Goal: Complete application form

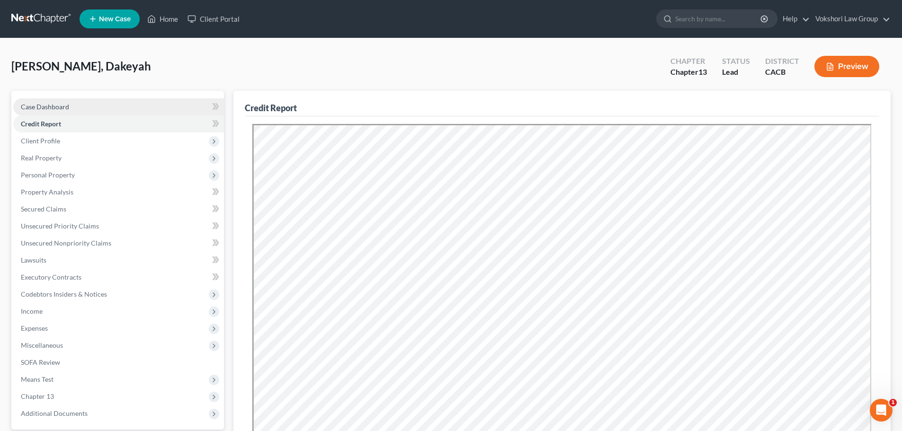
click at [50, 106] on span "Case Dashboard" at bounding box center [45, 107] width 48 height 8
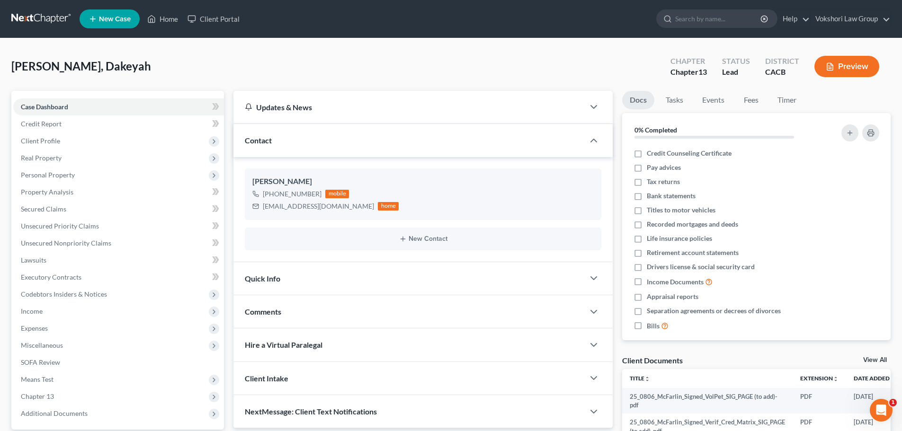
click at [325, 284] on div "Quick Info" at bounding box center [408, 278] width 351 height 33
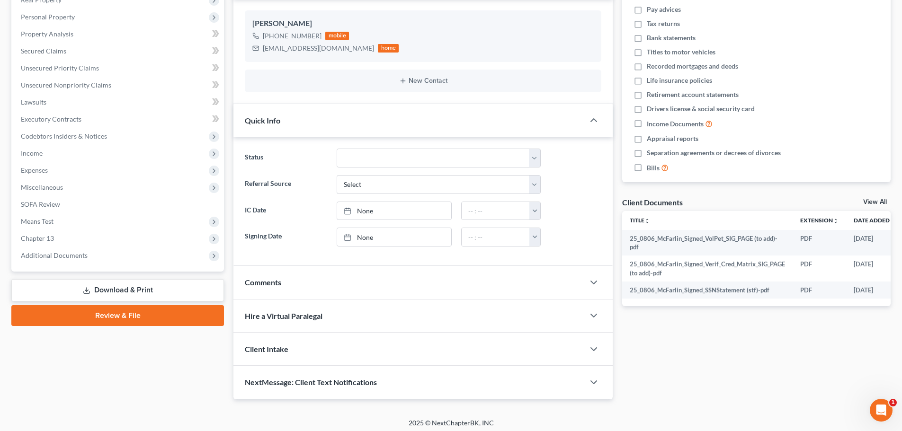
scroll to position [162, 0]
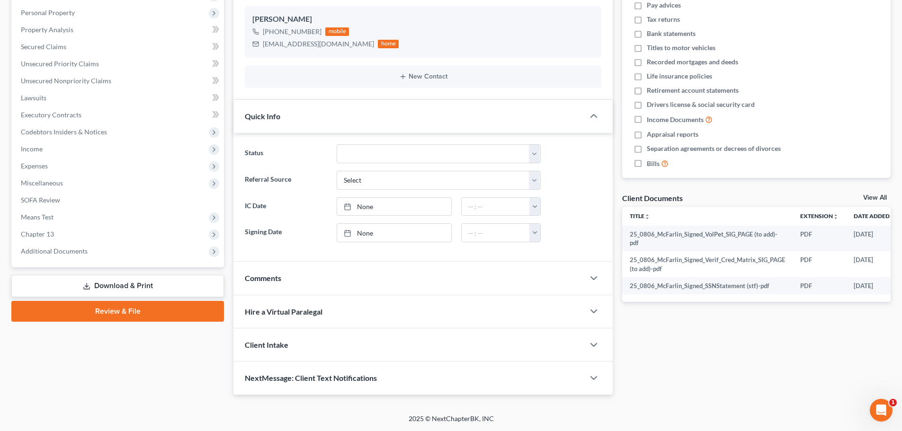
click at [322, 282] on div "Comments" at bounding box center [408, 278] width 351 height 33
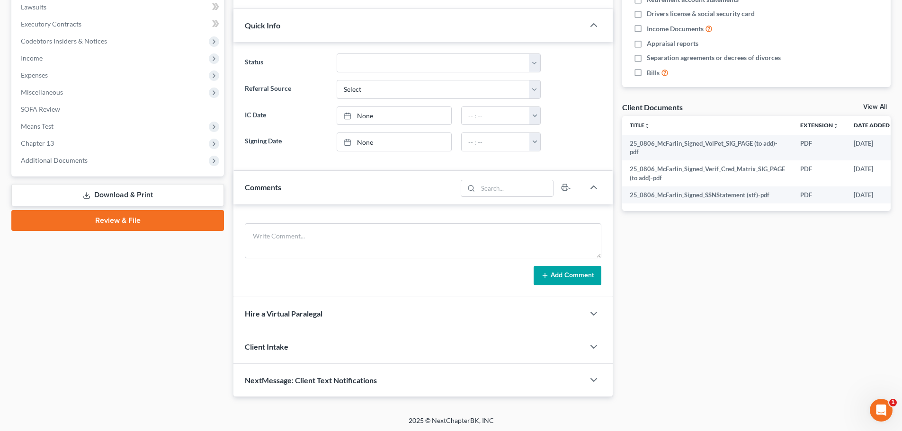
scroll to position [255, 0]
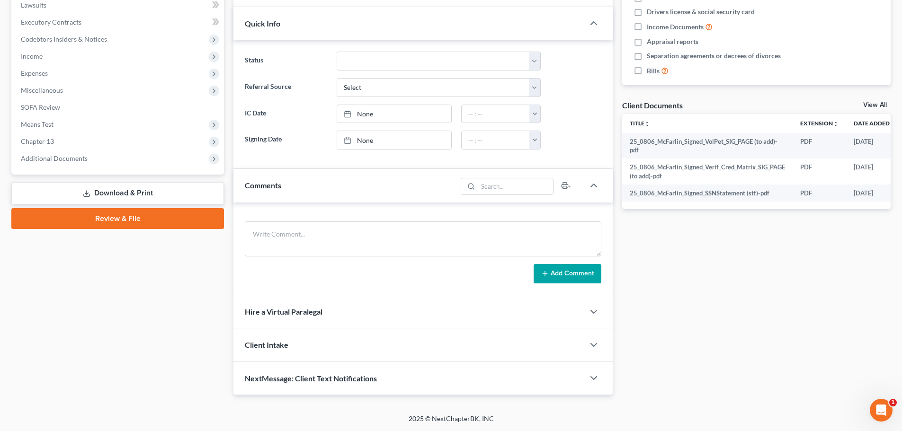
click at [344, 313] on div "Hire a Virtual Paralegal" at bounding box center [408, 311] width 351 height 33
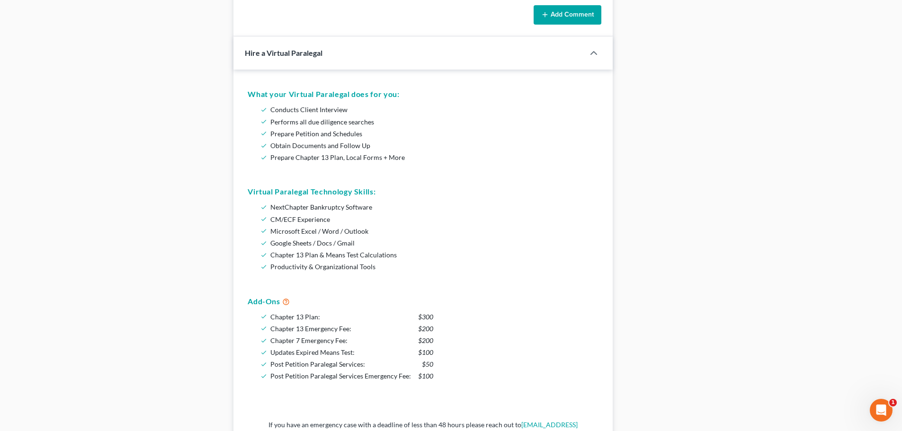
scroll to position [681, 0]
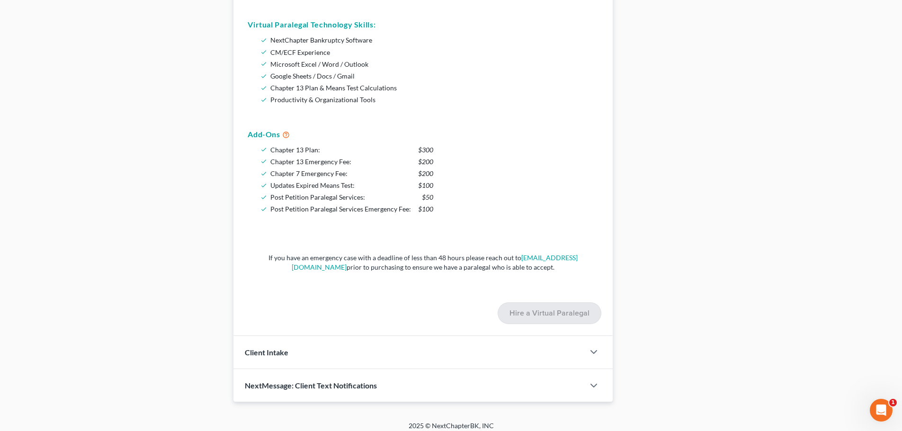
click at [309, 348] on div "Client Intake" at bounding box center [408, 352] width 351 height 33
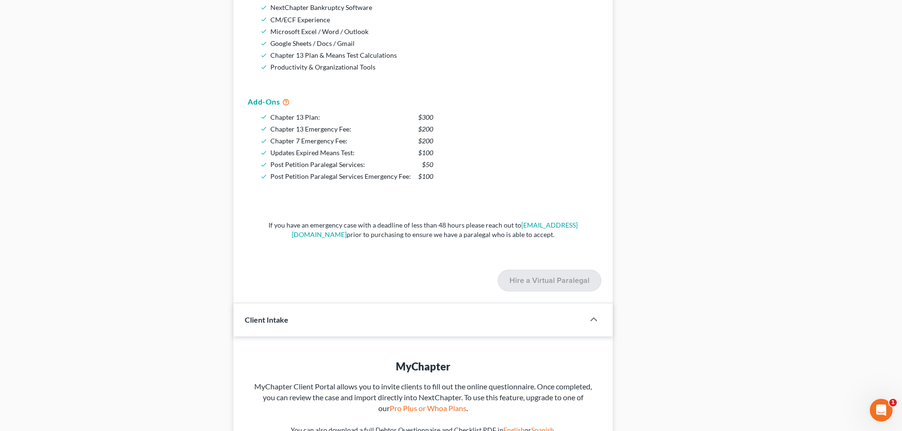
scroll to position [817, 0]
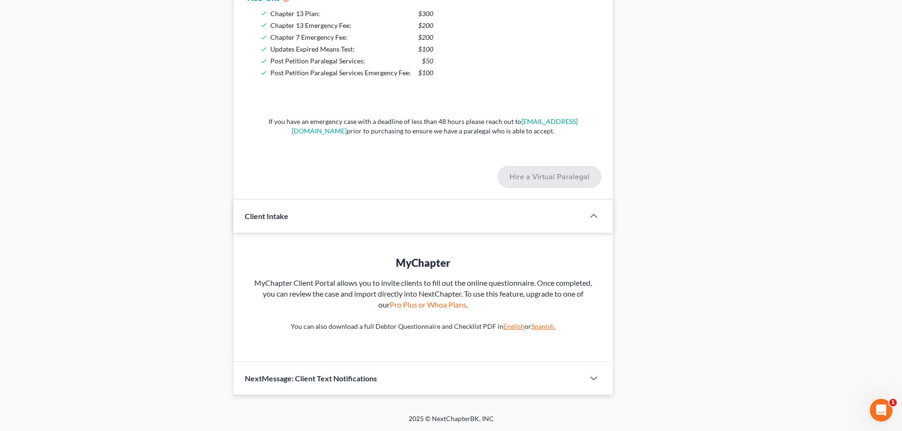
click at [381, 380] on div "NextMessage: Client Text Notifications" at bounding box center [408, 378] width 351 height 33
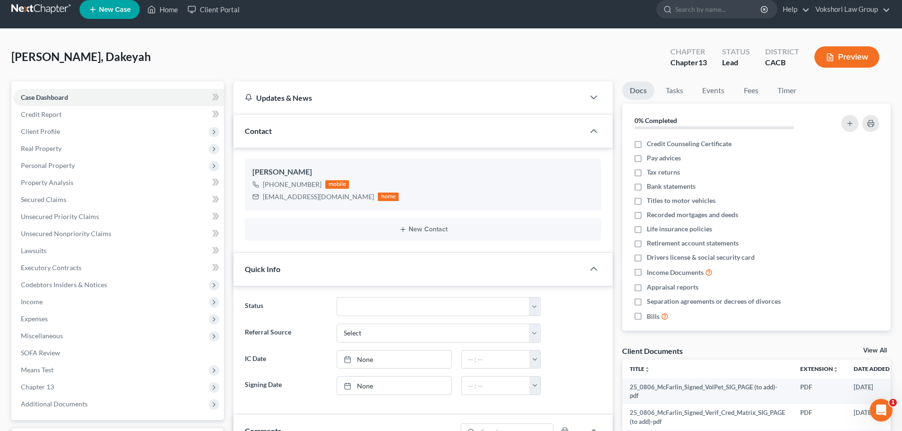
scroll to position [0, 0]
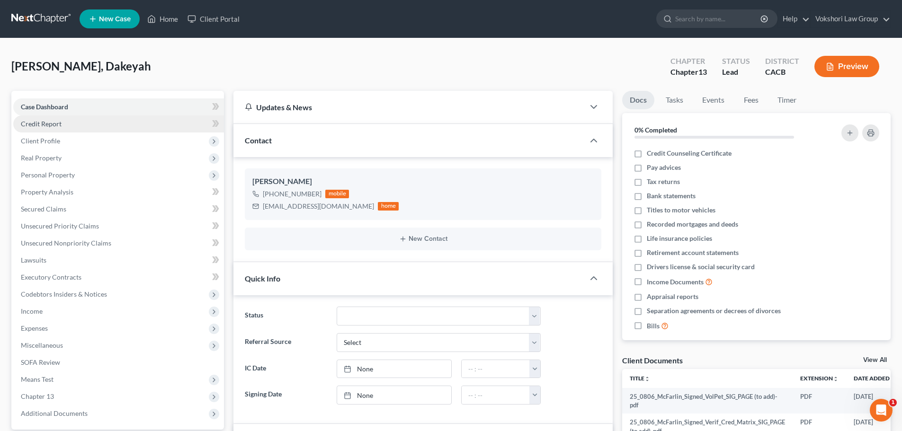
click at [39, 124] on span "Credit Report" at bounding box center [41, 124] width 41 height 8
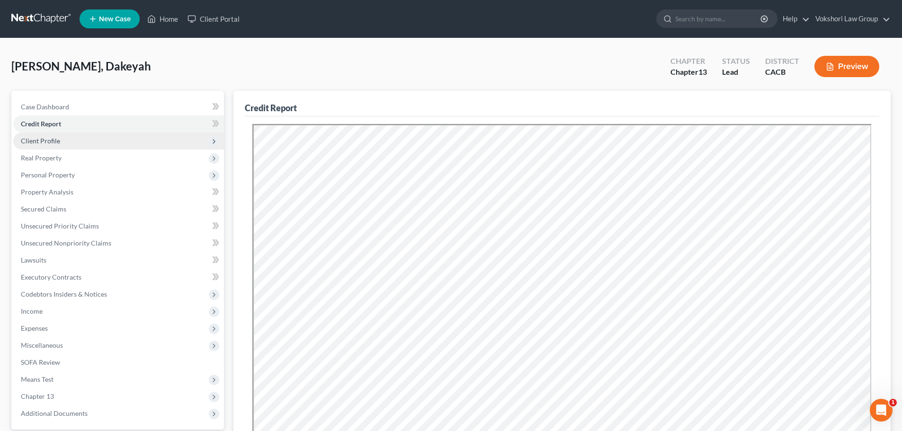
click at [52, 142] on span "Client Profile" at bounding box center [40, 141] width 39 height 8
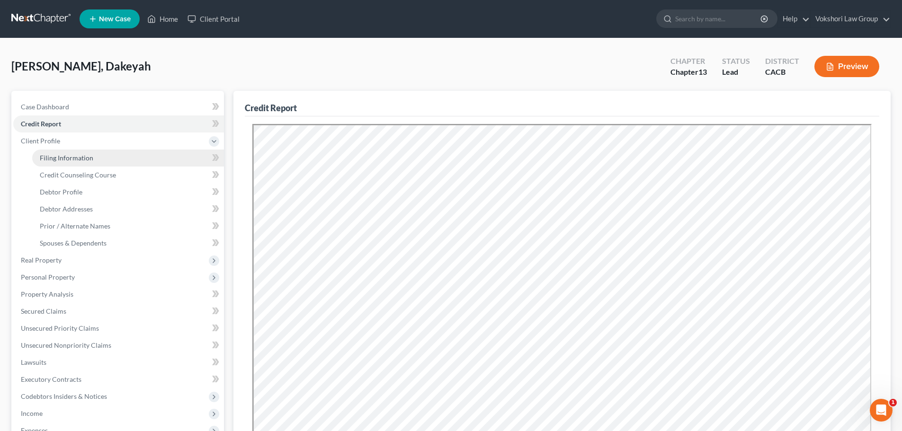
click at [65, 157] on span "Filing Information" at bounding box center [66, 158] width 53 height 8
select select "0"
select select "3"
select select "0"
select select "3"
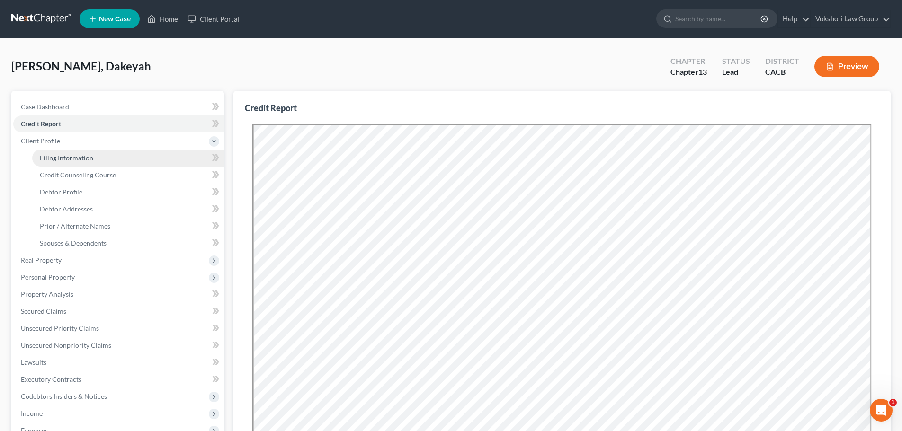
select select "4"
select select "1"
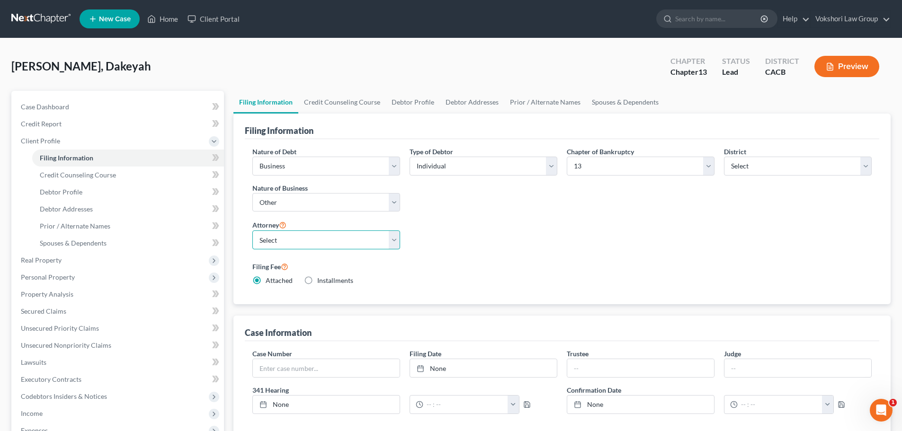
click at [392, 243] on select "Select [PERSON_NAME] - CACB [PERSON_NAME] - CASB [PERSON_NAME] - CANB [PERSON_N…" at bounding box center [326, 240] width 148 height 19
select select "0"
click at [252, 231] on select "Select [PERSON_NAME] - CACB [PERSON_NAME] - CASB [PERSON_NAME] - CANB [PERSON_N…" at bounding box center [326, 240] width 148 height 19
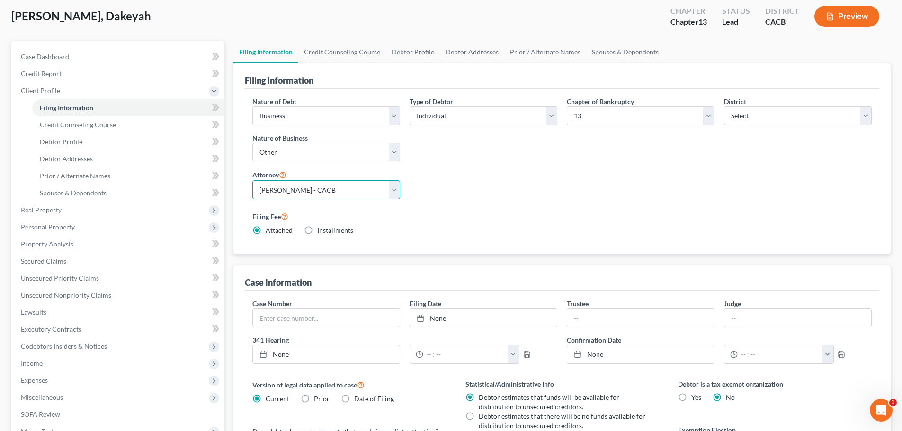
scroll to position [142, 0]
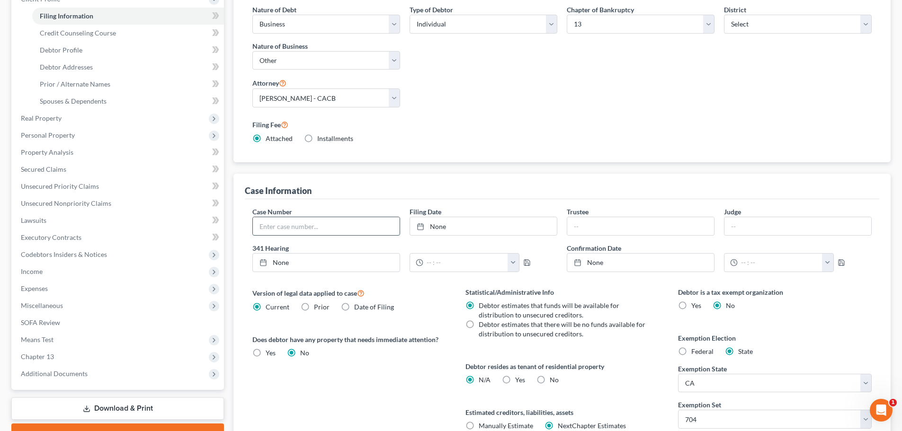
click at [348, 224] on input "text" at bounding box center [326, 226] width 147 height 18
type input "6:25-BK-15505"
click at [460, 222] on link "None" at bounding box center [483, 226] width 147 height 18
click at [363, 263] on link "[DATE]" at bounding box center [326, 263] width 147 height 18
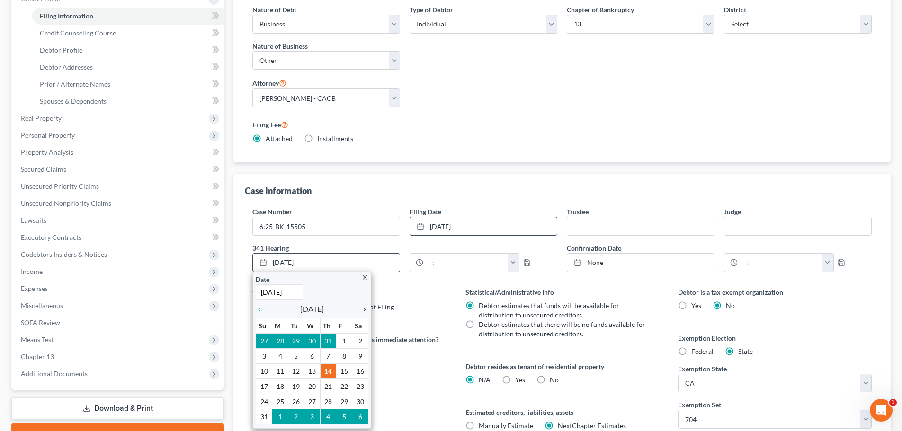
click at [363, 311] on icon "chevron_right" at bounding box center [362, 310] width 12 height 8
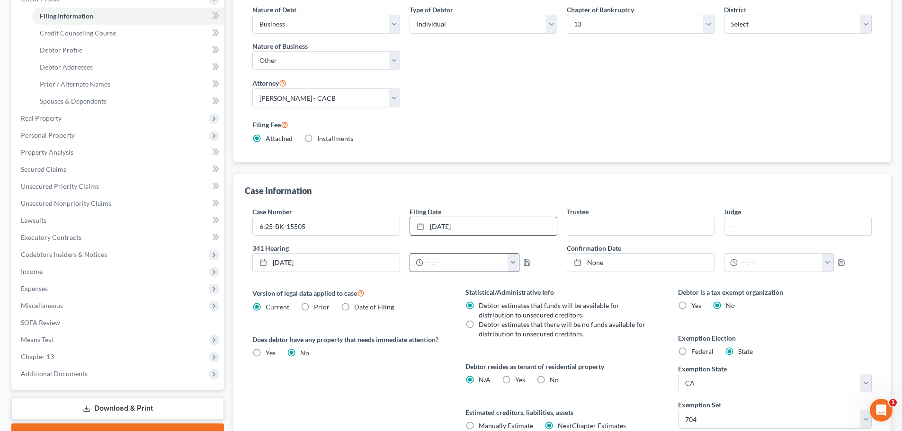
click at [509, 261] on button "button" at bounding box center [512, 263] width 11 height 18
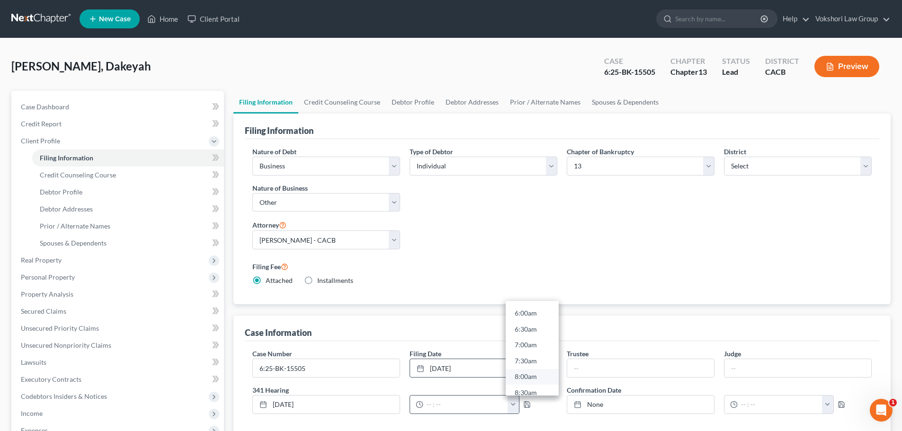
scroll to position [207, 0]
click at [528, 359] on link "8:00am" at bounding box center [532, 360] width 53 height 16
type input "8:00am"
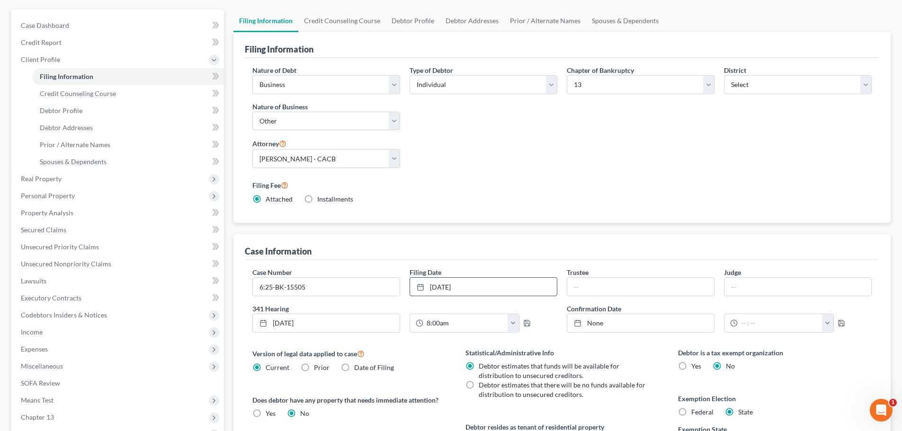
scroll to position [95, 0]
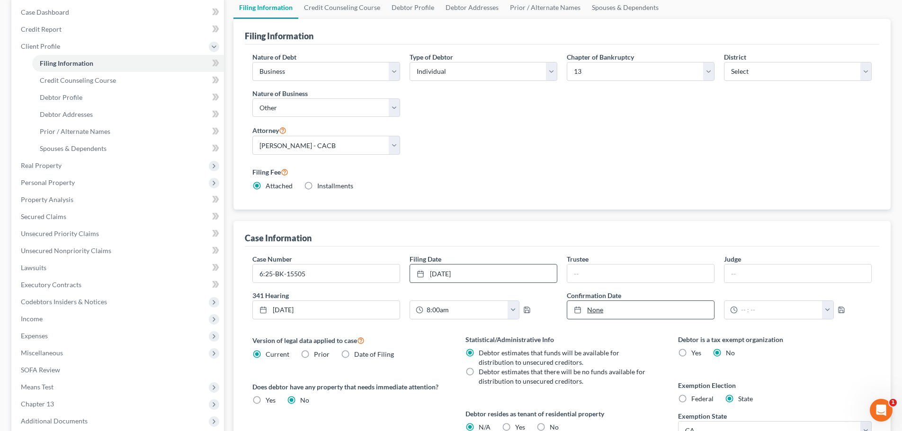
click at [583, 306] on link "None" at bounding box center [640, 310] width 147 height 18
type input "[DATE]"
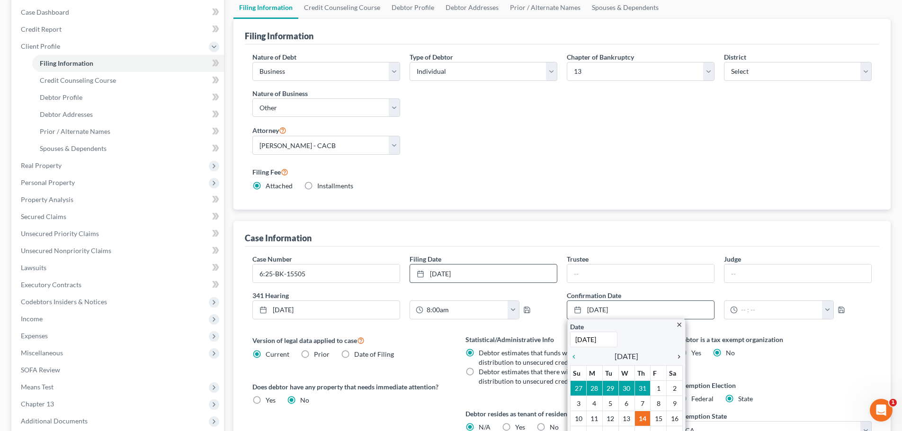
click at [676, 354] on icon "chevron_right" at bounding box center [676, 357] width 12 height 8
click at [678, 355] on icon "chevron_right" at bounding box center [676, 357] width 12 height 8
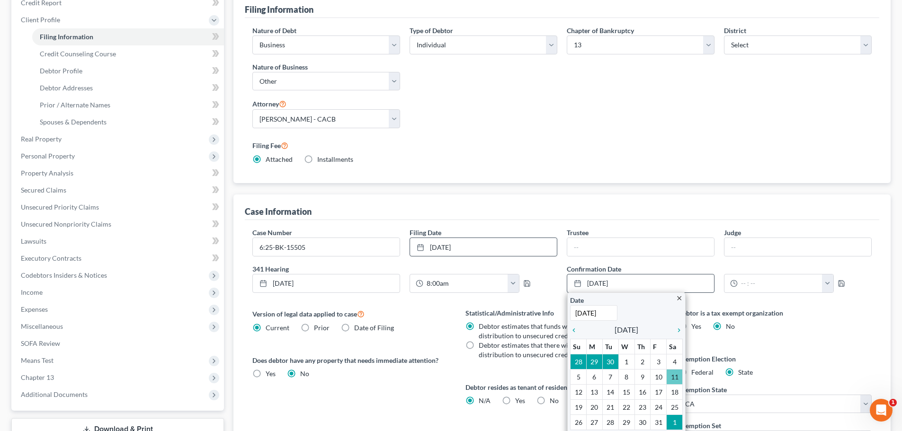
scroll to position [142, 0]
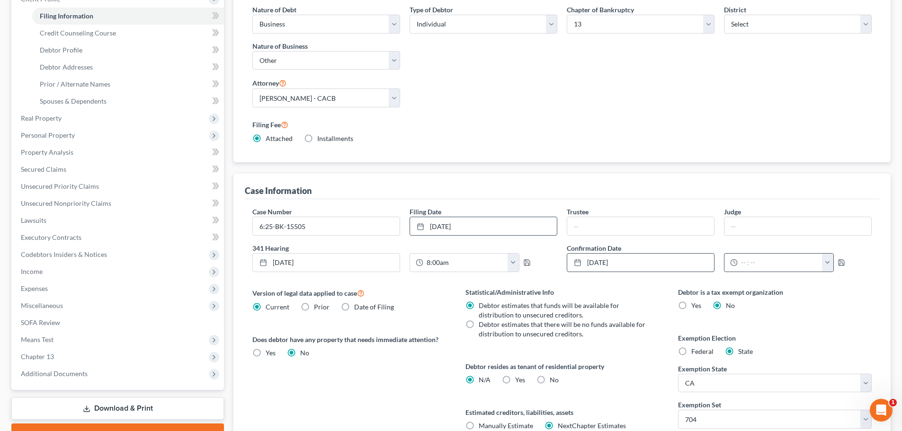
click at [825, 262] on button "button" at bounding box center [827, 263] width 11 height 18
click at [851, 334] on link "2:00pm" at bounding box center [846, 334] width 53 height 16
type input "2:00pm"
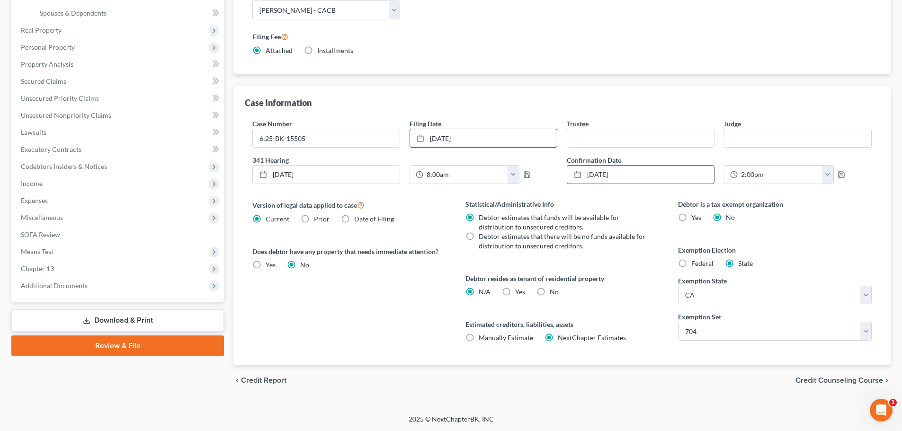
scroll to position [231, 0]
click at [852, 382] on span "Credit Counseling Course" at bounding box center [839, 380] width 88 height 8
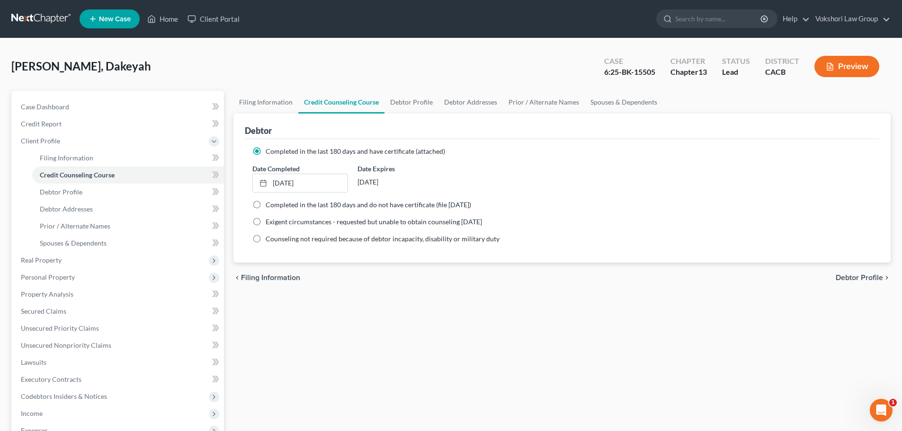
click at [857, 276] on span "Debtor Profile" at bounding box center [858, 278] width 47 height 8
select select "0"
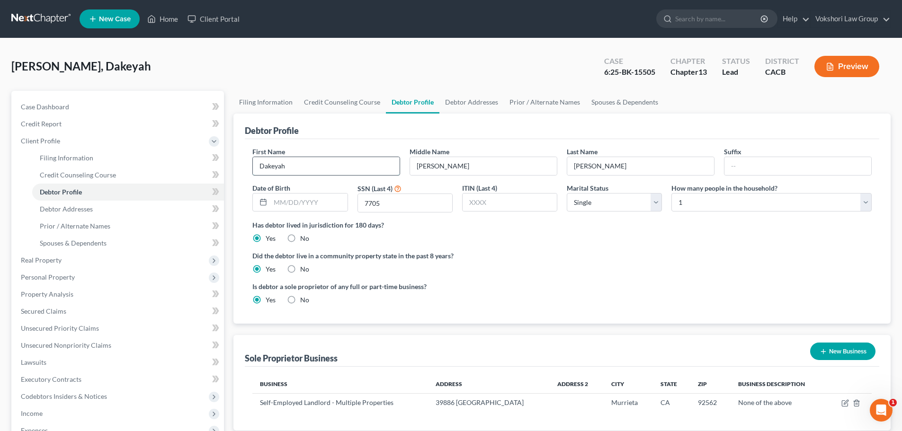
click at [271, 166] on input "Dakeyah" at bounding box center [326, 166] width 147 height 18
type input "Dakeyah"
click at [294, 202] on input "text" at bounding box center [308, 203] width 77 height 18
type input "12171975"
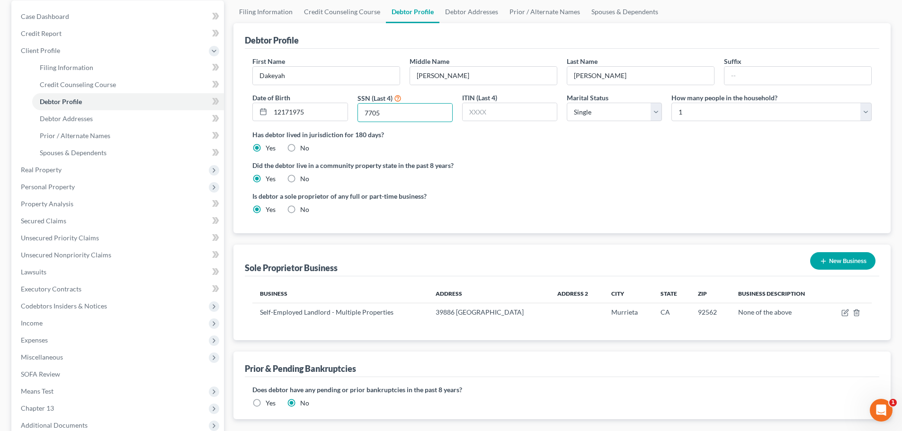
scroll to position [142, 0]
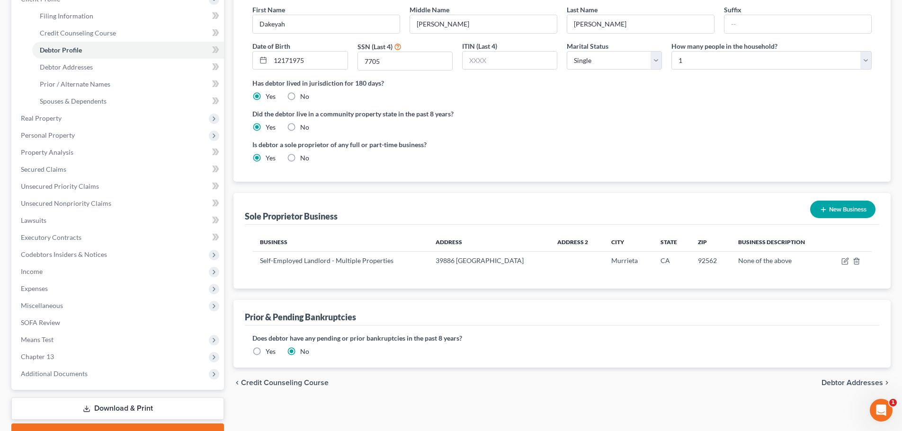
click at [852, 384] on span "Debtor Addresses" at bounding box center [852, 383] width 62 height 8
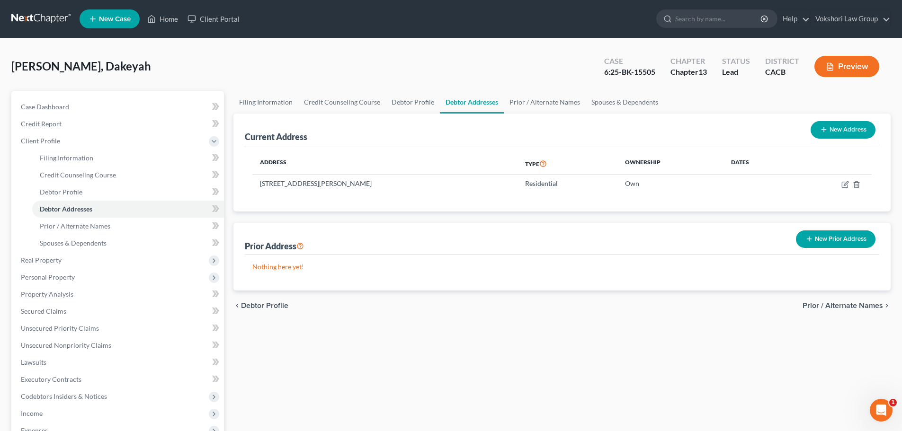
click at [852, 304] on span "Prior / Alternate Names" at bounding box center [842, 306] width 80 height 8
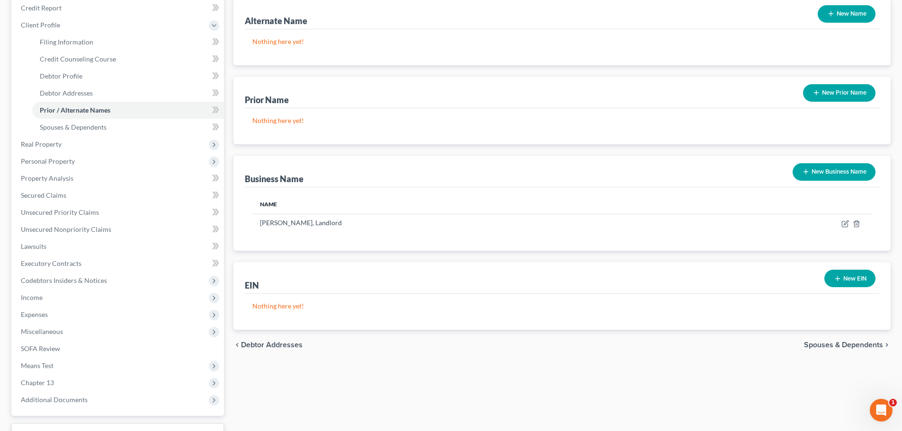
scroll to position [142, 0]
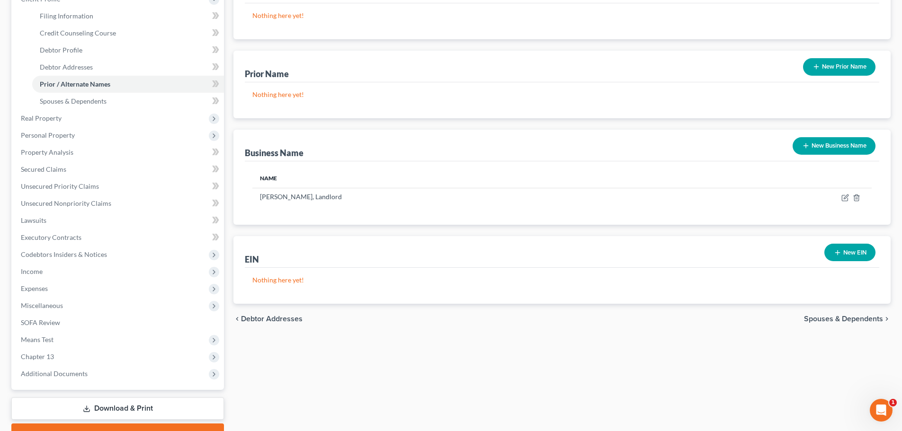
click at [847, 318] on span "Spouses & Dependents" at bounding box center [843, 319] width 79 height 8
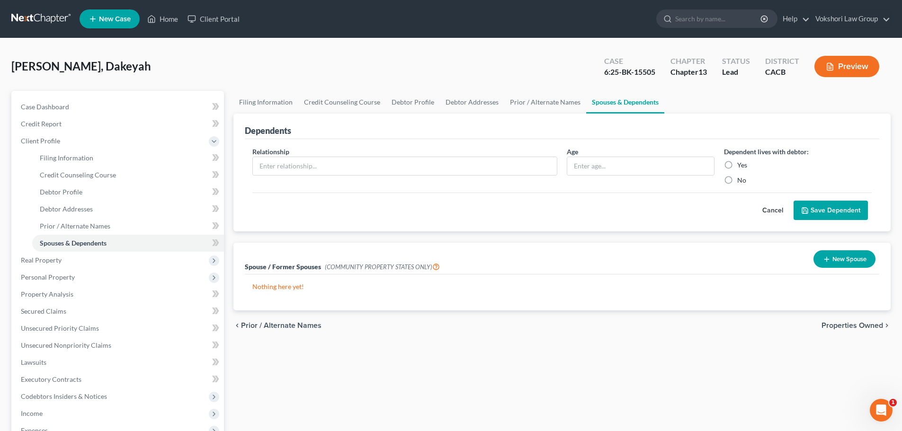
click at [851, 327] on span "Properties Owned" at bounding box center [852, 326] width 62 height 8
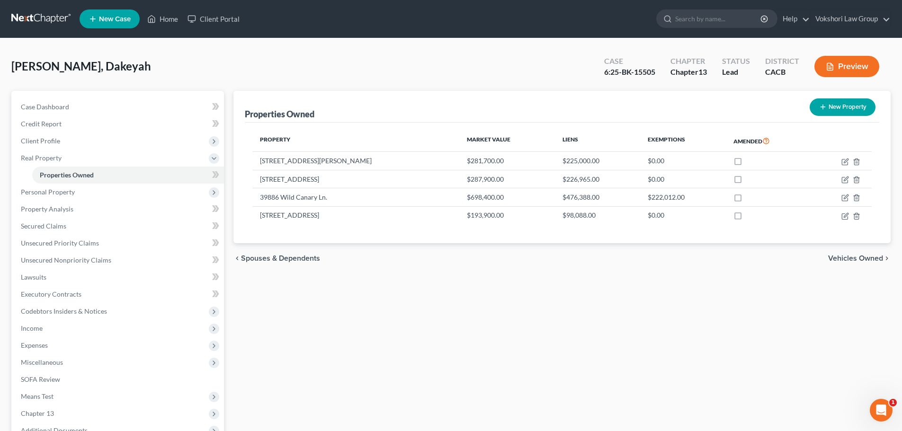
click at [865, 258] on span "Vehicles Owned" at bounding box center [855, 259] width 55 height 8
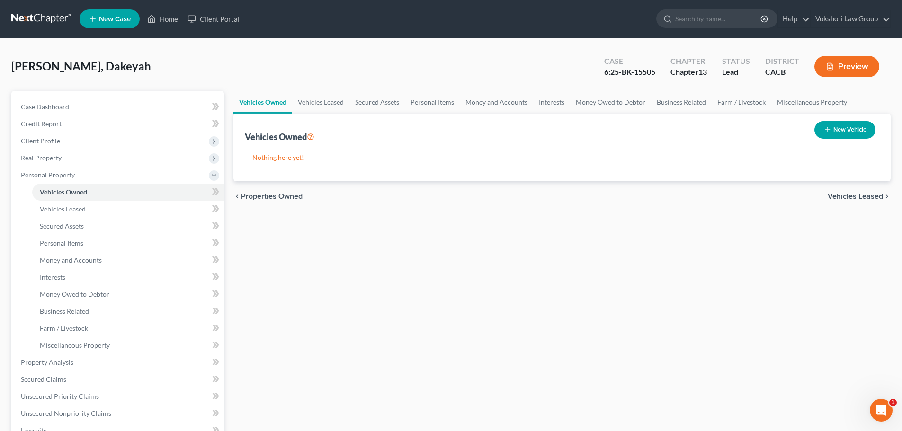
click at [848, 129] on button "New Vehicle" at bounding box center [844, 130] width 61 height 18
select select "0"
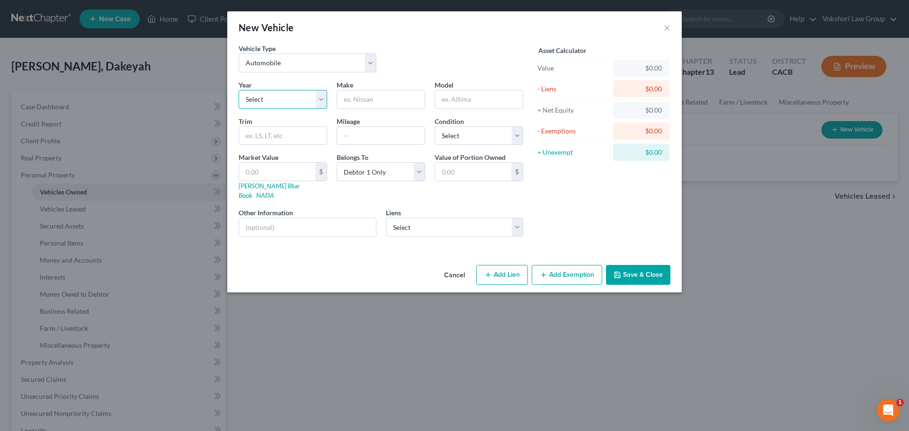
click at [322, 99] on select "Select 2026 2025 2024 2023 2022 2021 2020 2019 2018 2017 2016 2015 2014 2013 20…" at bounding box center [283, 99] width 89 height 19
select select "5"
click at [239, 90] on select "Select 2026 2025 2024 2023 2022 2021 2020 2019 2018 2017 2016 2015 2014 2013 20…" at bounding box center [283, 99] width 89 height 19
click at [377, 104] on input "text" at bounding box center [381, 99] width 88 height 18
type input "t"
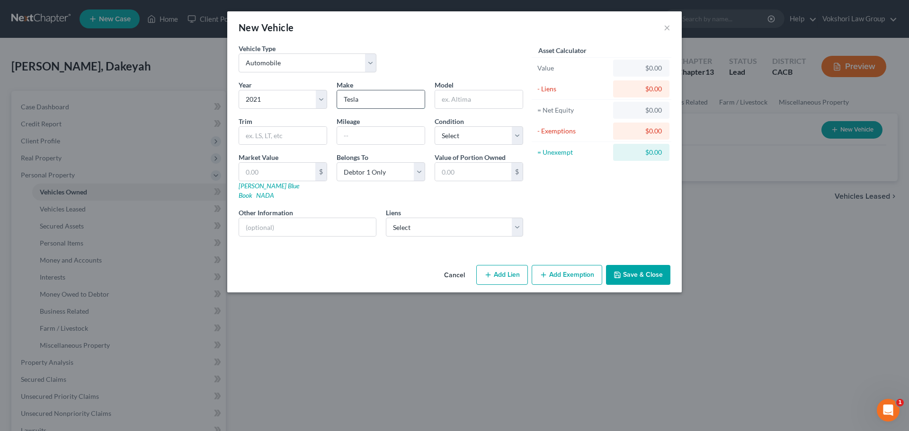
type input "Tesla"
type input "Model Y"
click at [368, 137] on input "text" at bounding box center [381, 136] width 88 height 18
type input "49954"
click at [515, 135] on select "Select Excellent Very Good Good Fair Poor" at bounding box center [479, 135] width 89 height 19
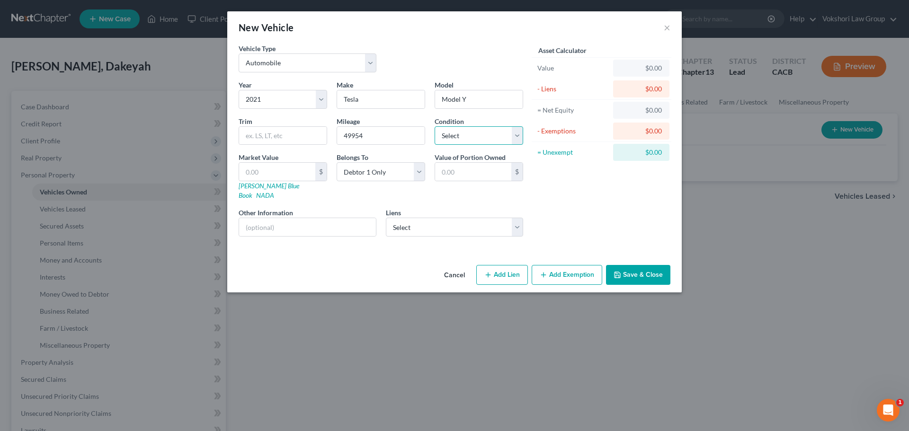
select select "2"
click at [435, 126] on select "Select Excellent Very Good Good Fair Poor" at bounding box center [479, 135] width 89 height 19
click at [250, 169] on input "text" at bounding box center [277, 172] width 76 height 18
type input "2"
type input "2.00"
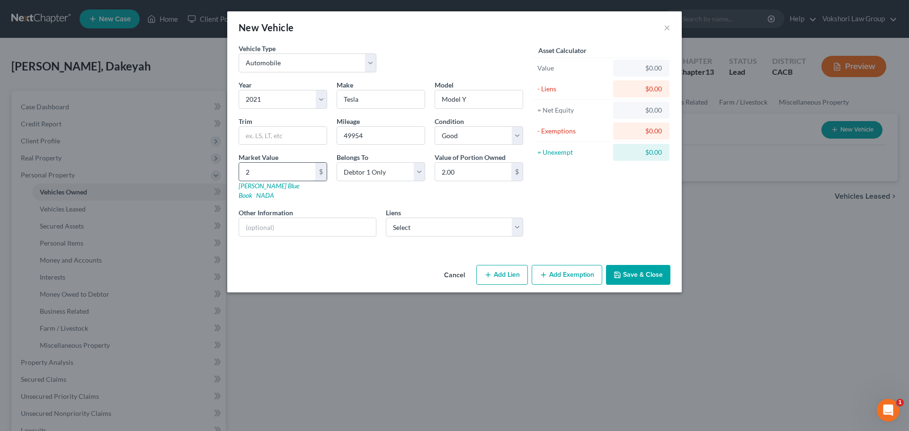
type input "28"
type input "28.00"
type input "280"
type input "280.00"
type input "2800"
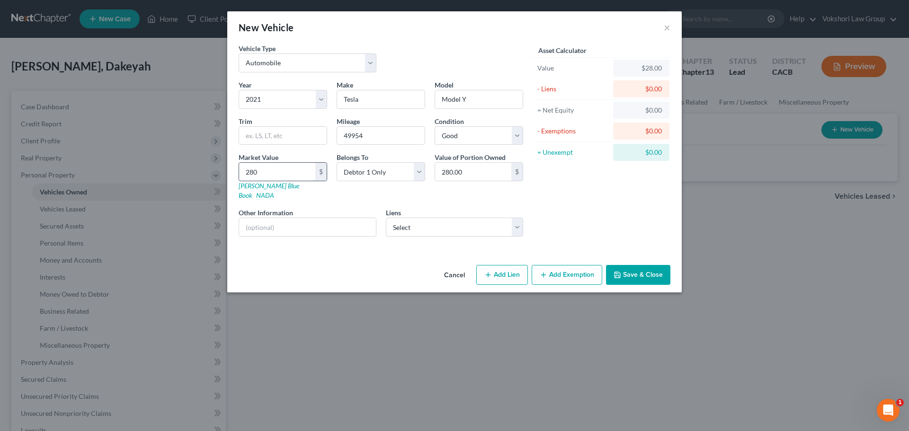
type input "2,800.00"
type input "2,8000"
type input "28,000.00"
type input "28,000"
click at [507, 266] on button "Add Lien" at bounding box center [502, 275] width 52 height 20
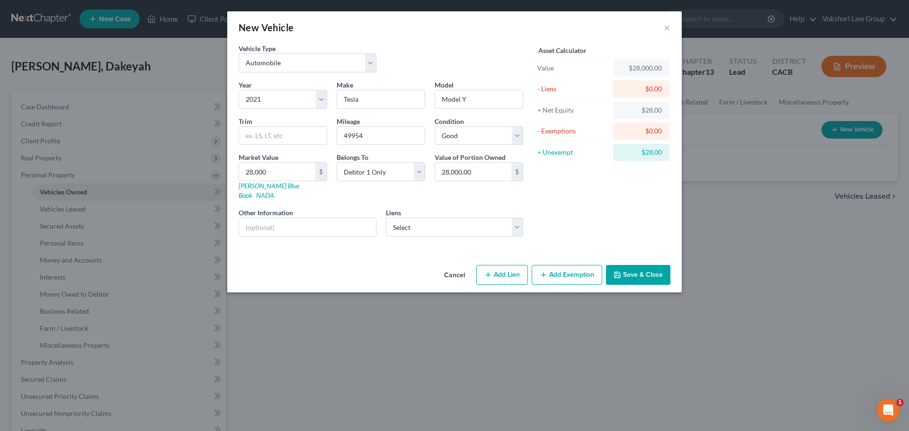
select select "0"
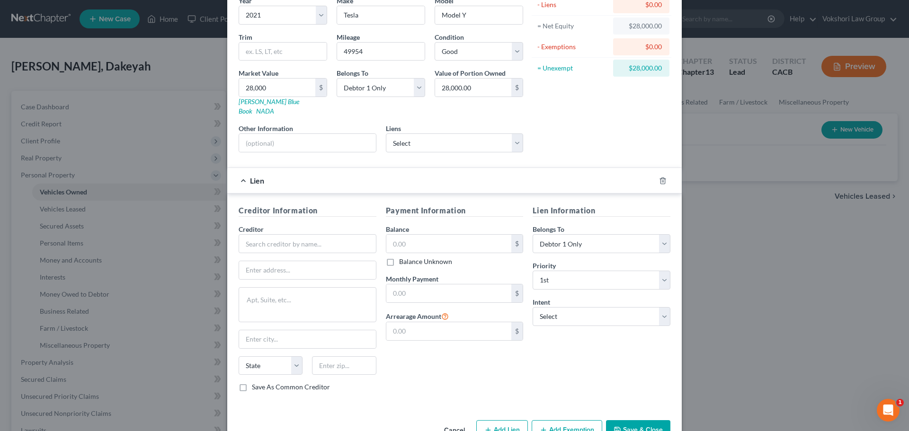
scroll to position [103, 0]
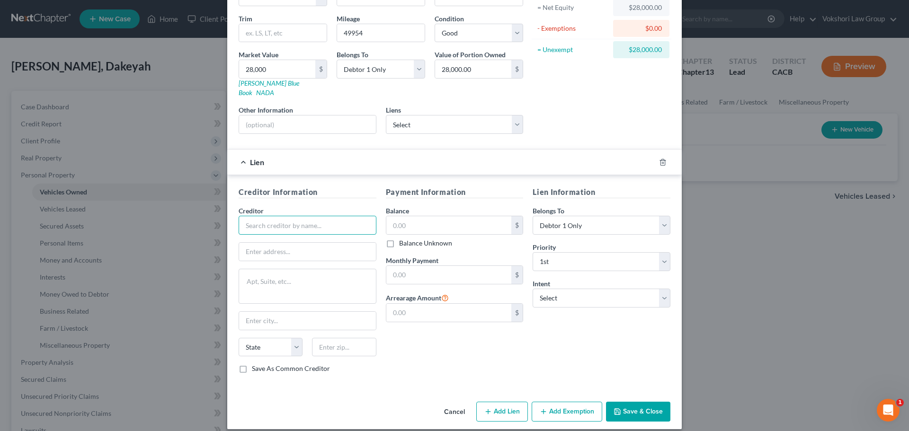
click at [299, 217] on input "text" at bounding box center [308, 225] width 138 height 19
click at [629, 406] on button "Save & Close" at bounding box center [638, 412] width 64 height 20
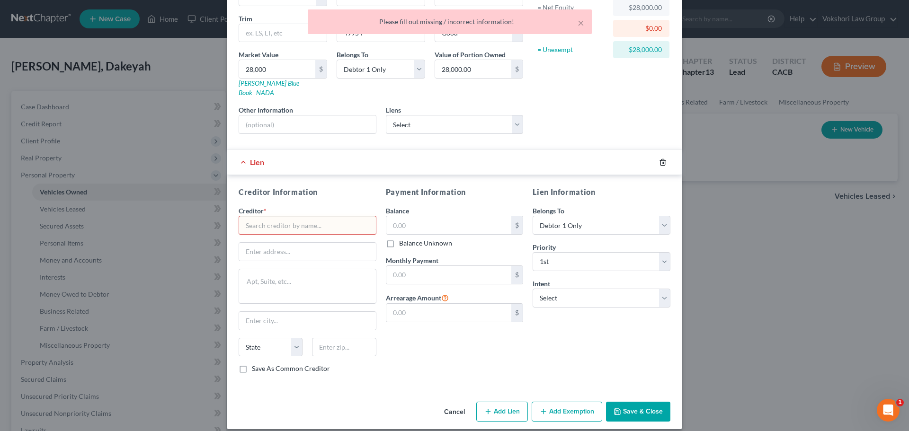
click at [660, 159] on icon "button" at bounding box center [662, 162] width 4 height 6
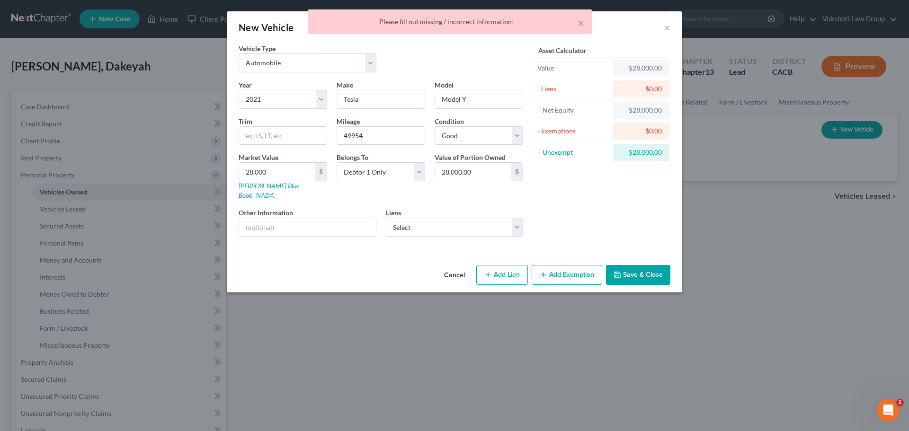
scroll to position [0, 0]
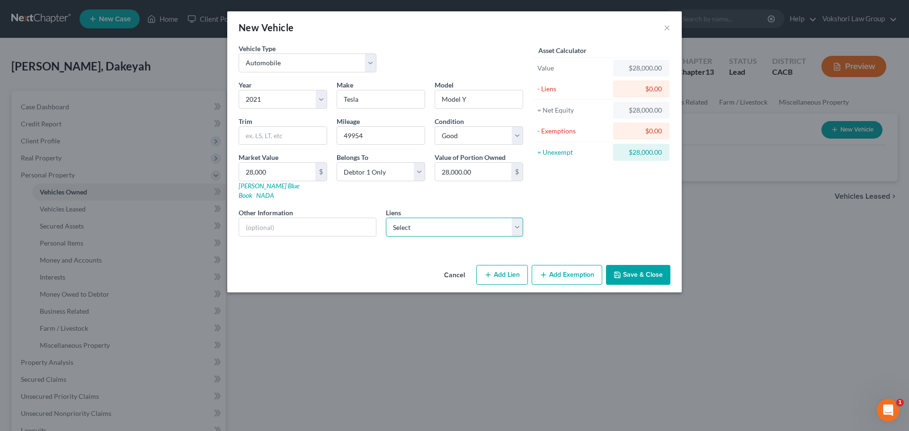
click at [516, 221] on select "Select Frontwave Cu - $33,040.00 Discoverc - $175.00 Bmw Financial Services - $…" at bounding box center [455, 227] width 138 height 19
select select "0"
click at [386, 218] on select "Select Frontwave Cu - $33,040.00 Discoverc - $175.00 Bmw Financial Services - $…" at bounding box center [455, 227] width 138 height 19
select select
select select "4"
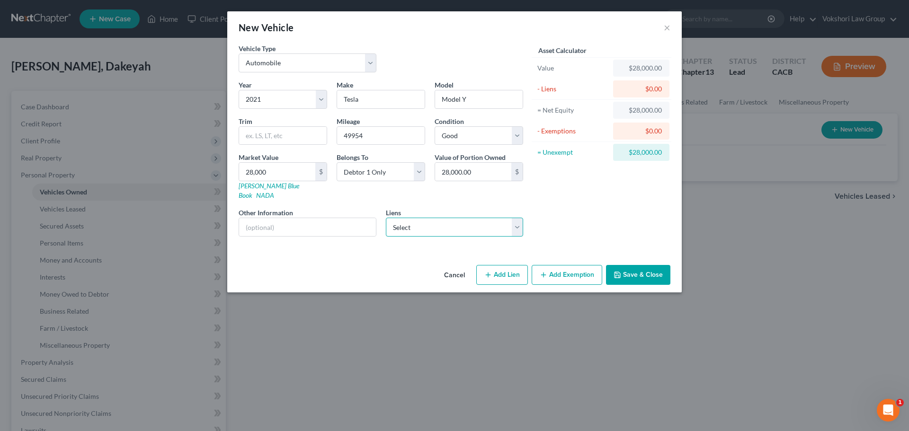
select select "0"
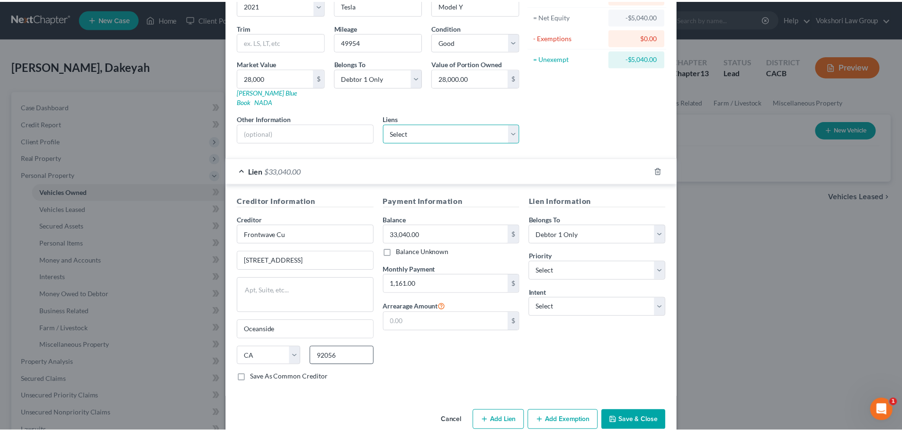
scroll to position [95, 0]
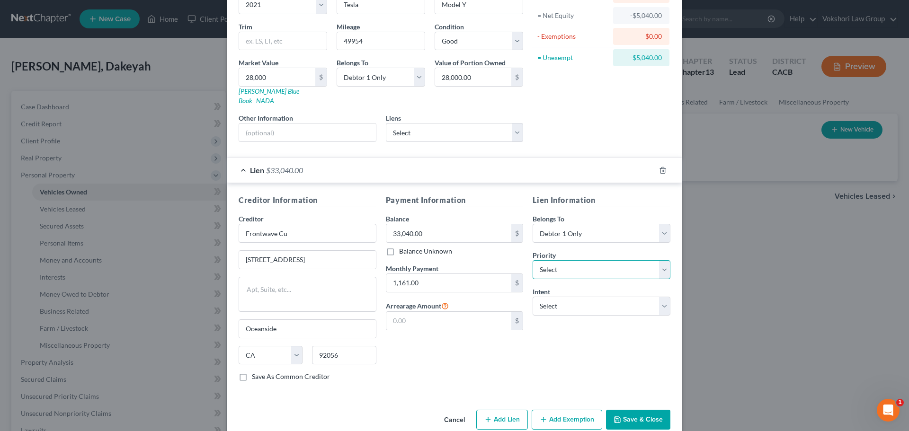
click at [660, 260] on select "Select 1st 2nd 3rd 4th 5th 6th 7th 8th 9th 10th 11th 12th 13th 14th 15th 16th 1…" at bounding box center [601, 269] width 138 height 19
select select "0"
click at [532, 260] on select "Select 1st 2nd 3rd 4th 5th 6th 7th 8th 9th 10th 11th 12th 13th 14th 15th 16th 1…" at bounding box center [601, 269] width 138 height 19
click at [661, 299] on select "Select Surrender Redeem Reaffirm Avoid Other" at bounding box center [601, 306] width 138 height 19
select select "2"
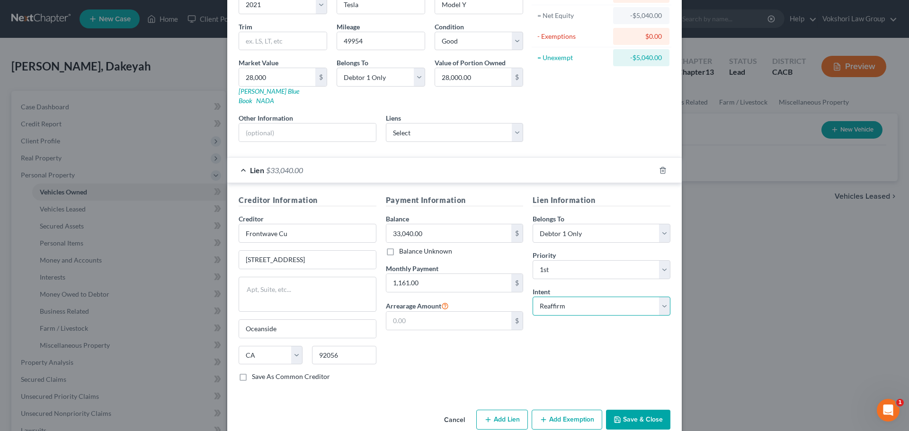
click at [532, 297] on select "Select Surrender Redeem Reaffirm Avoid Other" at bounding box center [601, 306] width 138 height 19
click at [628, 410] on button "Save & Close" at bounding box center [638, 420] width 64 height 20
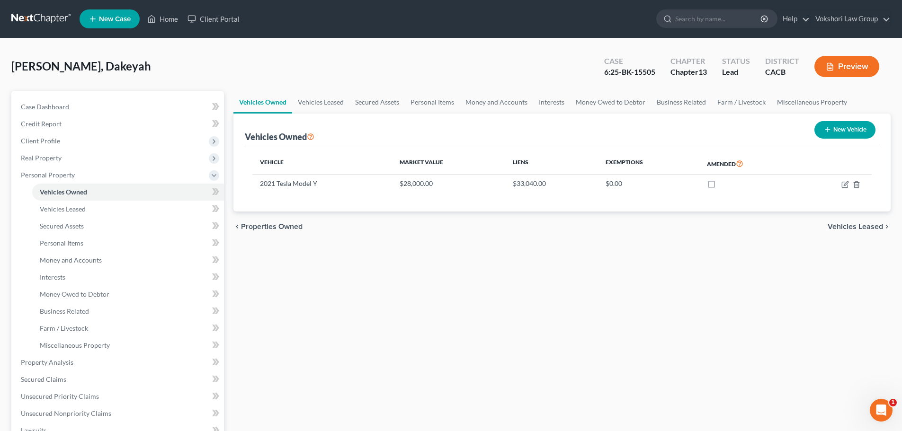
click at [854, 227] on span "Vehicles Leased" at bounding box center [854, 227] width 55 height 8
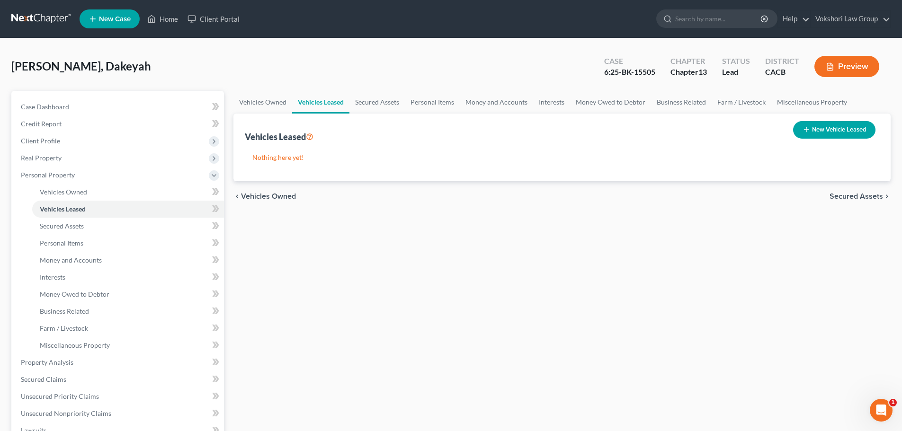
click at [851, 193] on span "Secured Assets" at bounding box center [855, 197] width 53 height 8
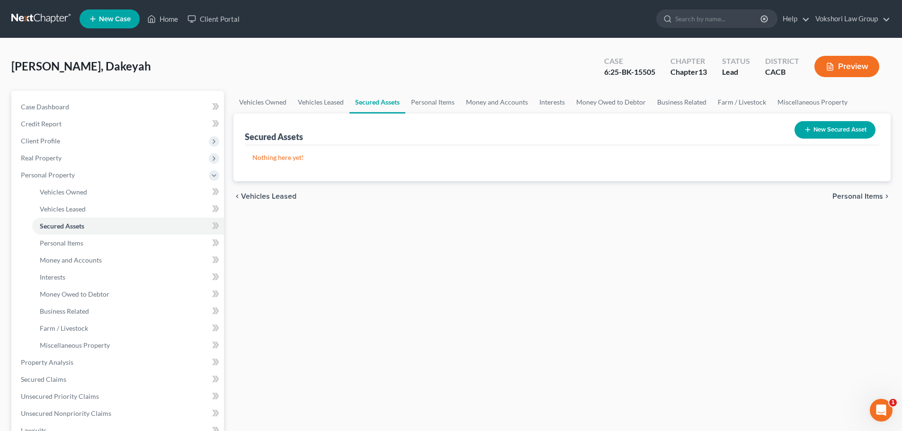
click at [838, 133] on button "New Secured Asset" at bounding box center [834, 130] width 81 height 18
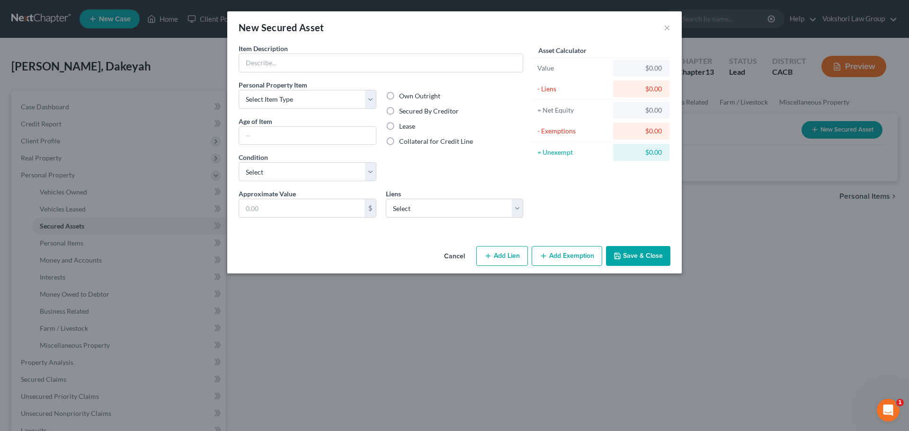
click at [455, 253] on button "Cancel" at bounding box center [454, 256] width 36 height 19
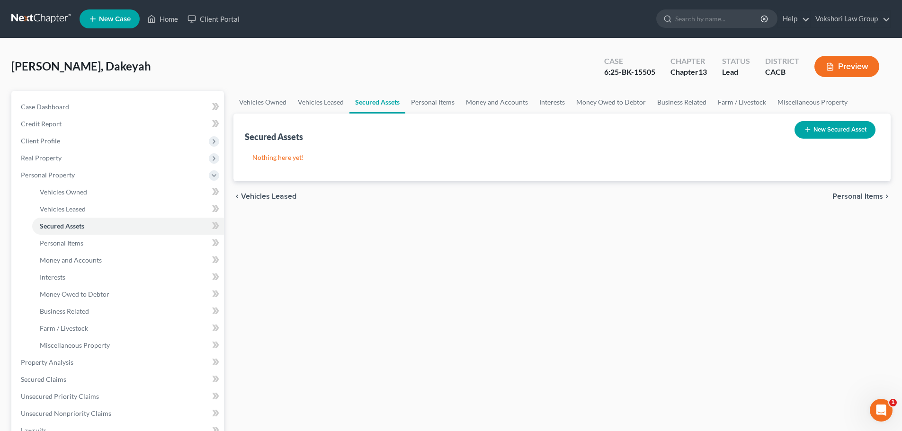
click at [848, 189] on div "chevron_left Vehicles Leased Personal Items chevron_right" at bounding box center [561, 196] width 657 height 30
click at [848, 200] on span "Personal Items" at bounding box center [857, 197] width 51 height 8
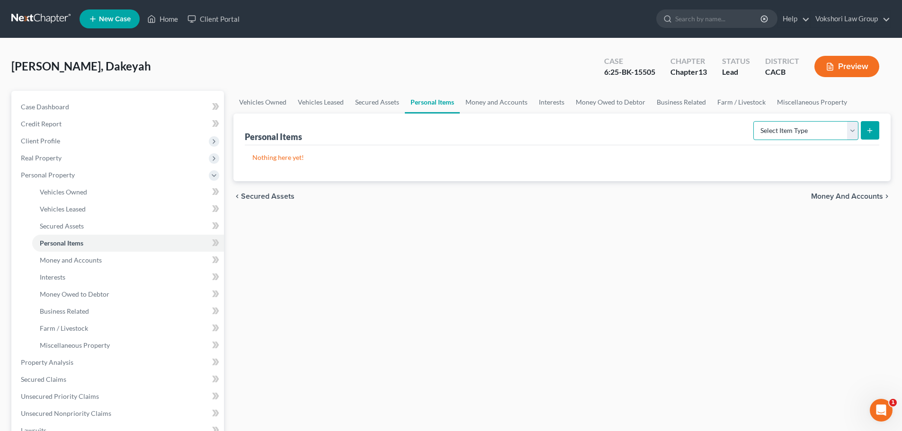
click at [854, 128] on select "Select Item Type Clothing Collectibles Of Value Electronics Firearms Household …" at bounding box center [805, 130] width 105 height 19
select select "household_goods"
click at [754, 121] on select "Select Item Type Clothing Collectibles Of Value Electronics Firearms Household …" at bounding box center [805, 130] width 105 height 19
click at [873, 127] on icon "submit" at bounding box center [870, 131] width 8 height 8
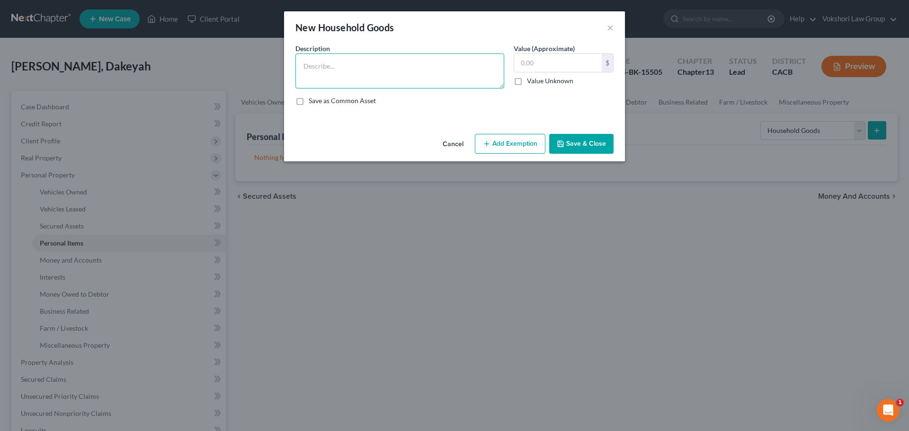
click at [409, 61] on textarea at bounding box center [399, 70] width 209 height 35
type textarea "Miscellaneous household goods and furnishings including furniture and appliances"
click at [556, 64] on input "text" at bounding box center [558, 63] width 88 height 18
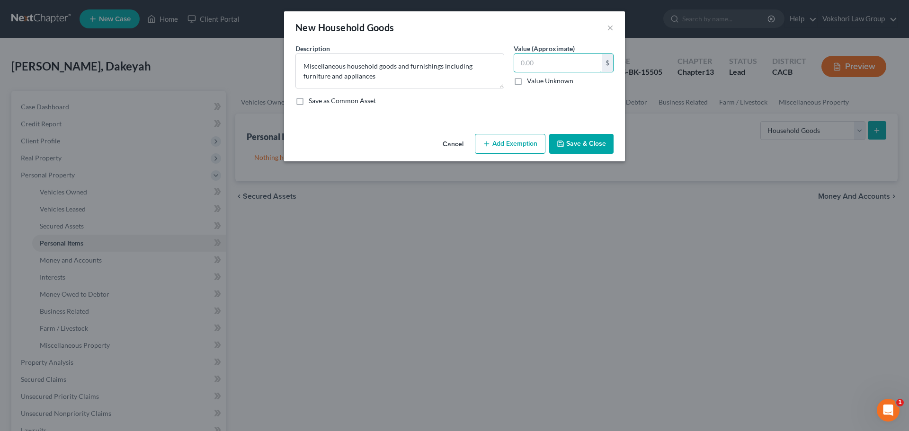
type input "4"
type input "5"
type input "4,000"
click at [532, 141] on button "Add Exemption" at bounding box center [510, 144] width 71 height 20
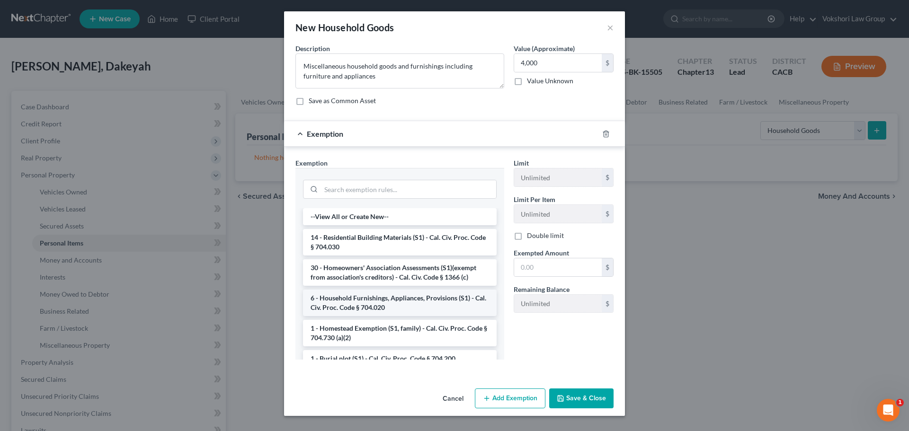
click at [406, 302] on li "6 - Household Furnishings, Appliances, Provisions (S1) - Cal. Civ. Proc. Code §…" at bounding box center [400, 303] width 194 height 27
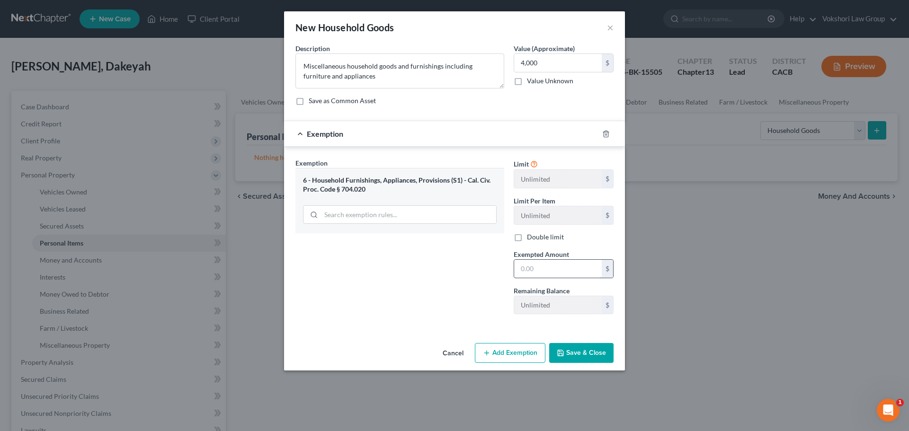
click at [556, 269] on input "text" at bounding box center [558, 269] width 88 height 18
type input "400"
click at [597, 351] on button "Save & Close" at bounding box center [581, 353] width 64 height 20
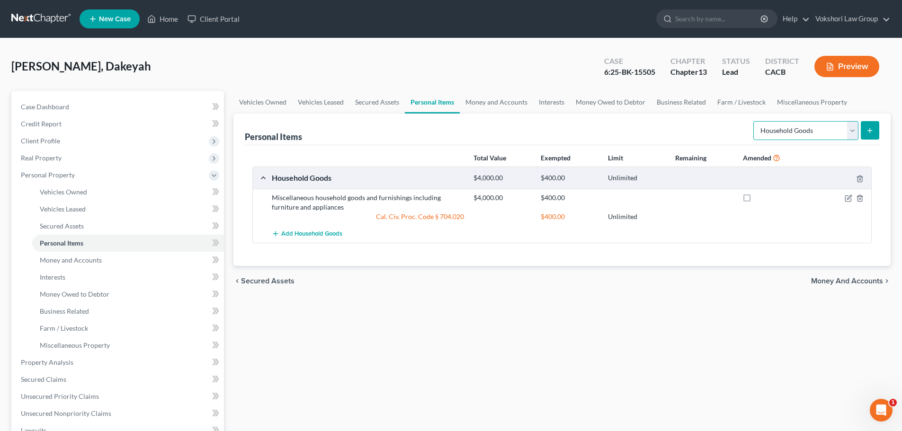
click at [852, 130] on select "Select Item Type Clothing Collectibles Of Value Electronics Firearms Household …" at bounding box center [805, 130] width 105 height 19
select select "clothing"
click at [754, 121] on select "Select Item Type Clothing Collectibles Of Value Electronics Firearms Household …" at bounding box center [805, 130] width 105 height 19
click at [869, 131] on icon "submit" at bounding box center [870, 131] width 8 height 8
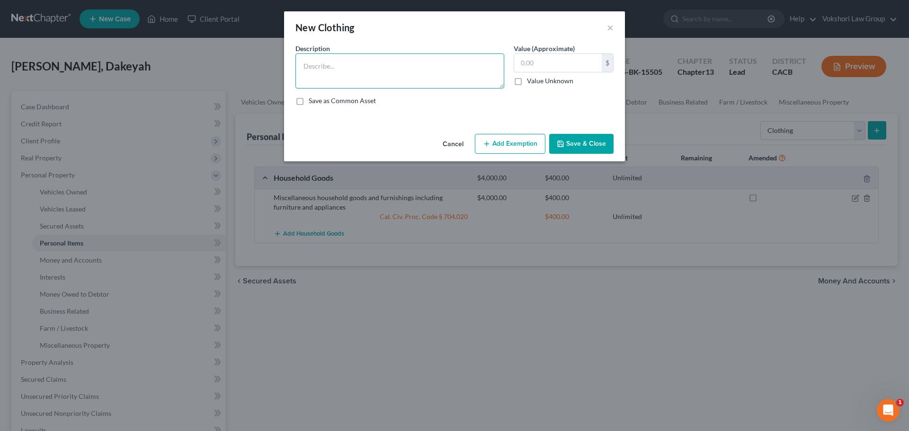
click at [386, 70] on textarea at bounding box center [399, 70] width 209 height 35
type textarea "Debtor's clothing, shoes and personal effects"
click at [548, 67] on input "text" at bounding box center [558, 63] width 88 height 18
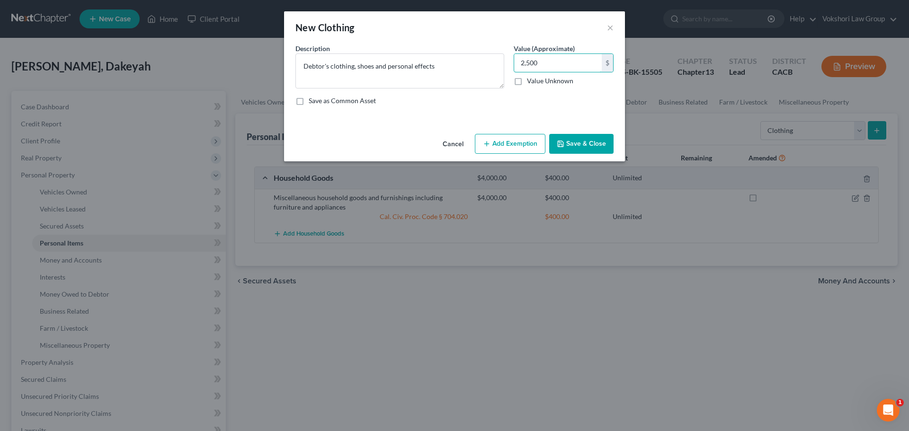
type input "2,500"
click at [522, 141] on button "Add Exemption" at bounding box center [510, 144] width 71 height 20
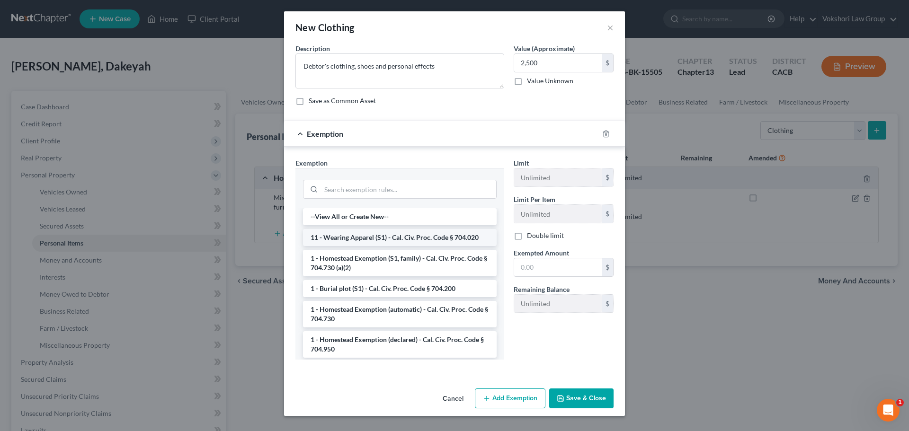
click at [394, 240] on li "11 - Wearing Apparel (S1) - Cal. Civ. Proc. Code § 704.020" at bounding box center [400, 237] width 194 height 17
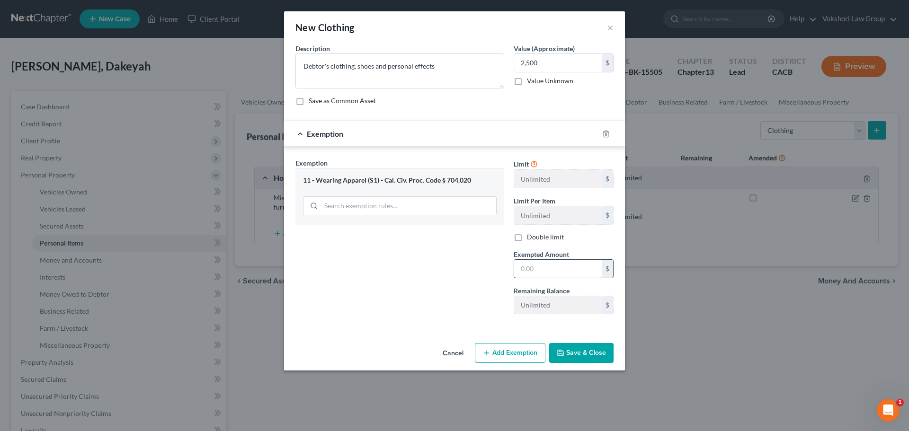
click at [545, 270] on input "text" at bounding box center [558, 269] width 88 height 18
type input "2,500"
click at [590, 348] on button "Save & Close" at bounding box center [581, 353] width 64 height 20
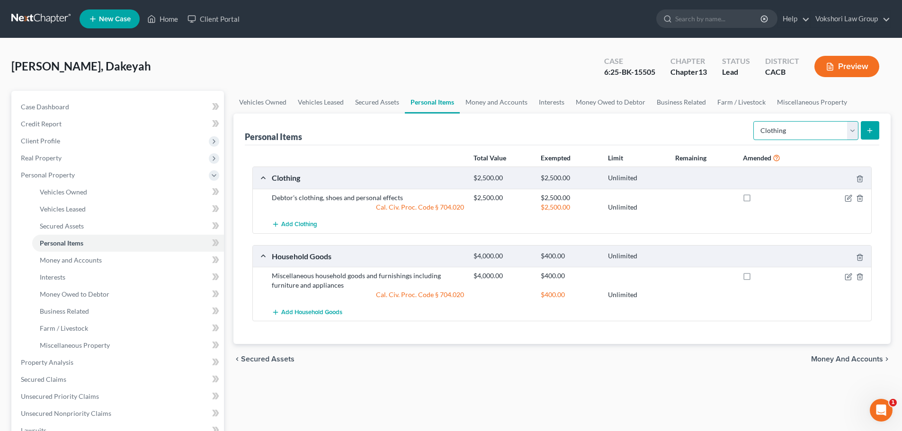
click at [853, 127] on select "Select Item Type Clothing Collectibles Of Value Electronics Firearms Household …" at bounding box center [805, 130] width 105 height 19
select select "collectibles_of_value"
click at [754, 121] on select "Select Item Type Clothing Collectibles Of Value Electronics Firearms Household …" at bounding box center [805, 130] width 105 height 19
click at [870, 131] on line "submit" at bounding box center [870, 131] width 4 height 0
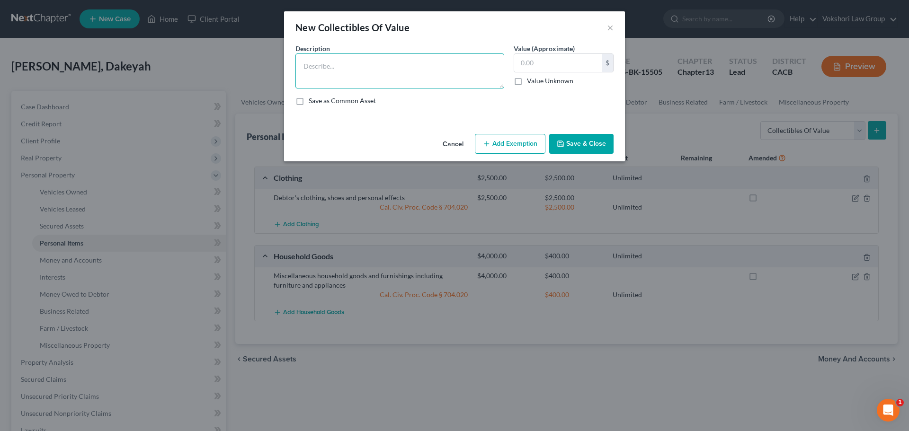
click at [337, 69] on textarea at bounding box center [399, 70] width 209 height 35
type textarea "Antique collectibles and furniture"
click at [541, 62] on input "text" at bounding box center [558, 63] width 88 height 18
type input "3,000"
click at [490, 142] on icon "button" at bounding box center [487, 144] width 8 height 8
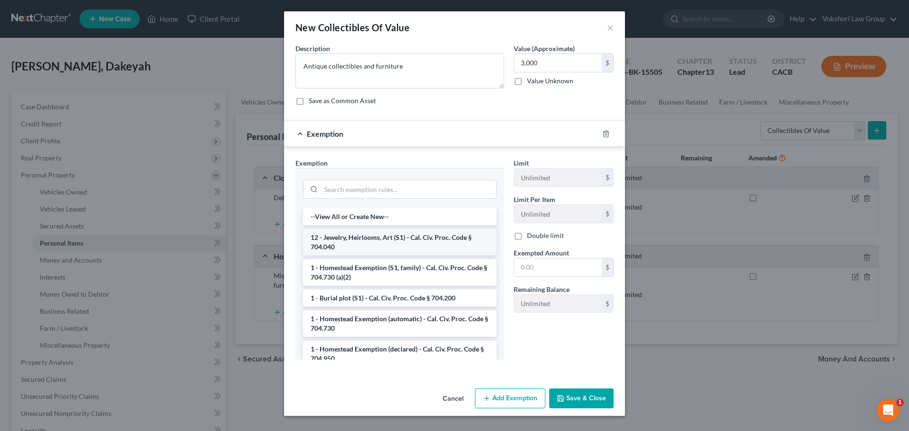
click at [384, 240] on li "12 - Jewelry, Heirlooms, Art (S1) - Cal. Civ. Proc. Code § 704.040" at bounding box center [400, 242] width 194 height 27
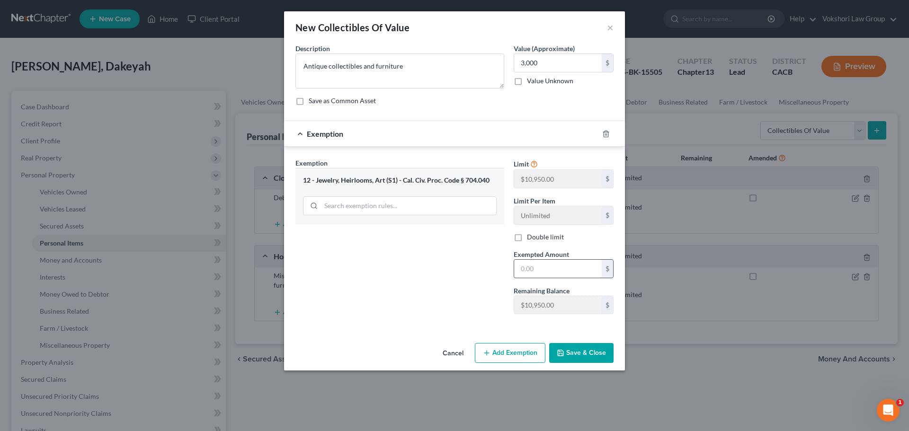
click at [544, 265] on input "text" at bounding box center [558, 269] width 88 height 18
type input "3,000"
click at [579, 352] on button "Save & Close" at bounding box center [581, 353] width 64 height 20
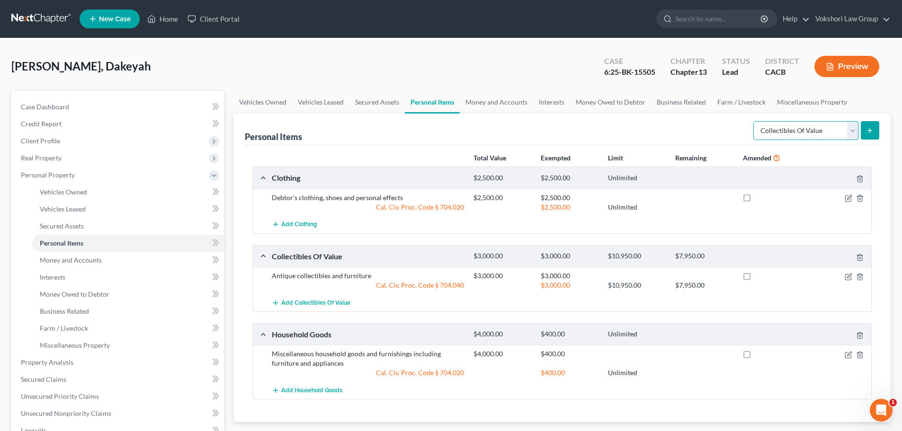
click at [852, 131] on select "Select Item Type Clothing Collectibles Of Value Electronics Firearms Household …" at bounding box center [805, 130] width 105 height 19
select select "electronics"
click at [754, 121] on select "Select Item Type Clothing Collectibles Of Value Electronics Firearms Household …" at bounding box center [805, 130] width 105 height 19
click at [870, 129] on icon "submit" at bounding box center [870, 131] width 8 height 8
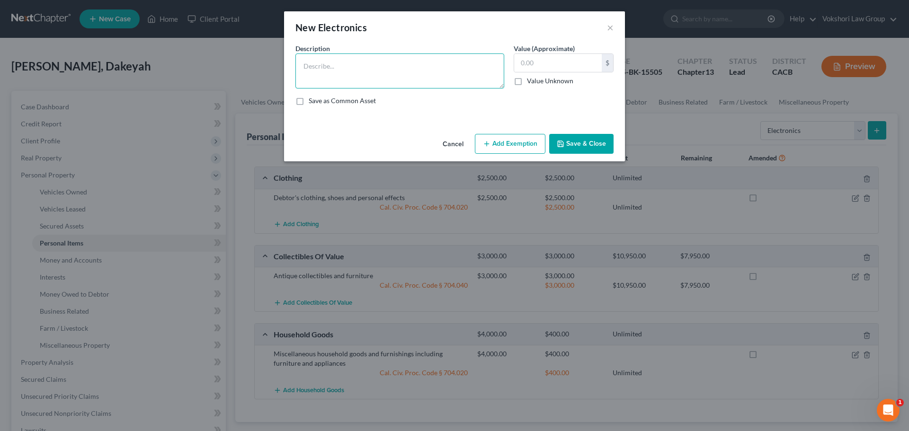
click at [391, 66] on textarea at bounding box center [399, 70] width 209 height 35
type textarea "Miscellaneous electronics including TVs and Sonos music systems"
click at [555, 65] on input "text" at bounding box center [558, 63] width 88 height 18
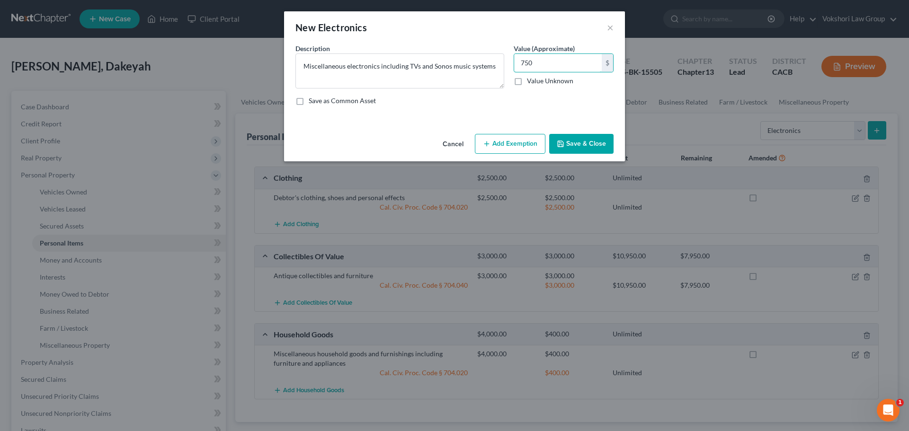
type input "750"
click at [498, 145] on button "Add Exemption" at bounding box center [510, 144] width 71 height 20
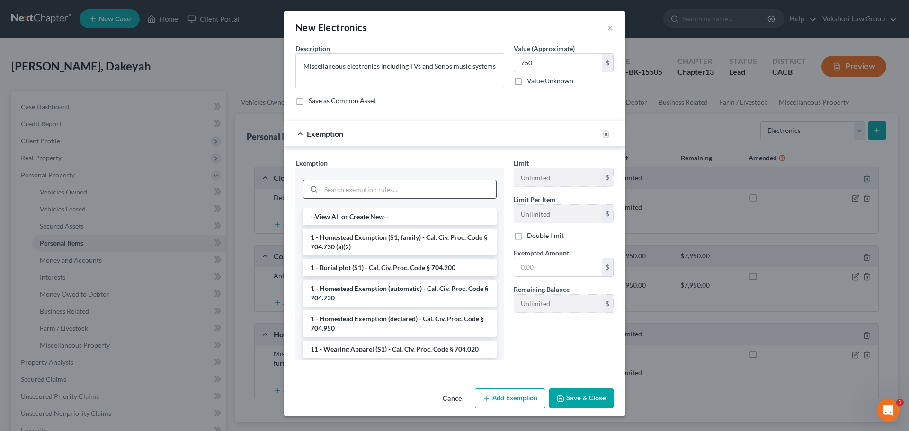
click at [381, 191] on input "search" at bounding box center [408, 189] width 175 height 18
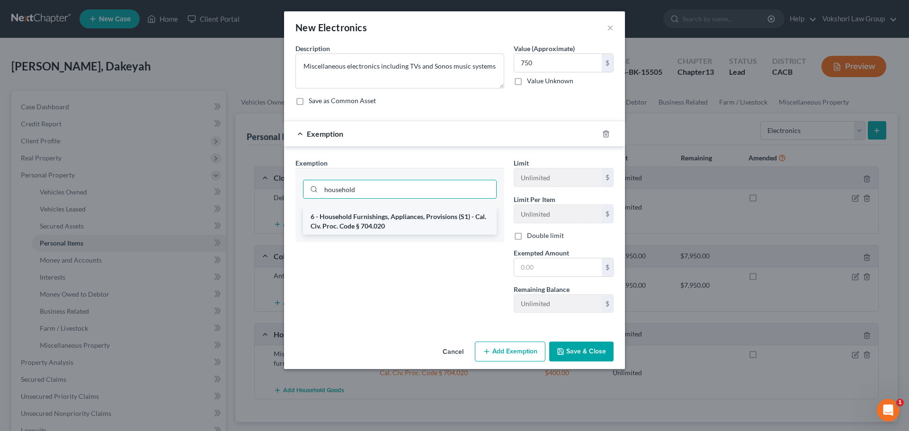
type input "household"
click at [359, 220] on li "6 - Household Furnishings, Appliances, Provisions (S1) - Cal. Civ. Proc. Code §…" at bounding box center [400, 221] width 194 height 27
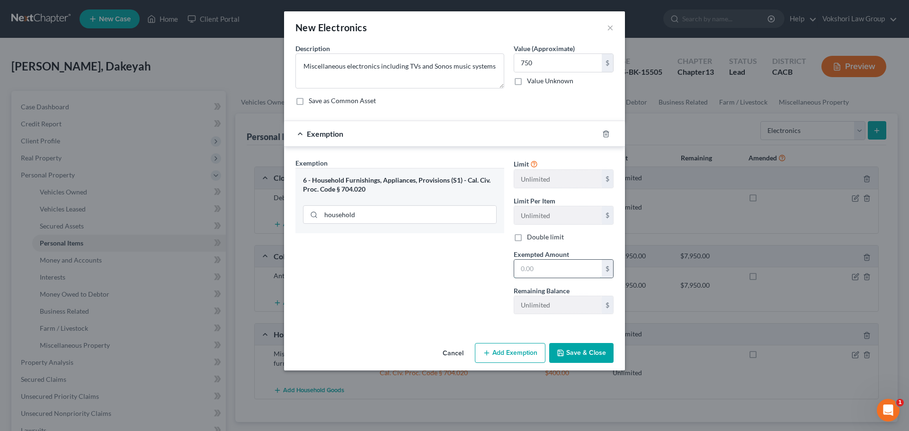
click at [550, 269] on input "text" at bounding box center [558, 269] width 88 height 18
type input "750"
click at [588, 350] on button "Save & Close" at bounding box center [581, 353] width 64 height 20
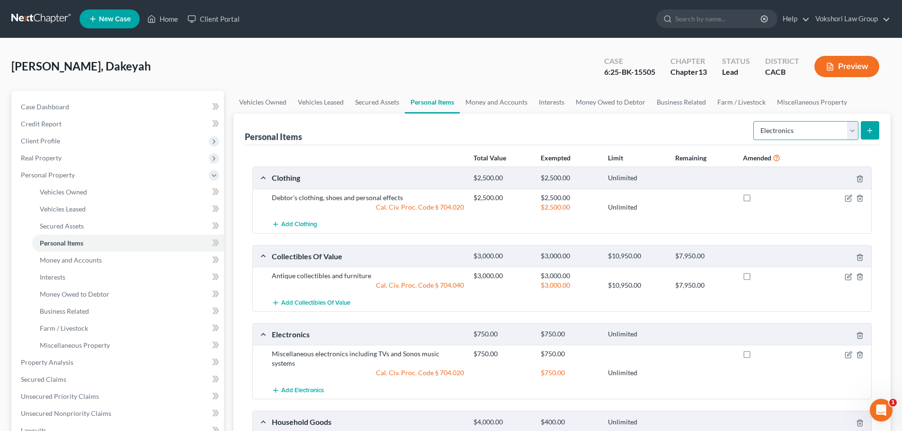
click at [852, 129] on select "Select Item Type Clothing Collectibles Of Value Electronics Firearms Household …" at bounding box center [805, 130] width 105 height 19
select select "jewelry"
click at [754, 121] on select "Select Item Type Clothing Collectibles Of Value Electronics Firearms Household …" at bounding box center [805, 130] width 105 height 19
click at [864, 129] on button "submit" at bounding box center [870, 130] width 18 height 18
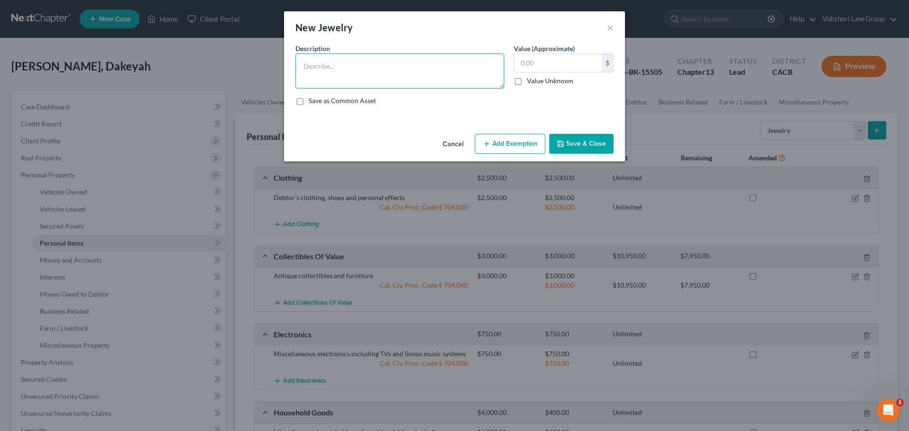
click at [324, 62] on textarea at bounding box center [399, 70] width 209 height 35
type textarea "Debtor's jewelry"
click at [544, 62] on input "text" at bounding box center [558, 63] width 88 height 18
type input "2,000"
click at [502, 144] on button "Add Exemption" at bounding box center [510, 144] width 71 height 20
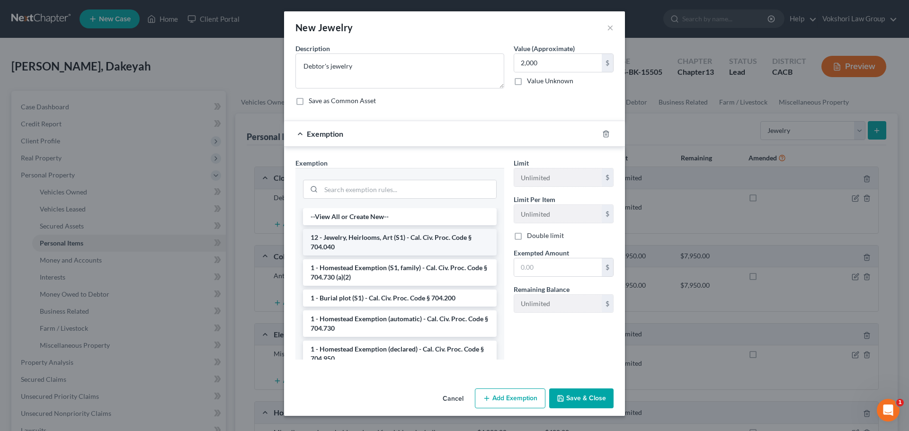
click at [377, 236] on li "12 - Jewelry, Heirlooms, Art (S1) - Cal. Civ. Proc. Code § 704.040" at bounding box center [400, 242] width 194 height 27
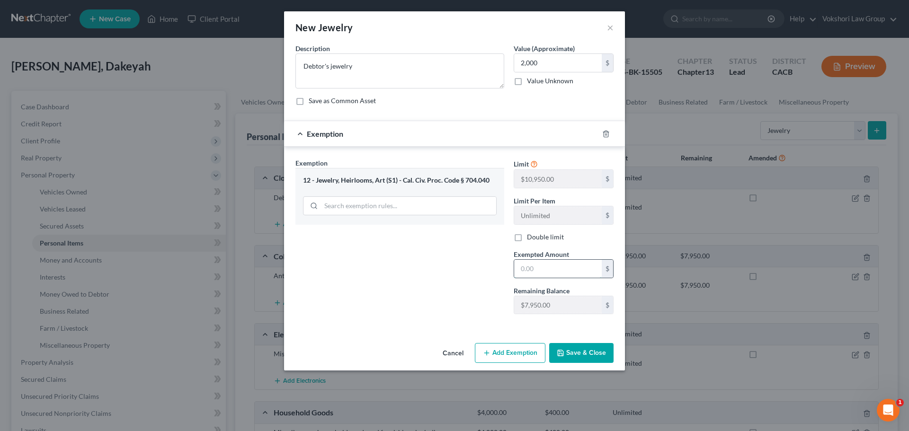
click at [552, 268] on input "text" at bounding box center [558, 269] width 88 height 18
type input "2,000"
click at [576, 355] on button "Save & Close" at bounding box center [581, 353] width 64 height 20
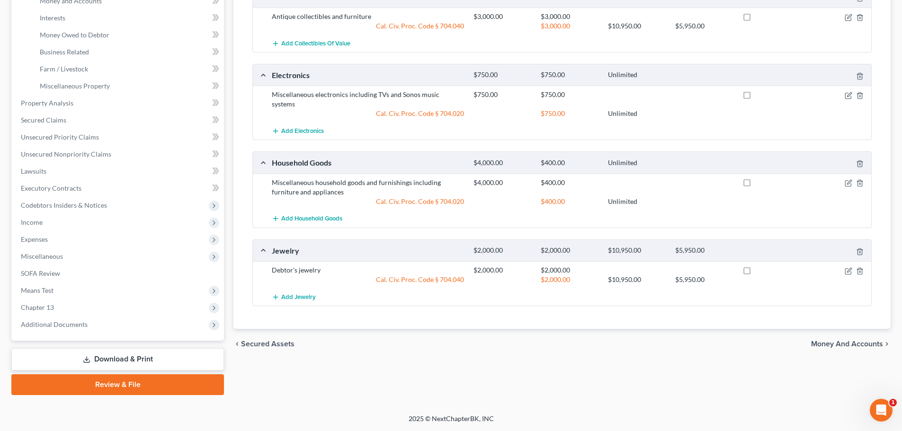
click at [836, 340] on span "Money and Accounts" at bounding box center [847, 344] width 72 height 8
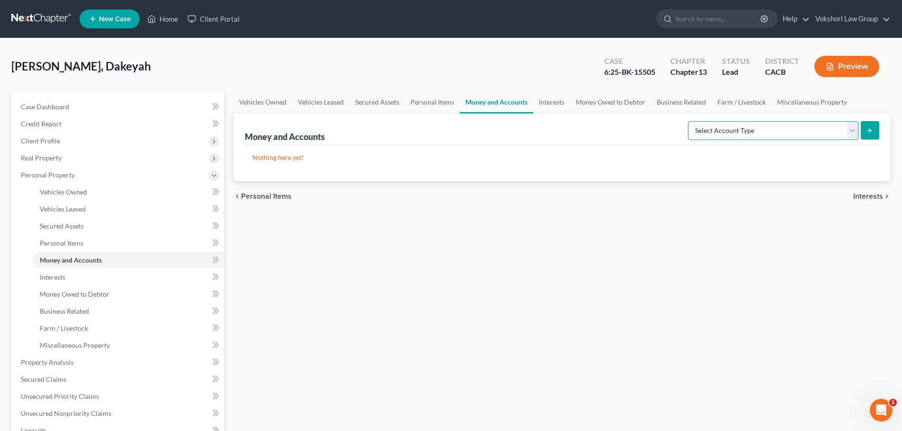
click at [854, 133] on select "Select Account Type Brokerage Cash on Hand Certificates of Deposit Checking Acc…" at bounding box center [773, 130] width 170 height 19
select select "checking"
click at [690, 121] on select "Select Account Type Brokerage Cash on Hand Certificates of Deposit Checking Acc…" at bounding box center [773, 130] width 170 height 19
click at [866, 129] on icon "submit" at bounding box center [870, 131] width 8 height 8
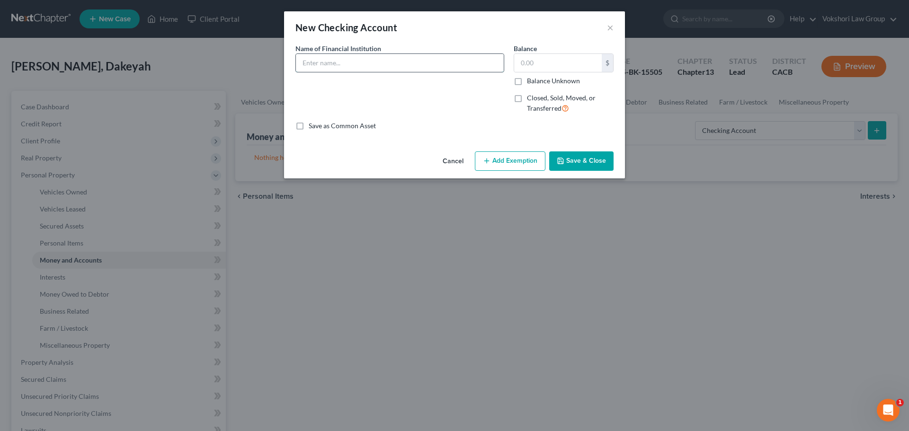
click at [334, 64] on input "text" at bounding box center [400, 63] width 208 height 18
type input "[PERSON_NAME] [PERSON_NAME] xxxx9168"
click at [560, 64] on input "text" at bounding box center [558, 63] width 88 height 18
type input "40.12"
click at [506, 160] on button "Add Exemption" at bounding box center [510, 161] width 71 height 20
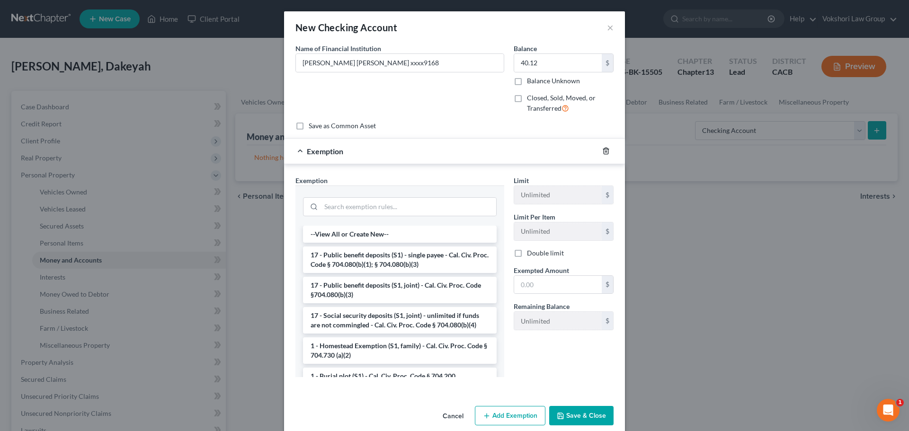
click at [603, 151] on icon "button" at bounding box center [606, 151] width 8 height 8
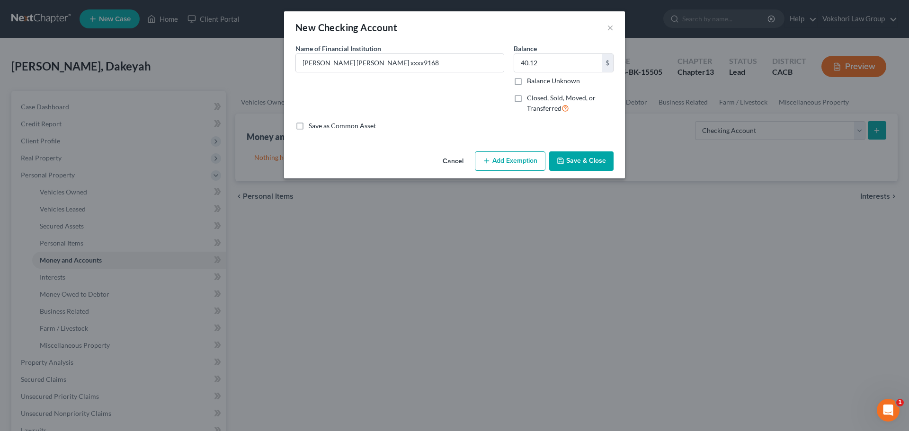
click at [582, 162] on button "Save & Close" at bounding box center [581, 161] width 64 height 20
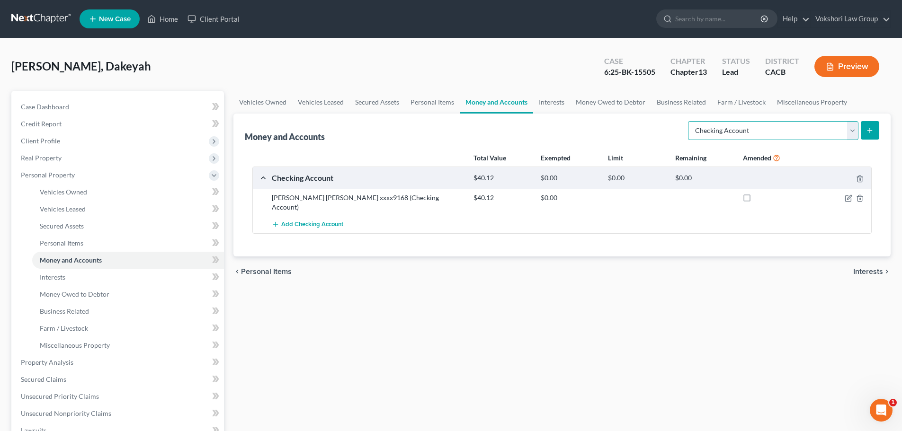
click at [853, 132] on select "Select Account Type Brokerage Cash on Hand Certificates of Deposit Checking Acc…" at bounding box center [773, 130] width 170 height 19
select select "savings"
click at [690, 121] on select "Select Account Type Brokerage Cash on Hand Certificates of Deposit Checking Acc…" at bounding box center [773, 130] width 170 height 19
click at [865, 129] on button "submit" at bounding box center [870, 130] width 18 height 18
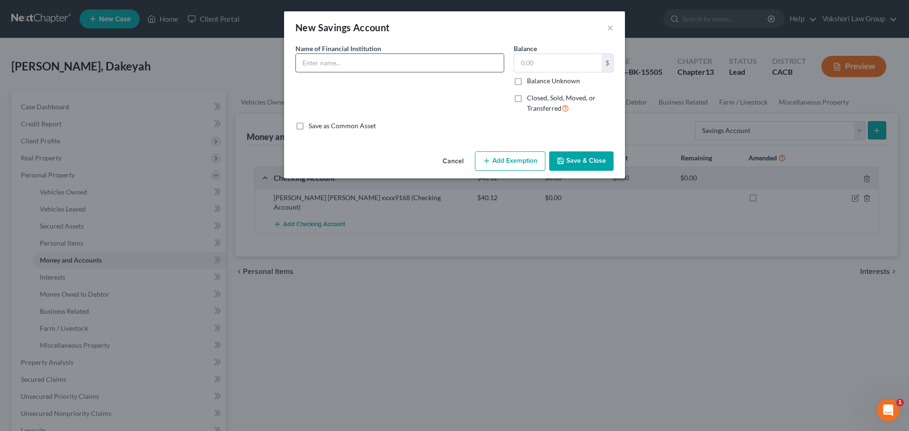
click at [380, 67] on input "text" at bounding box center [400, 63] width 208 height 18
type input "[PERSON_NAME] [PERSON_NAME] xxxx5128"
click at [569, 57] on input "text" at bounding box center [558, 63] width 88 height 18
type input "400.77"
click at [587, 159] on button "Save & Close" at bounding box center [581, 161] width 64 height 20
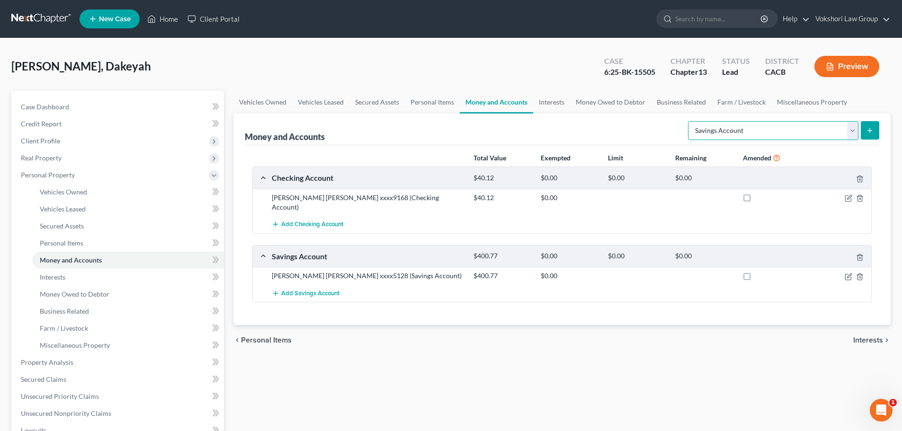
click at [854, 130] on select "Select Account Type Brokerage Cash on Hand Certificates of Deposit Checking Acc…" at bounding box center [773, 130] width 170 height 19
select select "checking"
click at [690, 121] on select "Select Account Type Brokerage Cash on Hand Certificates of Deposit Checking Acc…" at bounding box center [773, 130] width 170 height 19
click at [865, 129] on button "submit" at bounding box center [870, 130] width 18 height 18
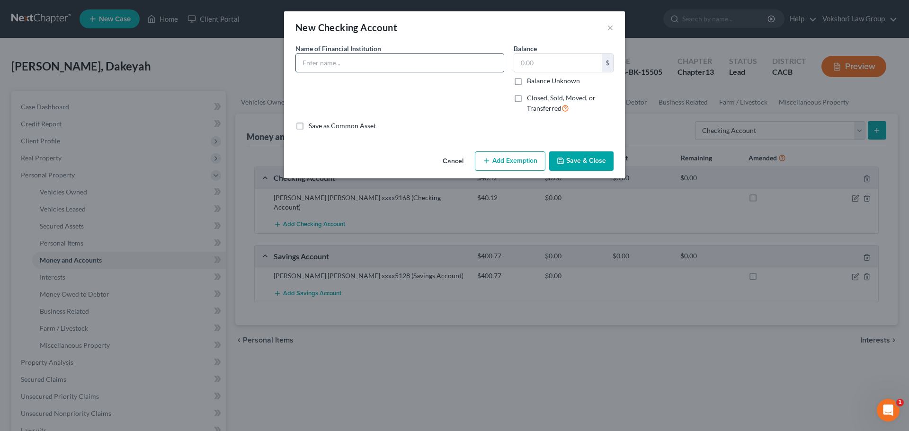
click at [386, 65] on input "text" at bounding box center [400, 63] width 208 height 18
type input "Frontwave Credit Union xxxx3497"
click at [543, 65] on input "text" at bounding box center [558, 63] width 88 height 18
type input "2.47"
click at [562, 161] on polyline "button" at bounding box center [560, 162] width 3 height 2
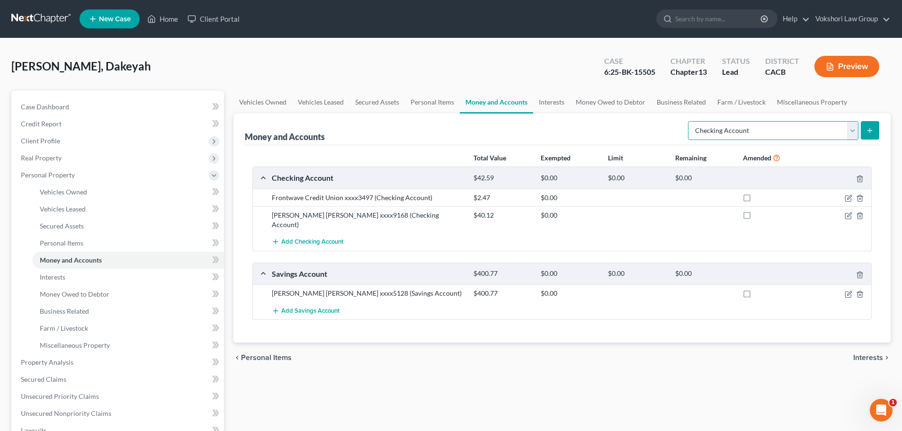
click at [853, 131] on select "Select Account Type Brokerage Cash on Hand Certificates of Deposit Checking Acc…" at bounding box center [773, 130] width 170 height 19
select select "savings"
click at [690, 121] on select "Select Account Type Brokerage Cash on Hand Certificates of Deposit Checking Acc…" at bounding box center [773, 130] width 170 height 19
click at [870, 131] on line "submit" at bounding box center [870, 130] width 0 height 4
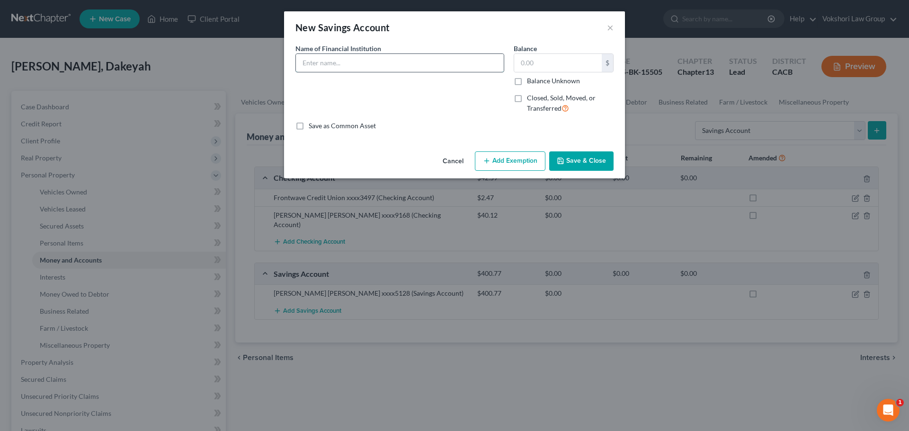
click at [332, 62] on input "text" at bounding box center [400, 63] width 208 height 18
type input "Frontwave Credit Union xxxx3497"
click at [552, 65] on input "text" at bounding box center [558, 63] width 88 height 18
type input "1.05"
click at [572, 157] on button "Save & Close" at bounding box center [581, 161] width 64 height 20
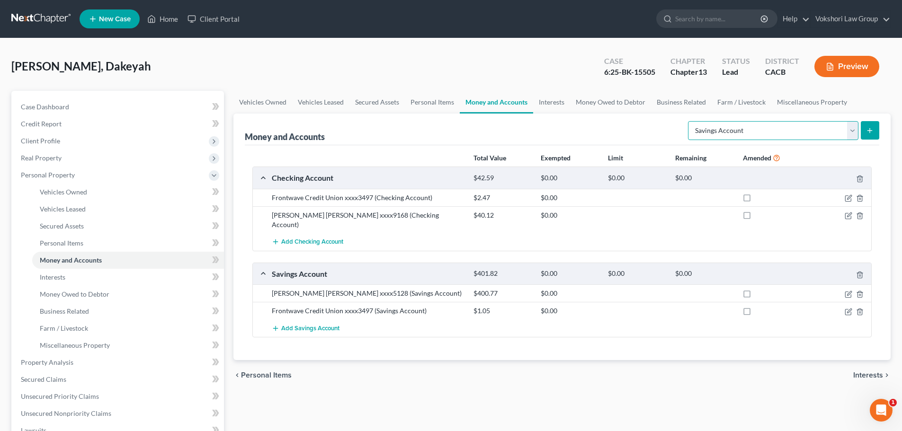
click at [848, 130] on select "Select Account Type Brokerage Cash on Hand Certificates of Deposit Checking Acc…" at bounding box center [773, 130] width 170 height 19
select select "checking"
click at [690, 121] on select "Select Account Type Brokerage Cash on Hand Certificates of Deposit Checking Acc…" at bounding box center [773, 130] width 170 height 19
click at [870, 131] on line "submit" at bounding box center [870, 130] width 0 height 4
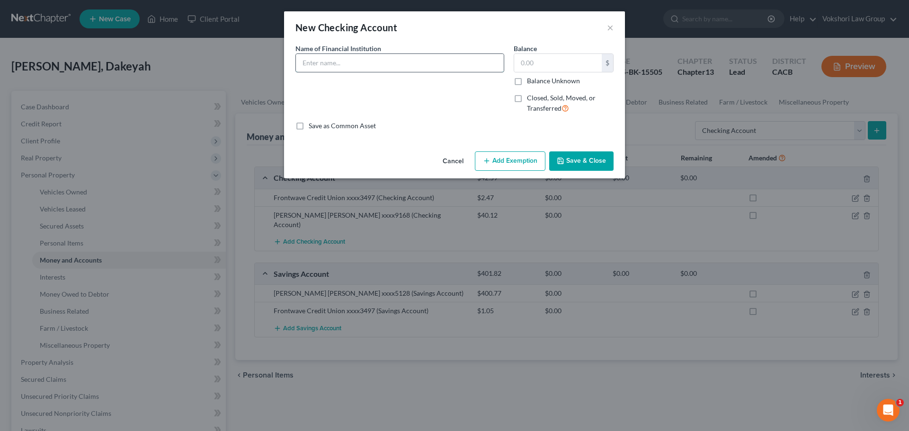
click at [377, 63] on input "text" at bounding box center [400, 63] width 208 height 18
click at [536, 64] on input "text" at bounding box center [558, 63] width 88 height 18
click at [382, 66] on input "Banco Popular" at bounding box center [400, 63] width 208 height 18
type input "Banco Popular xxxx5623"
click at [541, 64] on input "text" at bounding box center [558, 63] width 88 height 18
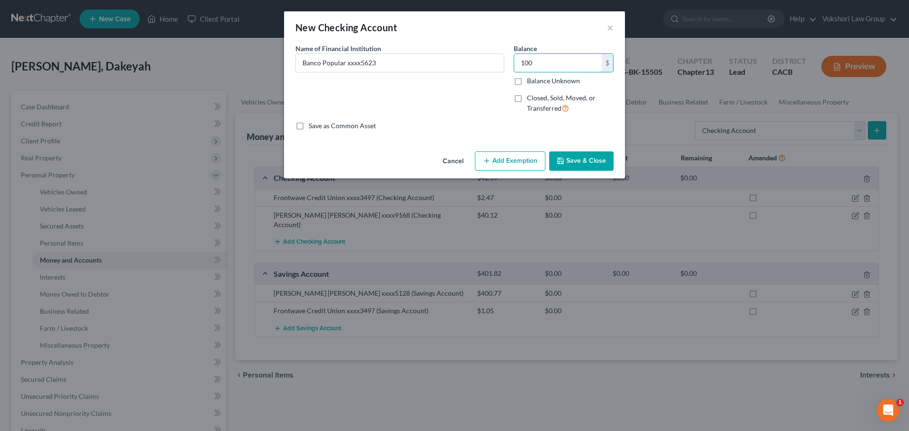
type input "100"
click at [583, 161] on button "Save & Close" at bounding box center [581, 161] width 64 height 20
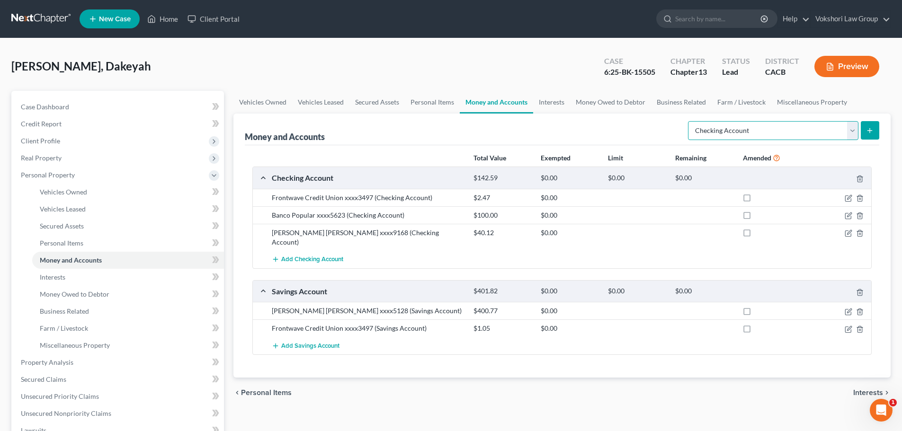
click at [849, 126] on select "Select Account Type Brokerage Cash on Hand Certificates of Deposit Checking Acc…" at bounding box center [773, 130] width 170 height 19
click at [871, 389] on span "Interests" at bounding box center [868, 393] width 30 height 8
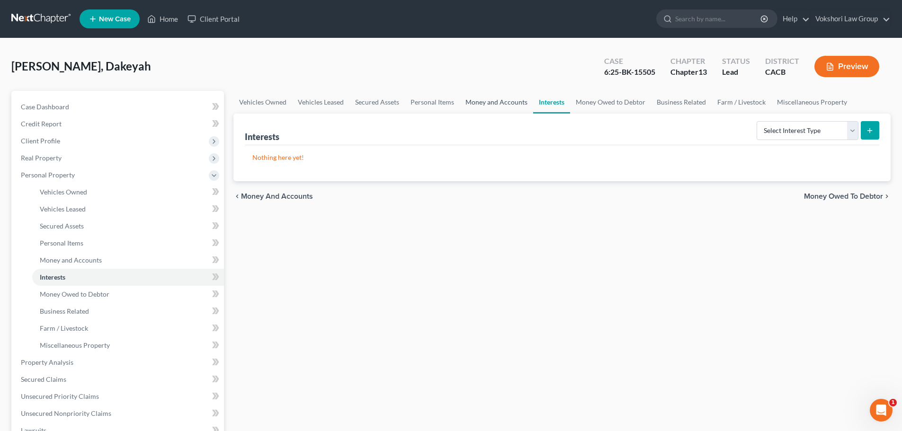
drag, startPoint x: 506, startPoint y: 100, endPoint x: 524, endPoint y: 105, distance: 18.5
click at [506, 100] on link "Money and Accounts" at bounding box center [496, 102] width 73 height 23
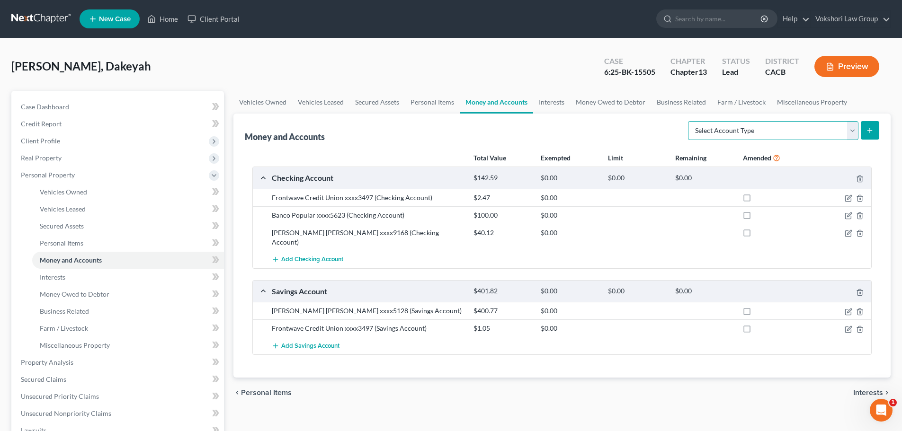
click at [852, 130] on select "Select Account Type Brokerage Cash on Hand Certificates of Deposit Checking Acc…" at bounding box center [773, 130] width 170 height 19
click at [544, 101] on link "Interests" at bounding box center [551, 102] width 37 height 23
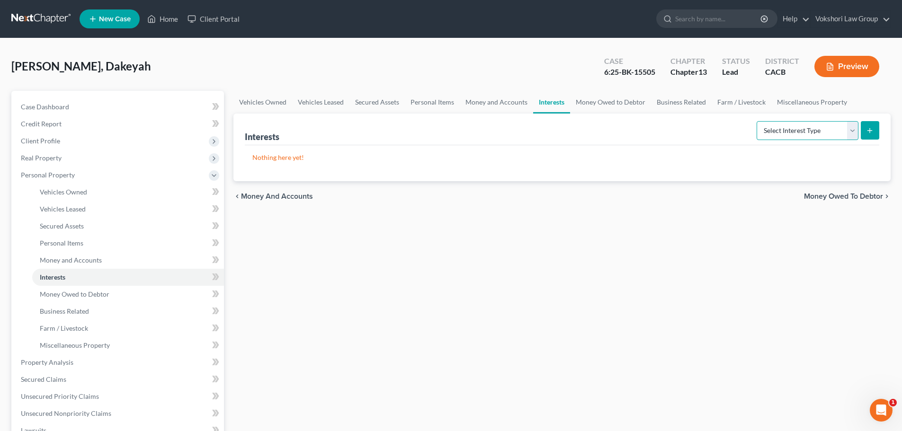
click at [849, 131] on select "Select Interest Type 401K Annuity Bond Education IRA Government Bond Government…" at bounding box center [807, 130] width 102 height 19
select select "other_retirement_plan"
click at [757, 121] on select "Select Interest Type 401K Annuity Bond Education IRA Government Bond Government…" at bounding box center [807, 130] width 102 height 19
click at [868, 131] on icon "submit" at bounding box center [870, 131] width 8 height 8
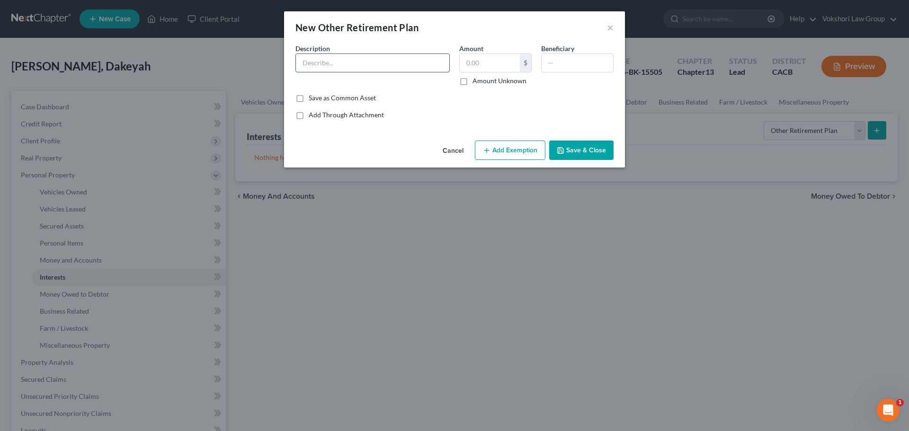
click at [386, 65] on input "text" at bounding box center [372, 63] width 153 height 18
type input "Thrift Savings Plan"
type input "169,000"
click at [580, 61] on input "text" at bounding box center [576, 63] width 71 height 18
click at [514, 147] on button "Add Exemption" at bounding box center [510, 151] width 71 height 20
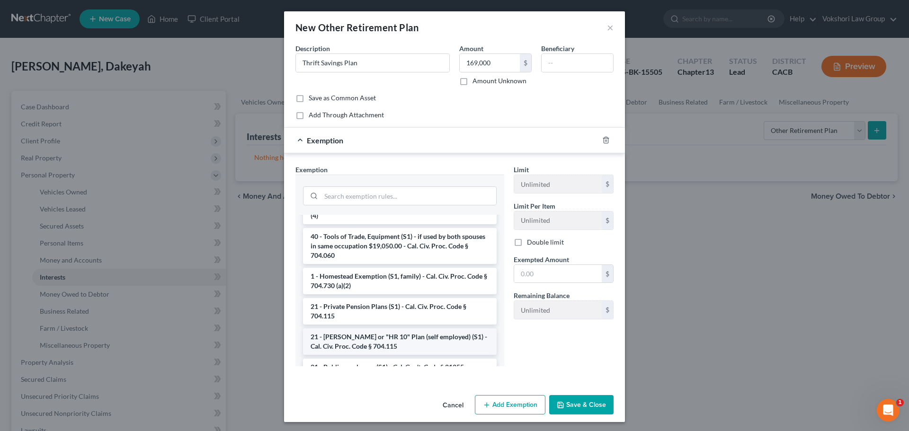
scroll to position [95, 0]
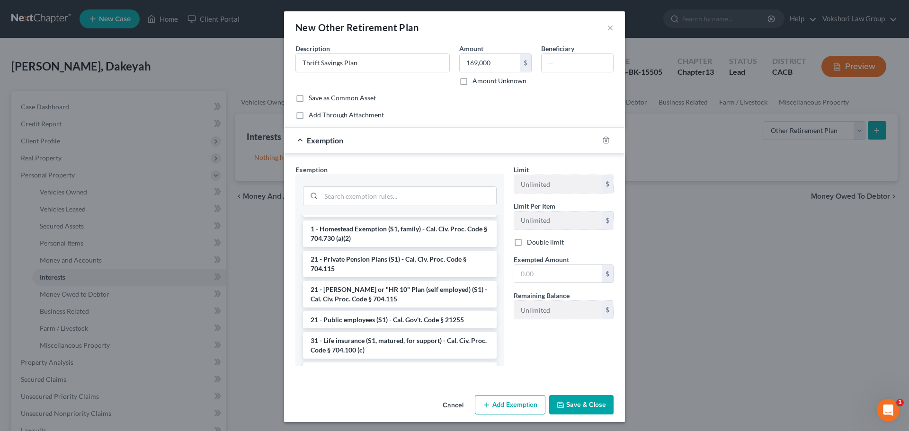
click at [702, 350] on div "New Other Retirement Plan × An exemption set must first be selected from the Fi…" at bounding box center [454, 215] width 909 height 431
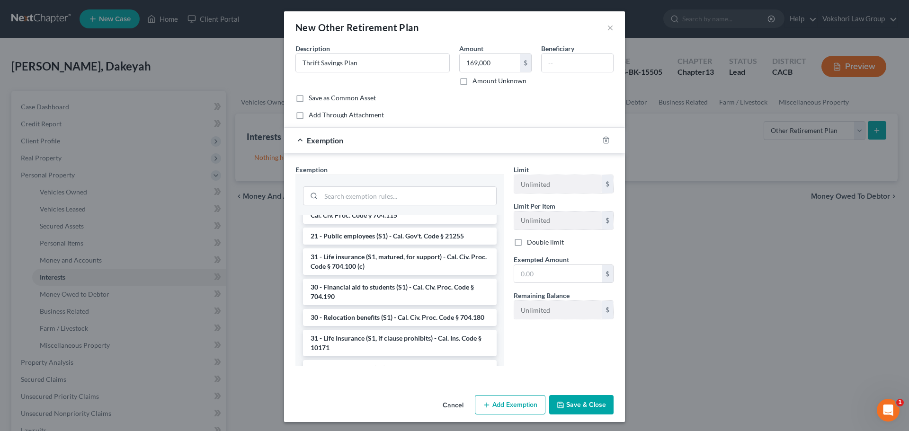
scroll to position [158, 0]
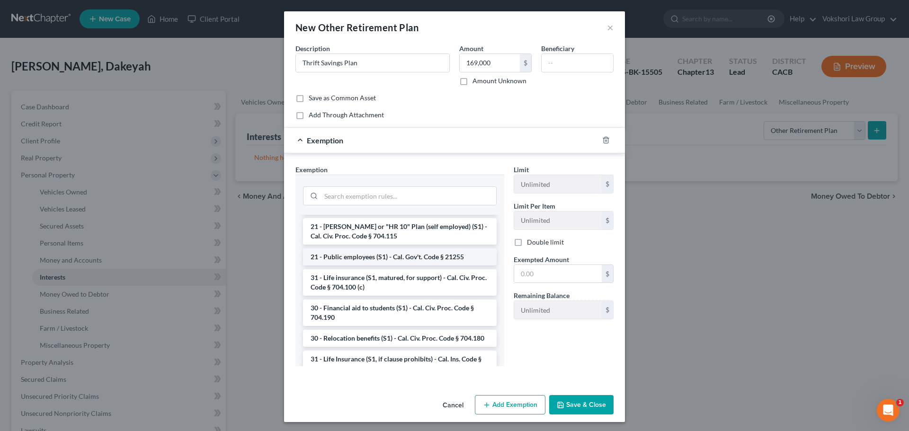
click at [408, 259] on li "21 - Public employees (S1) - Cal. Gov't. Code § 21255" at bounding box center [400, 256] width 194 height 17
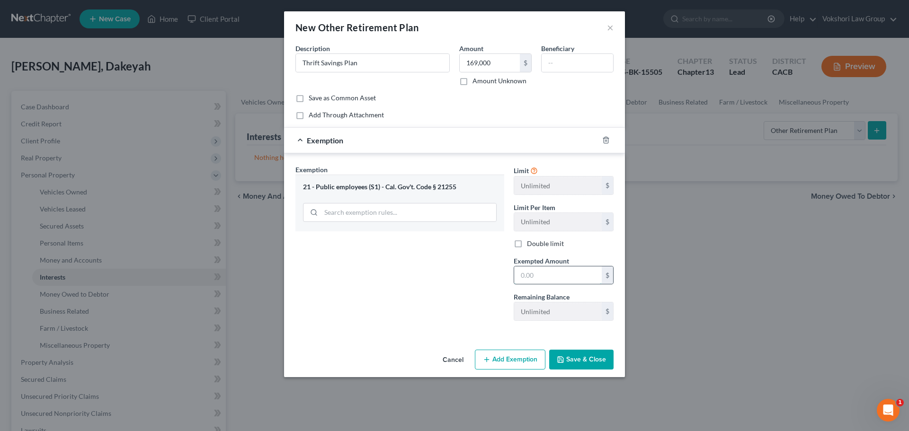
click at [568, 281] on input "text" at bounding box center [558, 275] width 88 height 18
type input "169,000"
click at [593, 363] on button "Save & Close" at bounding box center [581, 360] width 64 height 20
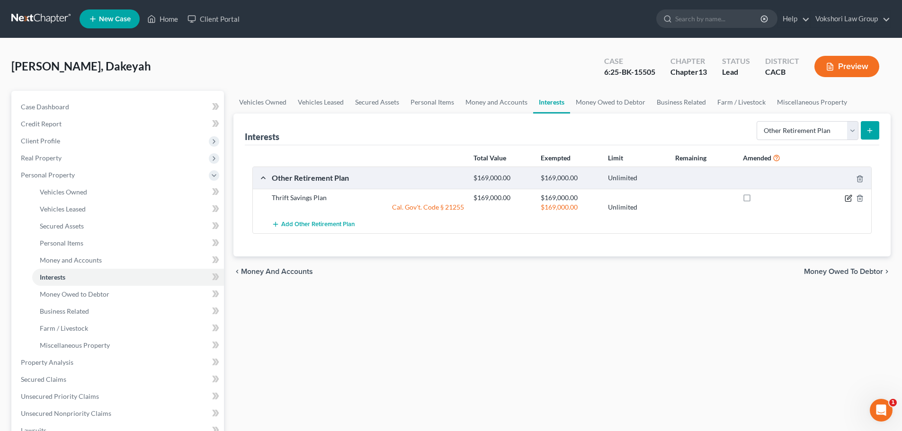
click at [848, 197] on icon "button" at bounding box center [848, 199] width 8 height 8
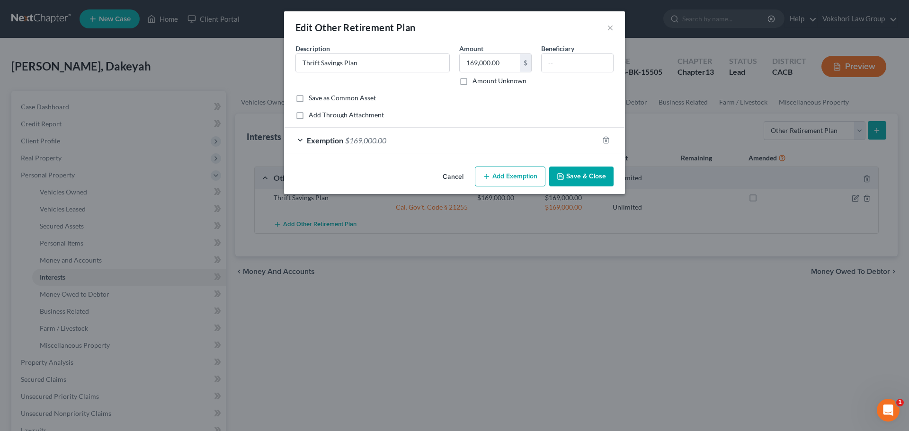
click at [318, 140] on span "Exemption" at bounding box center [325, 140] width 36 height 9
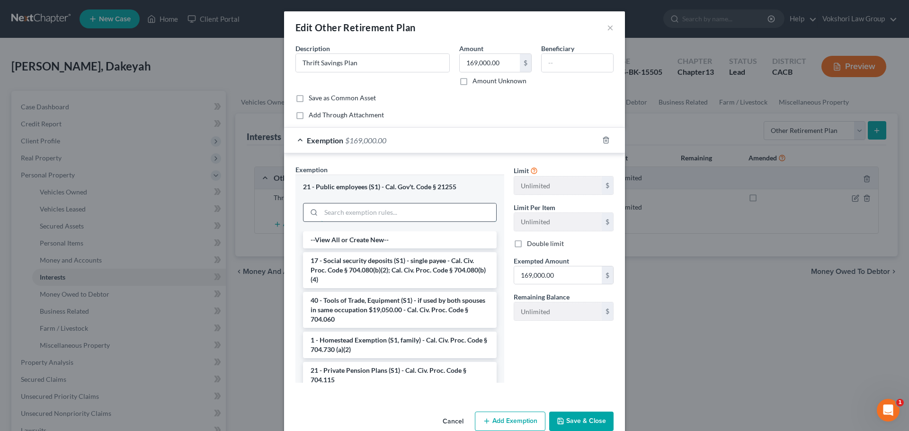
click at [398, 218] on input "search" at bounding box center [408, 213] width 175 height 18
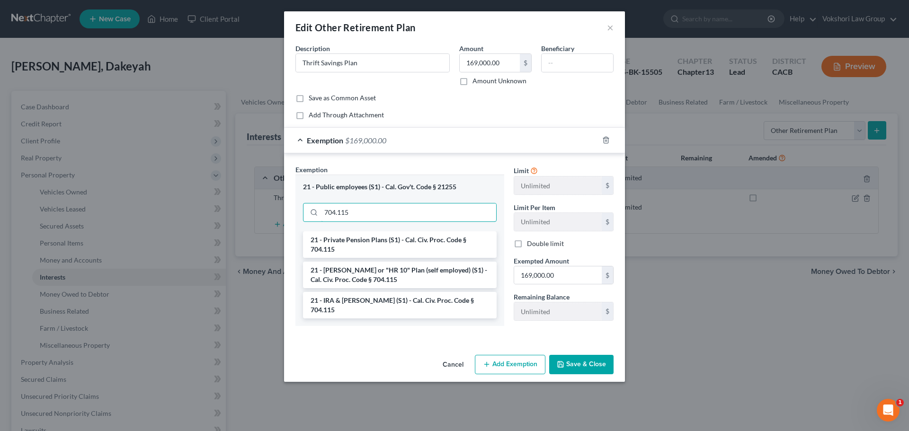
type input "704.115"
click at [745, 319] on div "Edit Other Retirement Plan × An exemption set must first be selected from the F…" at bounding box center [454, 215] width 909 height 431
click at [343, 243] on li "21 - Private Pension Plans (S1) - Cal. Civ. Proc. Code § 704.115" at bounding box center [400, 244] width 194 height 27
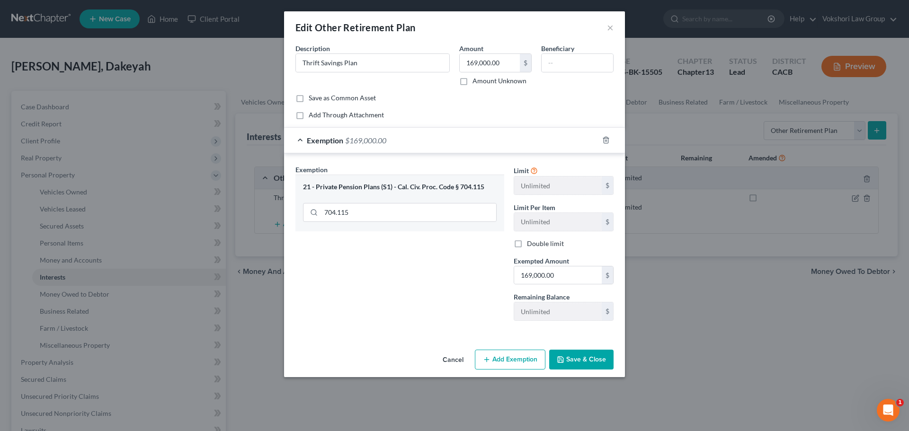
click at [577, 357] on button "Save & Close" at bounding box center [581, 360] width 64 height 20
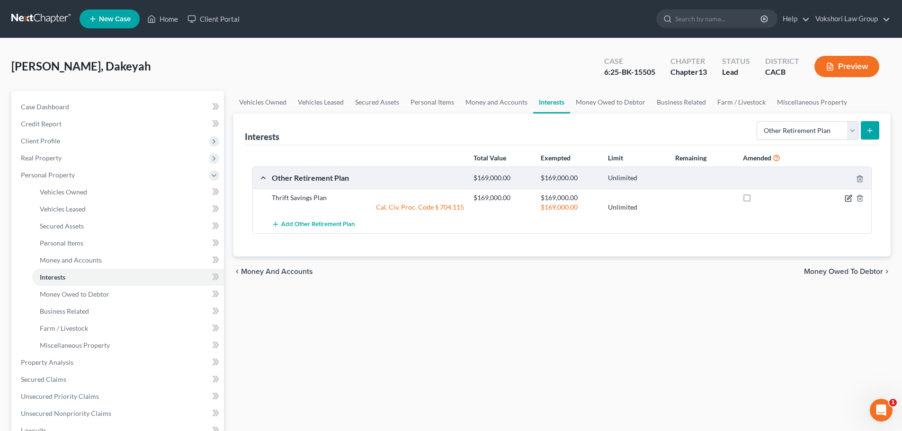
click at [847, 197] on icon "button" at bounding box center [848, 199] width 8 height 8
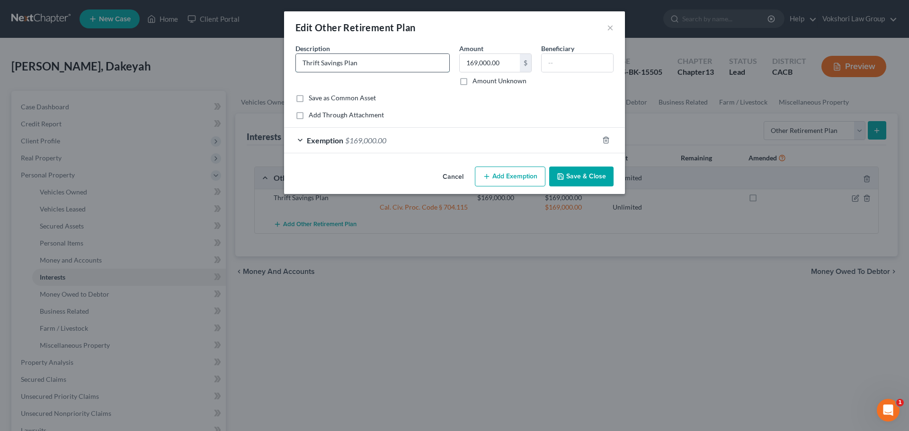
drag, startPoint x: 377, startPoint y: 68, endPoint x: 414, endPoint y: 70, distance: 37.0
click at [378, 68] on input "Thrift Savings Plan" at bounding box center [372, 63] width 153 height 18
paste input "excluded from the estate under 11 U.S.C. § 541(c)(2) and 5 U.S.C. § 8437(e)"
type input "Thrift Savings Plan (excluded from the estate under 11 U.S.C. § 541(c)(2) and 5…"
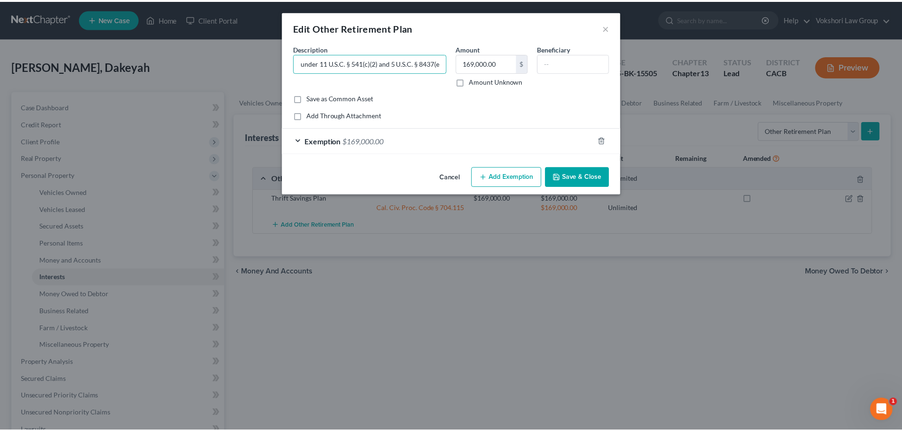
scroll to position [0, 0]
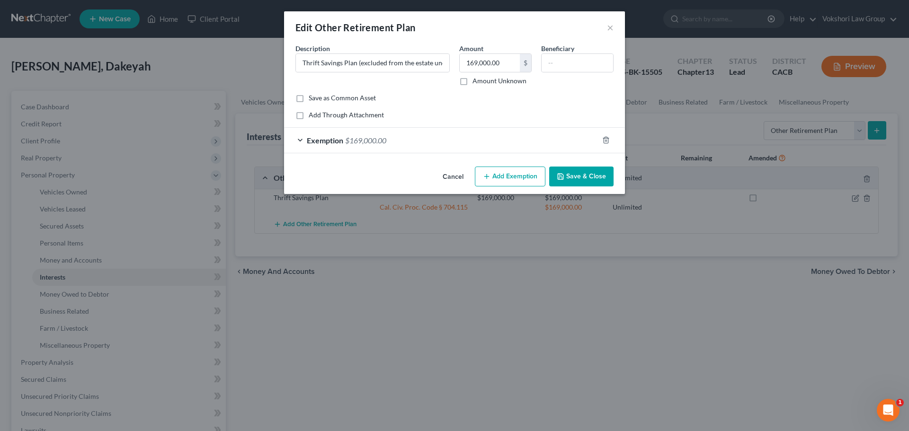
click at [574, 177] on button "Save & Close" at bounding box center [581, 177] width 64 height 20
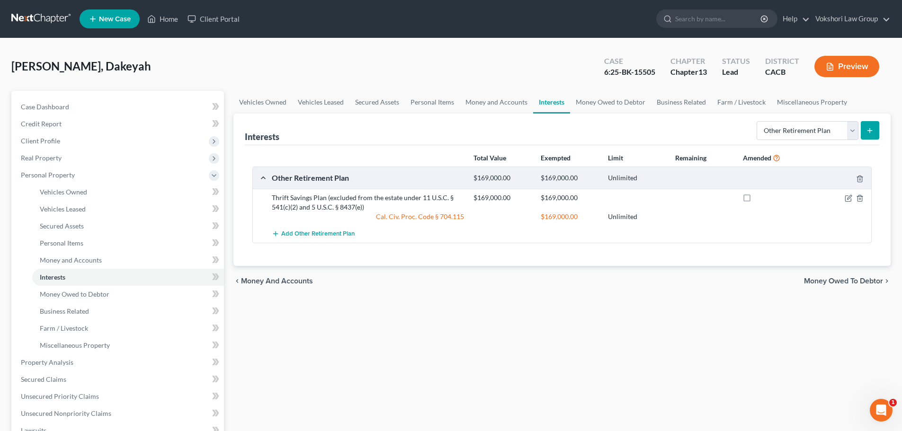
click at [853, 279] on span "Money Owed to Debtor" at bounding box center [843, 281] width 79 height 8
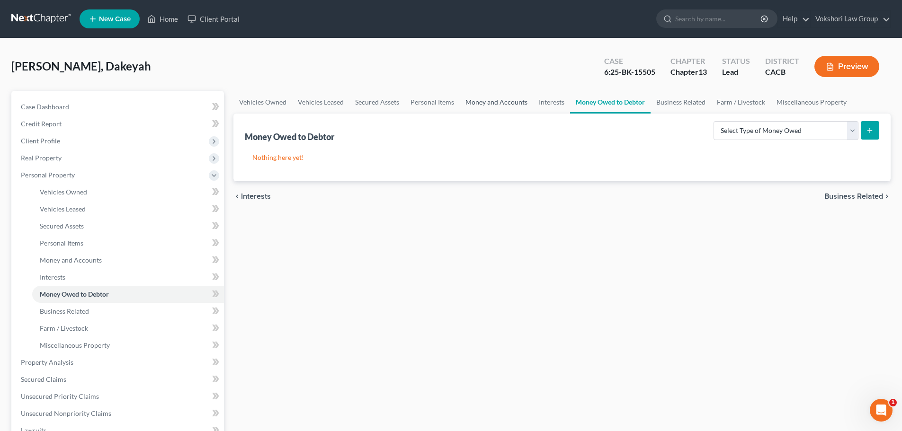
click at [508, 101] on link "Money and Accounts" at bounding box center [496, 102] width 73 height 23
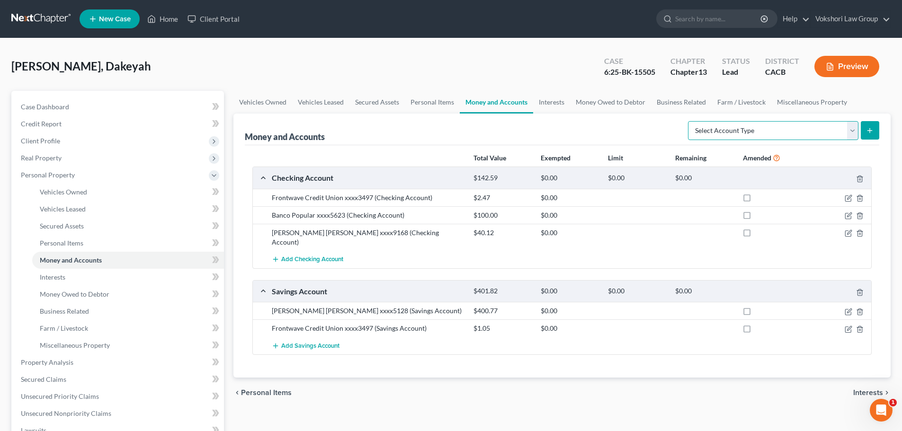
click at [850, 130] on select "Select Account Type Brokerage Cash on Hand Certificates of Deposit Checking Acc…" at bounding box center [773, 130] width 170 height 19
click at [540, 102] on link "Interests" at bounding box center [551, 102] width 37 height 23
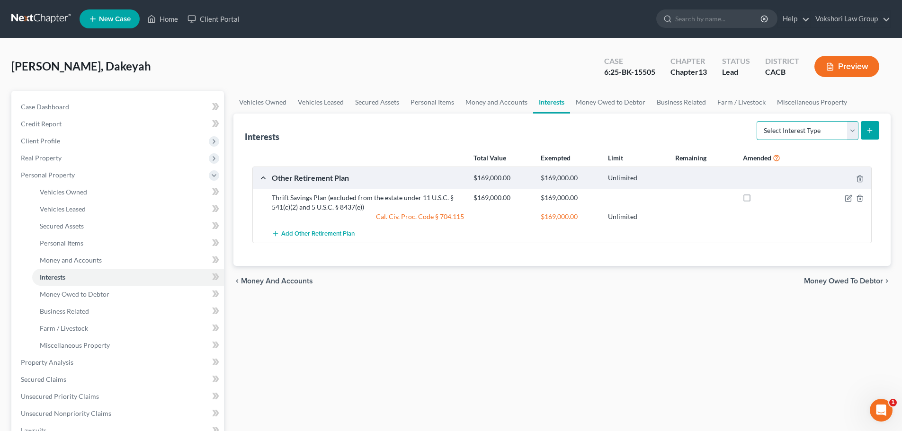
click at [851, 131] on select "Select Interest Type 401K Annuity Bond Education IRA Government Bond Government…" at bounding box center [807, 130] width 102 height 19
select select "bond"
click at [757, 121] on select "Select Interest Type 401K Annuity Bond Education IRA Government Bond Government…" at bounding box center [807, 130] width 102 height 19
click at [865, 128] on button "submit" at bounding box center [870, 130] width 18 height 18
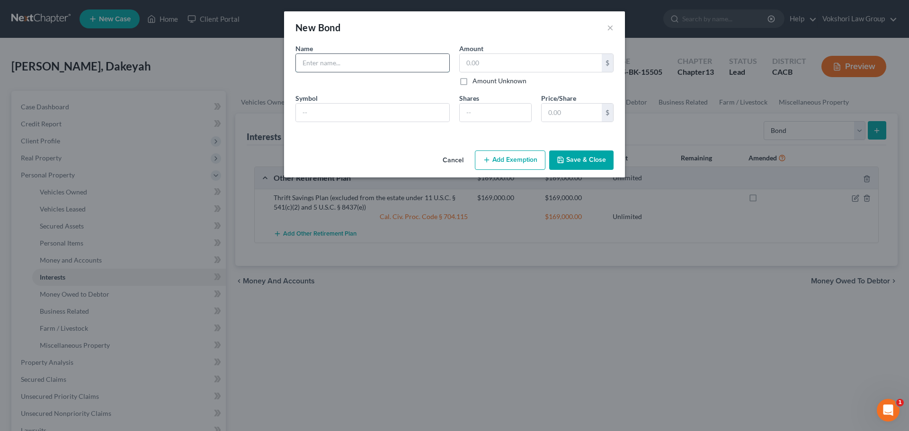
click at [392, 60] on input "text" at bounding box center [372, 63] width 153 height 18
type input "Series EE Government Savings Bond"
click at [492, 63] on input "text" at bounding box center [531, 63] width 142 height 18
type input "450"
click at [586, 161] on button "Save & Close" at bounding box center [581, 161] width 64 height 20
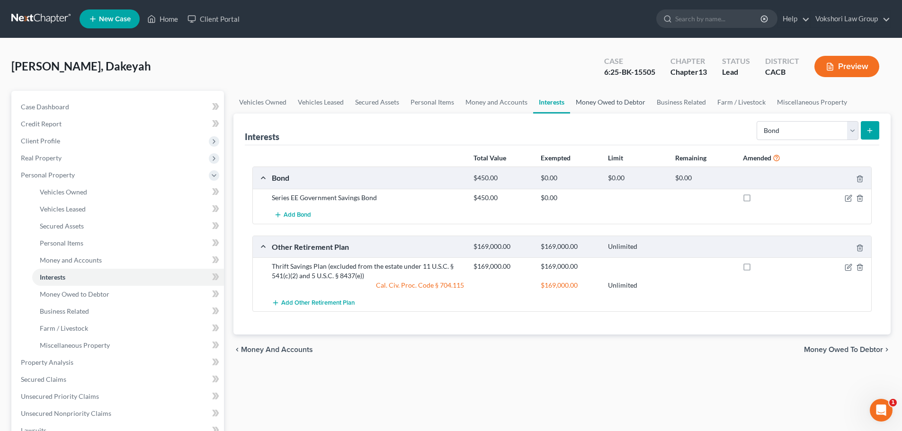
click at [605, 106] on link "Money Owed to Debtor" at bounding box center [610, 102] width 81 height 23
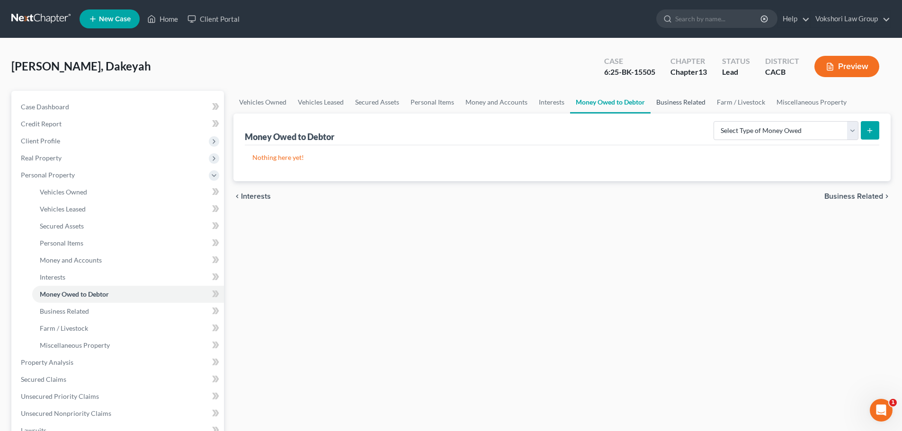
click at [686, 103] on link "Business Related" at bounding box center [680, 102] width 61 height 23
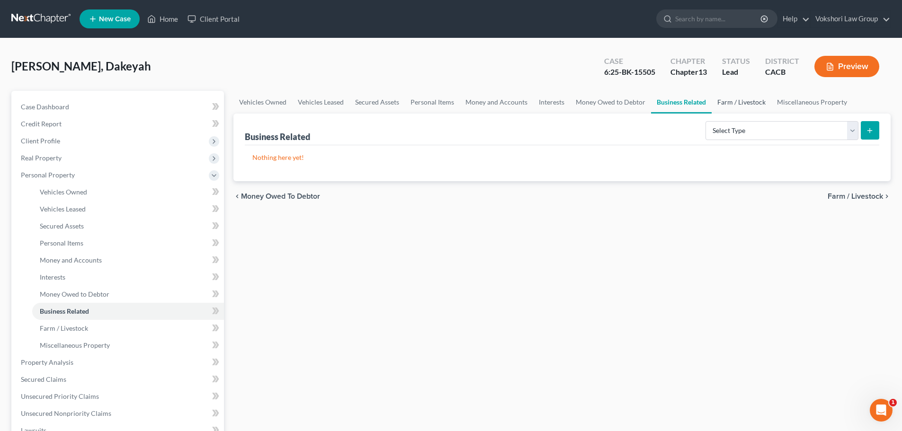
click at [728, 98] on link "Farm / Livestock" at bounding box center [741, 102] width 60 height 23
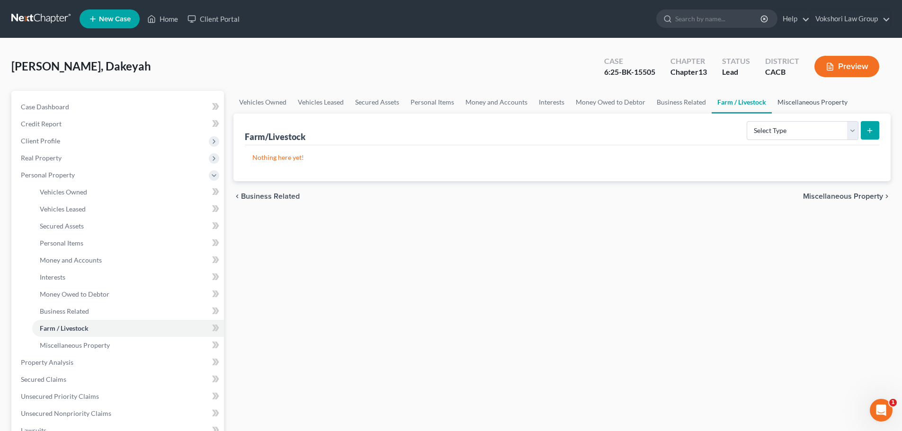
click at [792, 104] on link "Miscellaneous Property" at bounding box center [812, 102] width 81 height 23
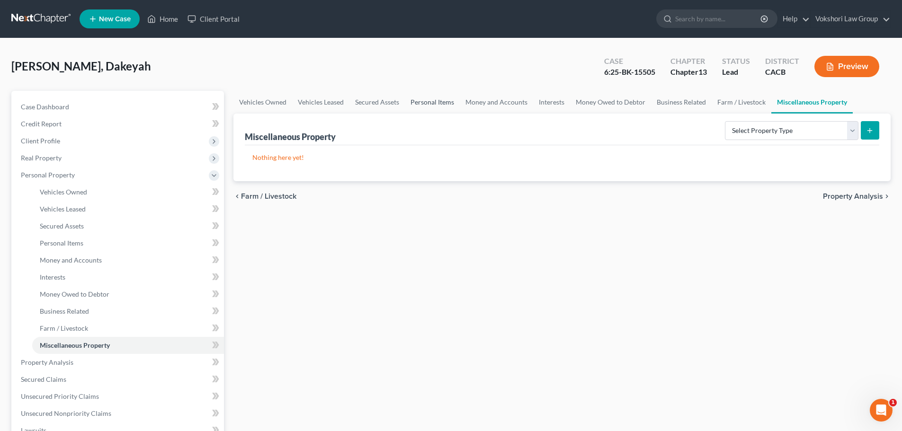
click at [432, 101] on link "Personal Items" at bounding box center [432, 102] width 55 height 23
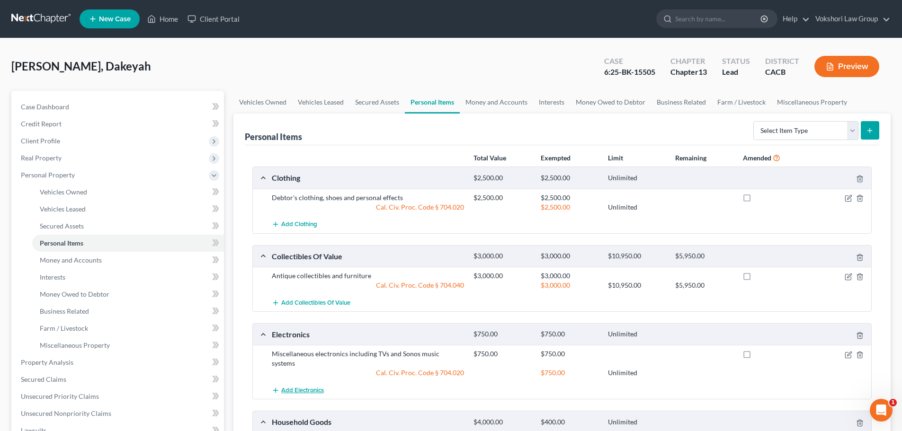
click at [308, 387] on span "Add Electronics" at bounding box center [302, 391] width 43 height 8
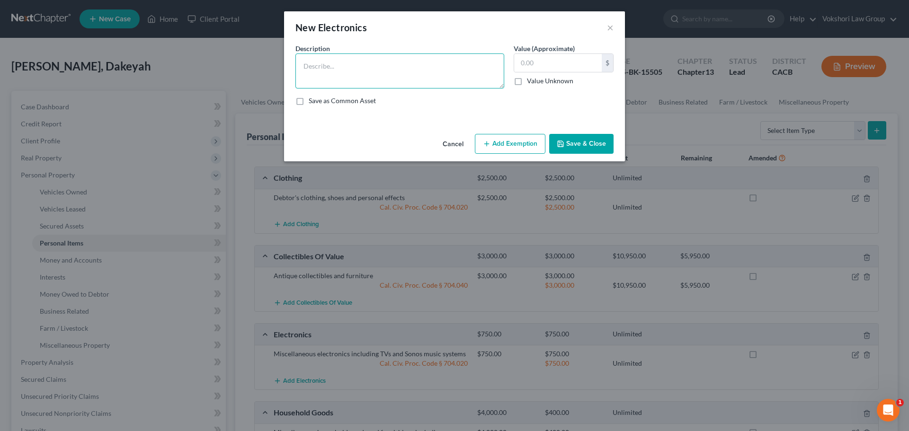
click at [341, 69] on textarea at bounding box center [399, 70] width 209 height 35
type textarea "Office equipment: laptop, desk, printers, chair"
click at [562, 64] on input "text" at bounding box center [558, 63] width 88 height 18
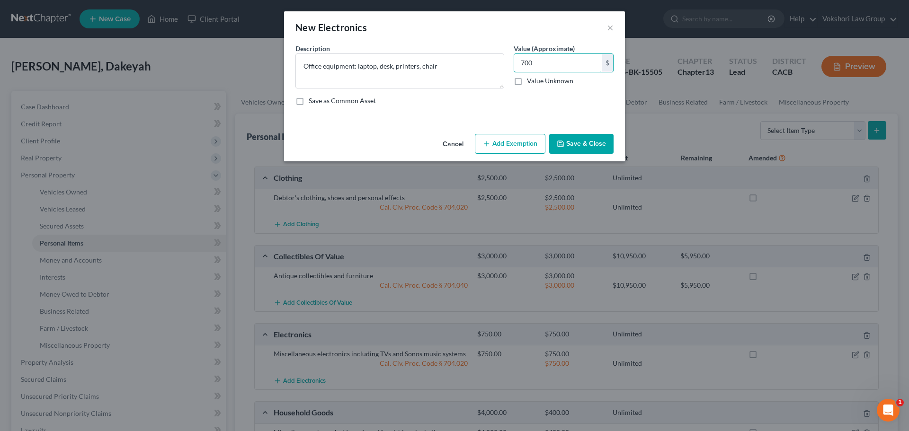
type input "700"
click at [519, 147] on button "Add Exemption" at bounding box center [510, 144] width 71 height 20
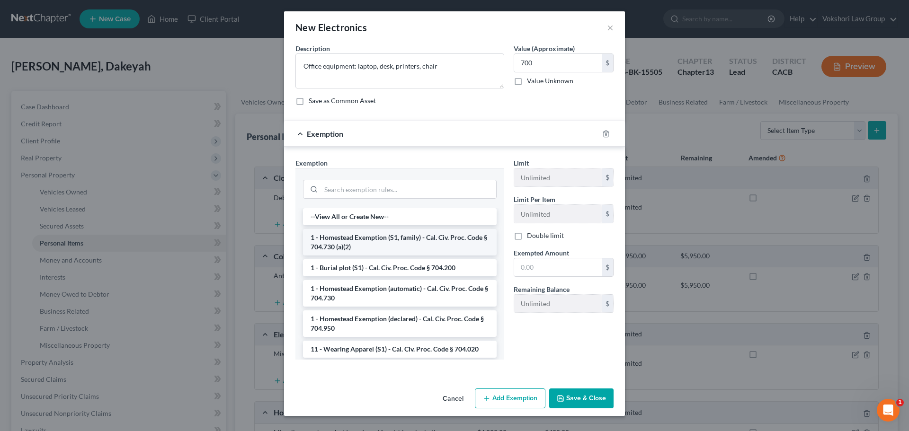
click at [407, 241] on li "1 - Homestead Exemption (S1, family) - Cal. Civ. Proc. Code § 704.730 (a)(2)" at bounding box center [400, 242] width 194 height 27
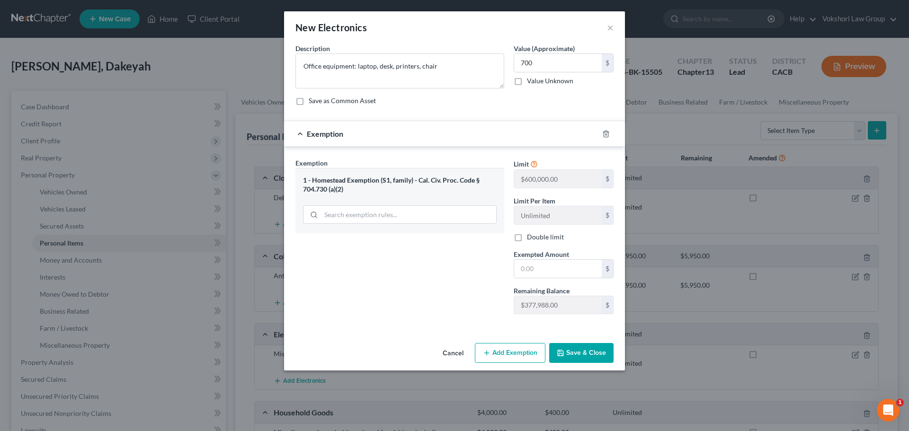
click at [578, 355] on button "Save & Close" at bounding box center [581, 353] width 64 height 20
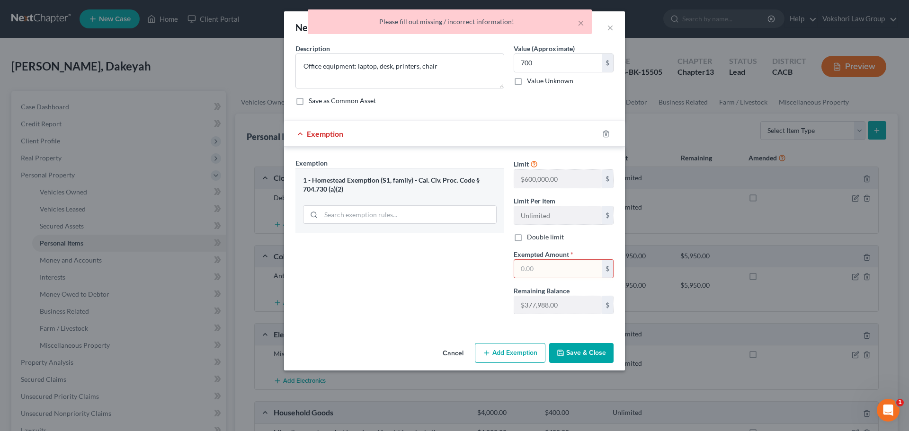
click at [569, 271] on input "text" at bounding box center [558, 269] width 88 height 18
type input "700"
click at [595, 347] on button "Save & Close" at bounding box center [581, 353] width 64 height 20
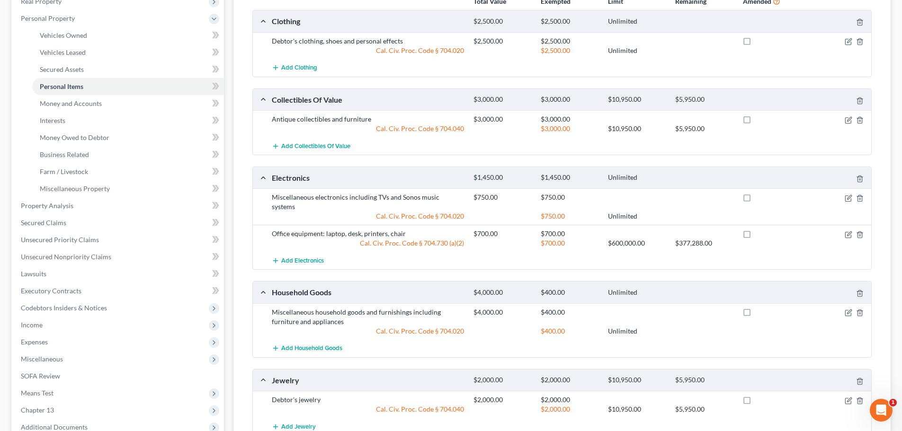
scroll to position [259, 0]
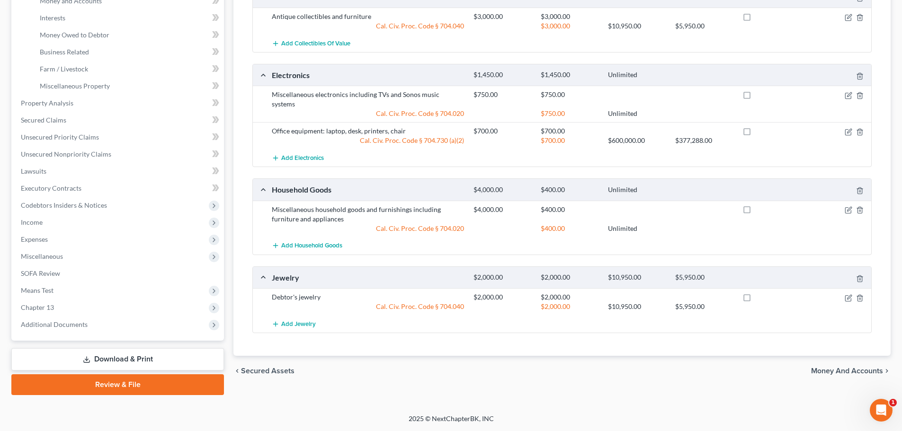
click at [857, 367] on span "Money and Accounts" at bounding box center [847, 371] width 72 height 8
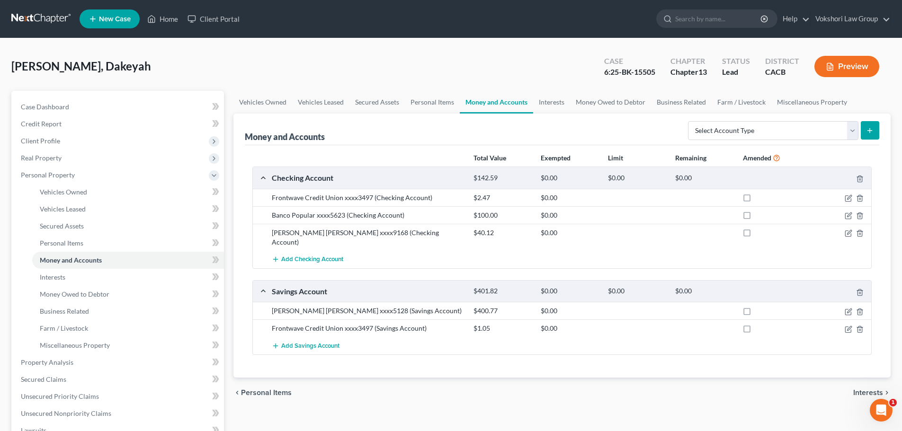
click at [871, 389] on span "Interests" at bounding box center [868, 393] width 30 height 8
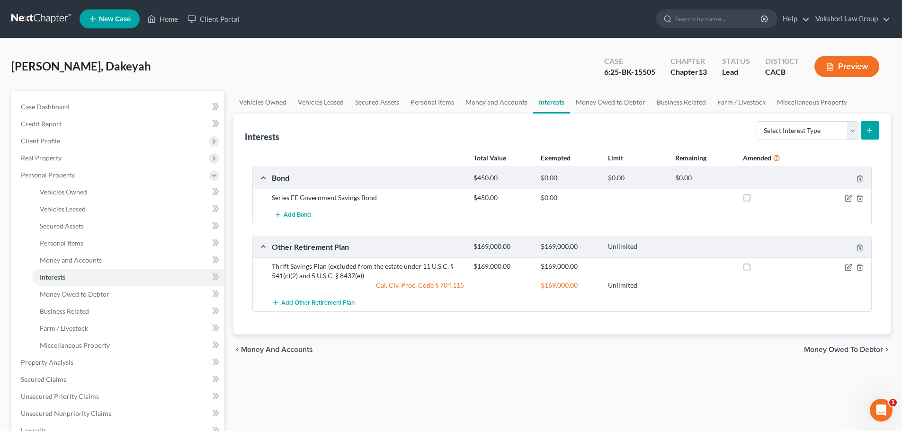
click at [857, 352] on span "Money Owed to Debtor" at bounding box center [843, 350] width 79 height 8
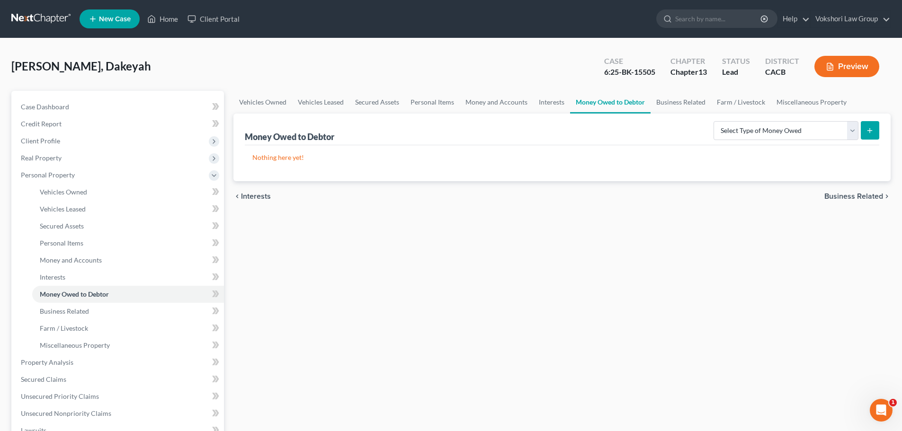
click at [858, 197] on span "Business Related" at bounding box center [853, 197] width 59 height 8
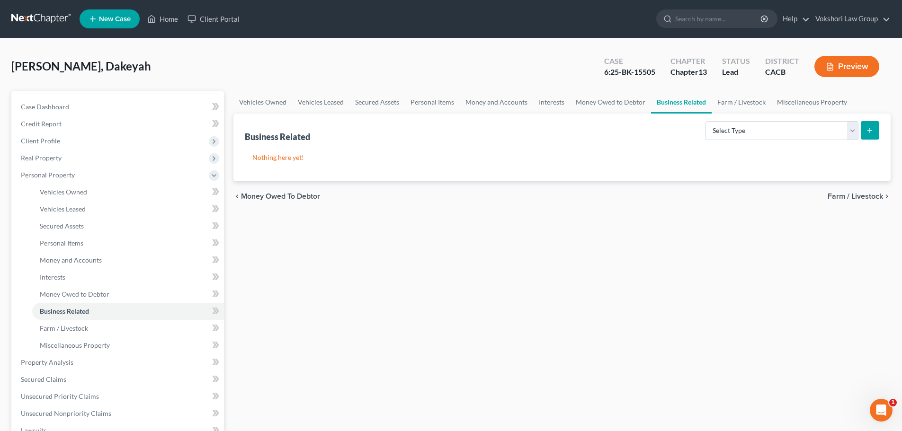
click at [854, 191] on div "chevron_left Money Owed to Debtor Farm / Livestock chevron_right" at bounding box center [561, 196] width 657 height 30
click at [856, 197] on span "Farm / Livestock" at bounding box center [854, 197] width 55 height 8
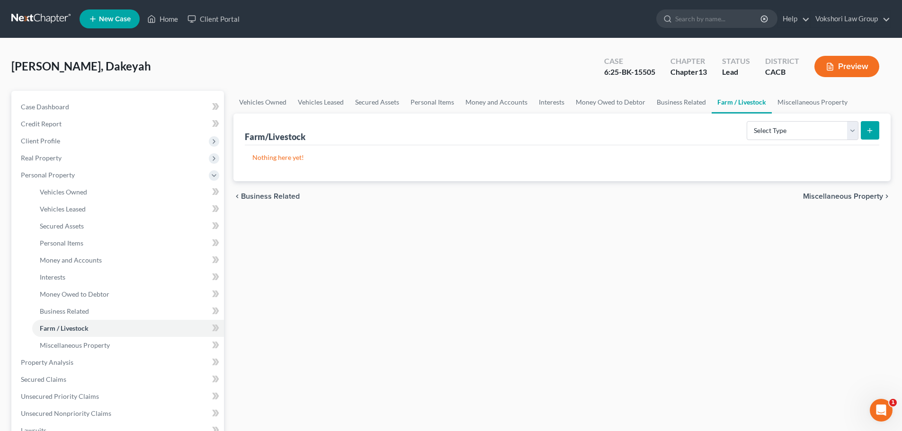
click at [848, 196] on span "Miscellaneous Property" at bounding box center [843, 197] width 80 height 8
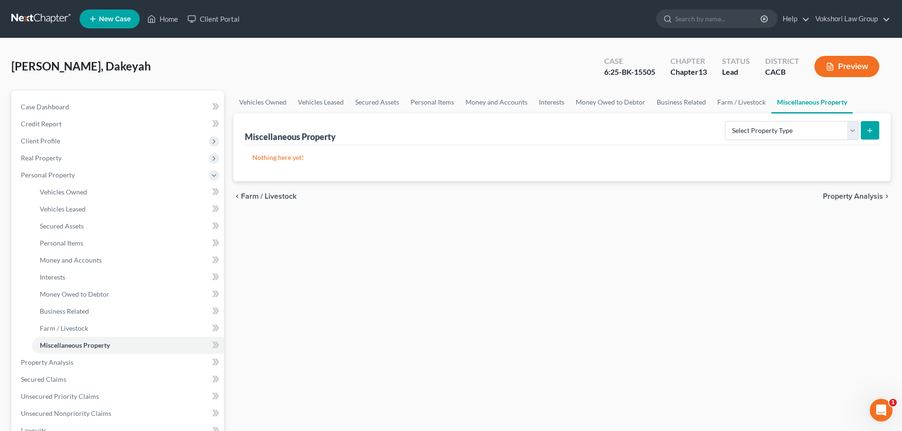
click at [852, 193] on span "Property Analysis" at bounding box center [853, 197] width 60 height 8
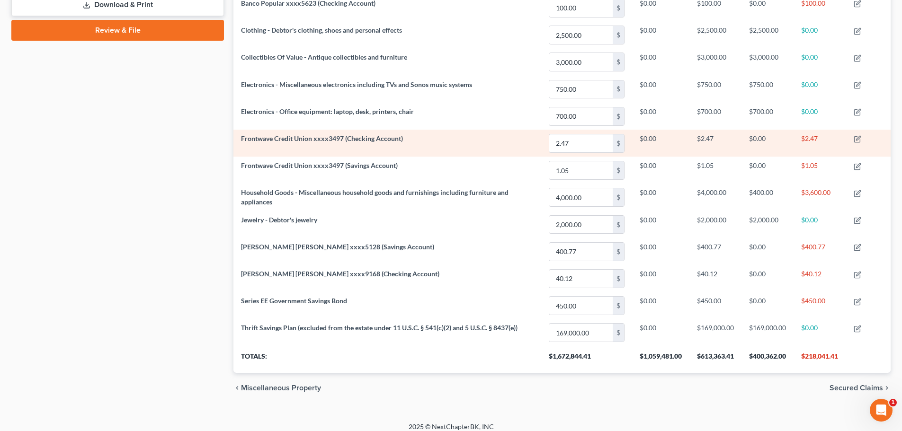
scroll to position [452, 0]
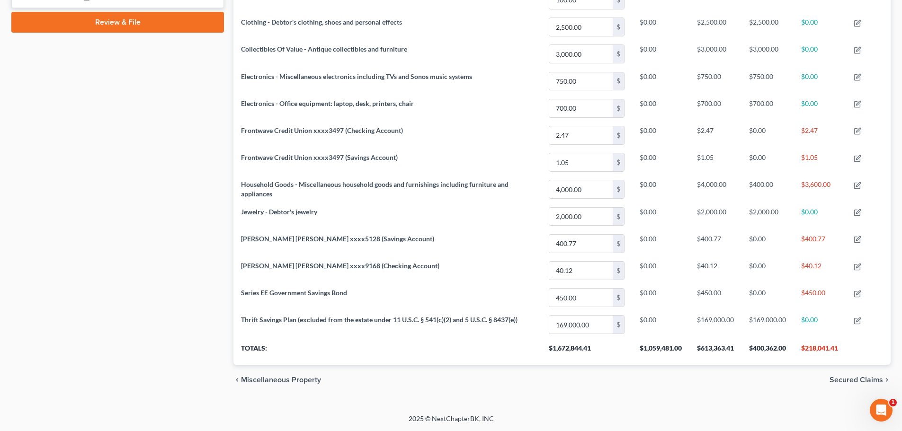
click at [848, 377] on span "Secured Claims" at bounding box center [855, 380] width 53 height 8
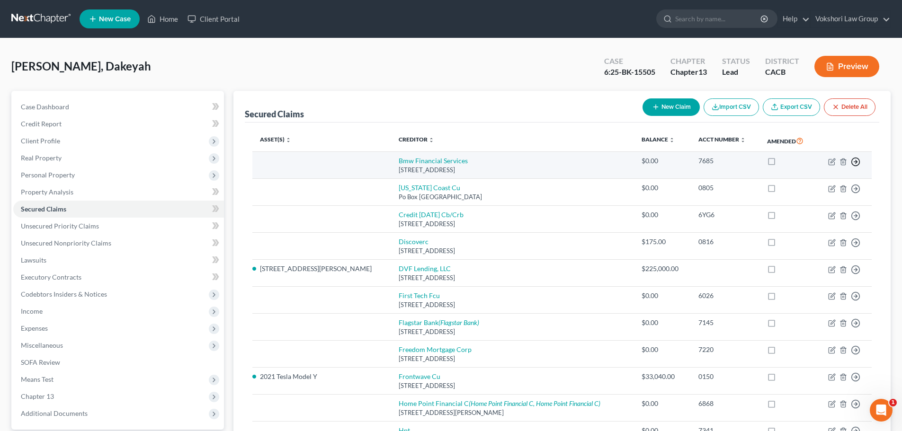
click at [856, 164] on icon "button" at bounding box center [855, 161] width 9 height 9
click at [814, 184] on link "Move to F" at bounding box center [811, 185] width 79 height 16
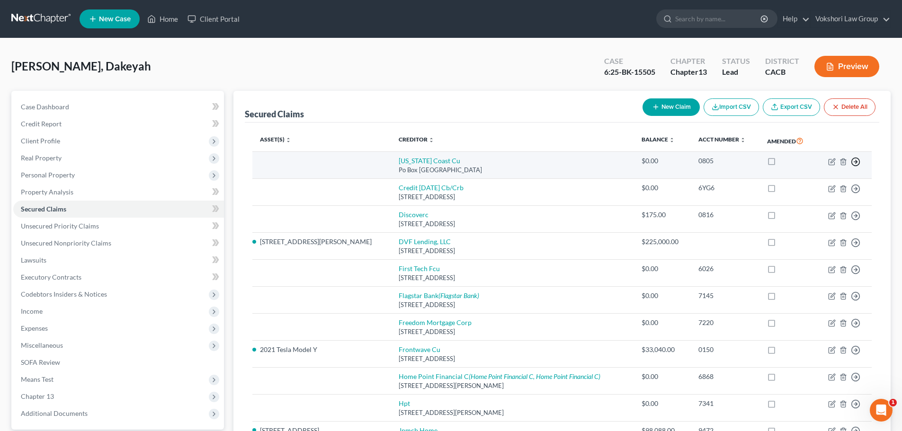
click at [856, 162] on line "button" at bounding box center [855, 162] width 3 height 0
click at [829, 184] on link "Move to F" at bounding box center [811, 185] width 79 height 16
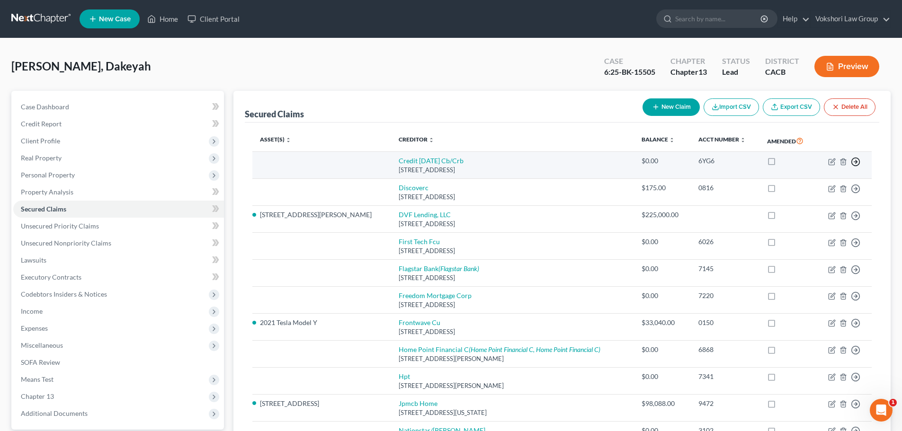
click at [858, 160] on icon "button" at bounding box center [855, 161] width 9 height 9
click at [830, 184] on link "Move to F" at bounding box center [811, 185] width 79 height 16
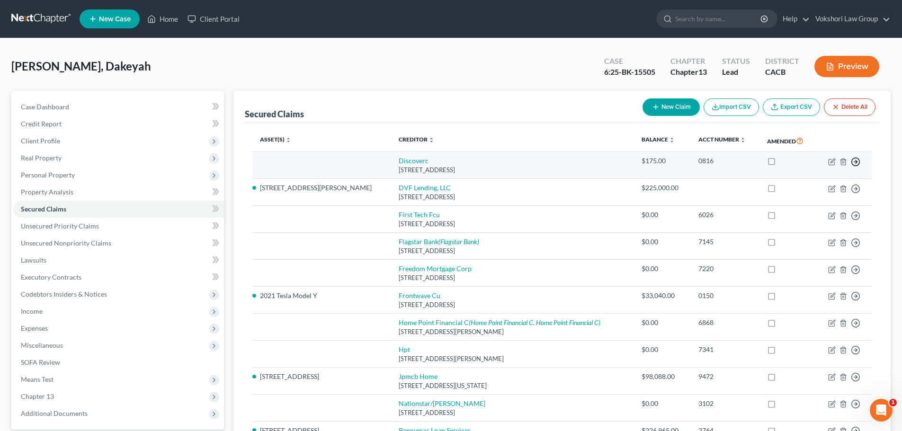
click at [854, 162] on line "button" at bounding box center [855, 162] width 3 height 0
click at [816, 185] on link "Move to F" at bounding box center [811, 185] width 79 height 16
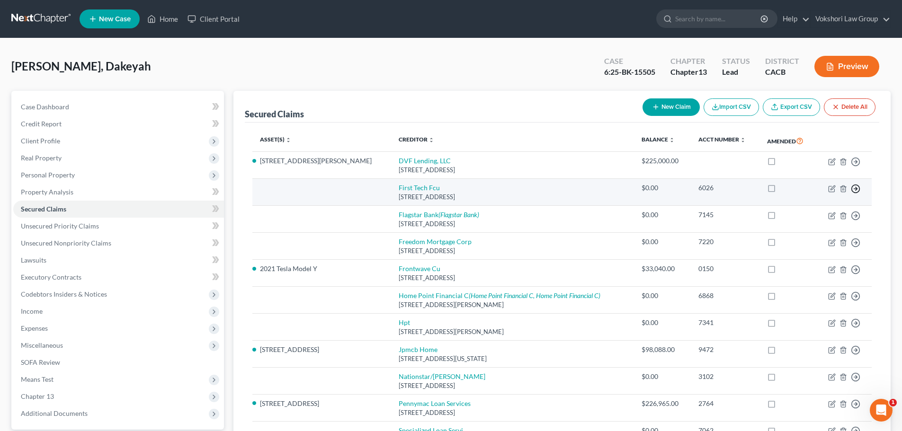
click at [854, 167] on icon "button" at bounding box center [855, 161] width 9 height 9
click at [813, 212] on link "Move to F" at bounding box center [811, 212] width 79 height 16
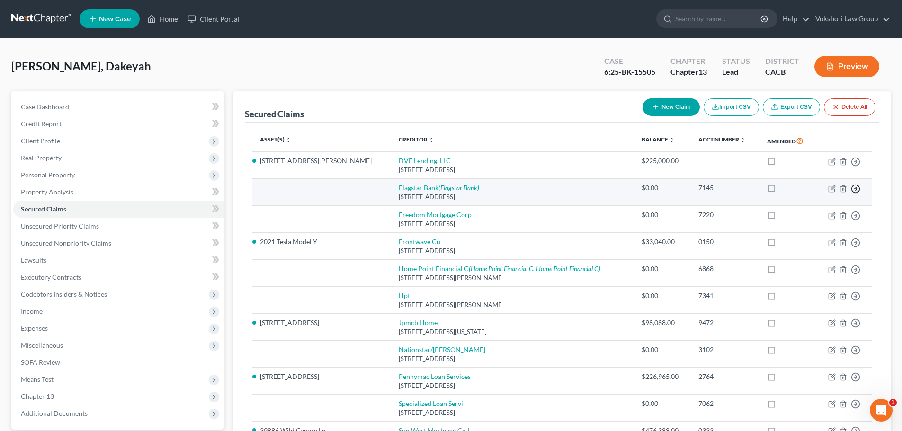
click at [854, 167] on icon "button" at bounding box center [855, 161] width 9 height 9
click at [810, 209] on link "Move to F" at bounding box center [811, 212] width 79 height 16
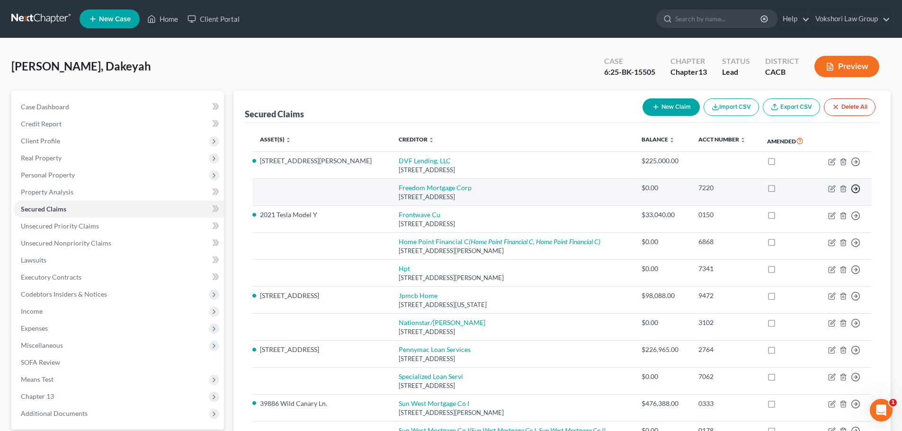
click at [854, 167] on icon "button" at bounding box center [855, 161] width 9 height 9
click at [814, 211] on link "Move to F" at bounding box center [811, 212] width 79 height 16
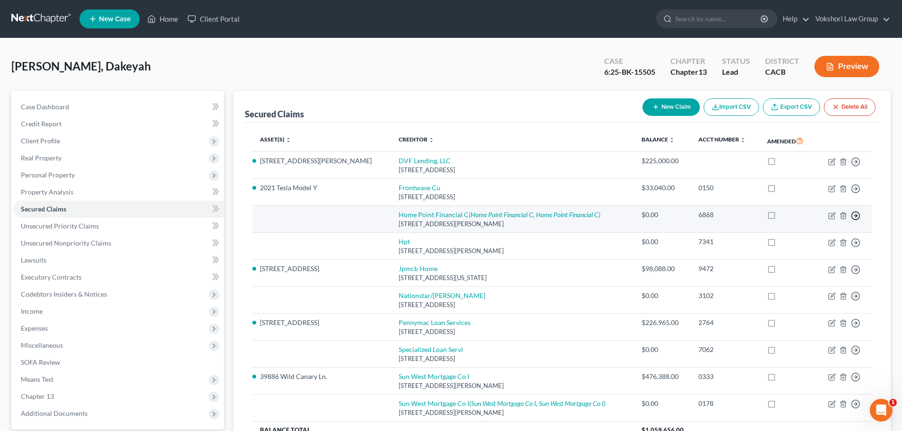
click at [854, 167] on icon "button" at bounding box center [855, 161] width 9 height 9
click at [810, 237] on link "Move to F" at bounding box center [811, 239] width 79 height 16
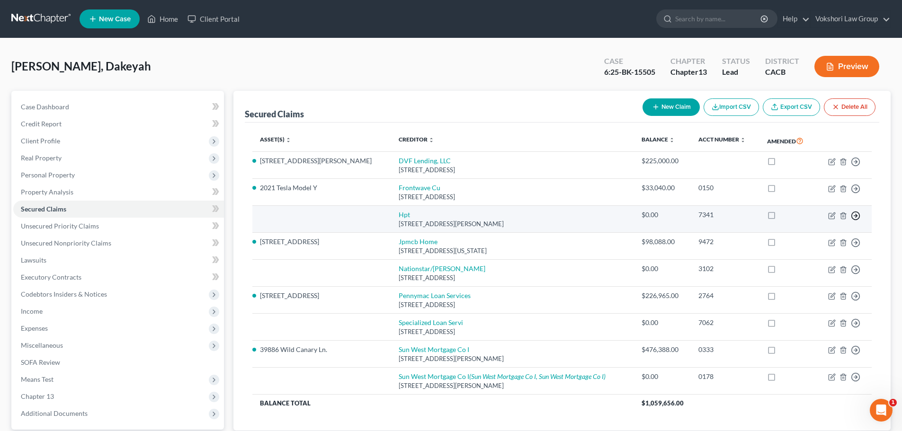
click at [855, 166] on circle "button" at bounding box center [856, 162] width 8 height 8
click at [818, 240] on link "Move to F" at bounding box center [811, 239] width 79 height 16
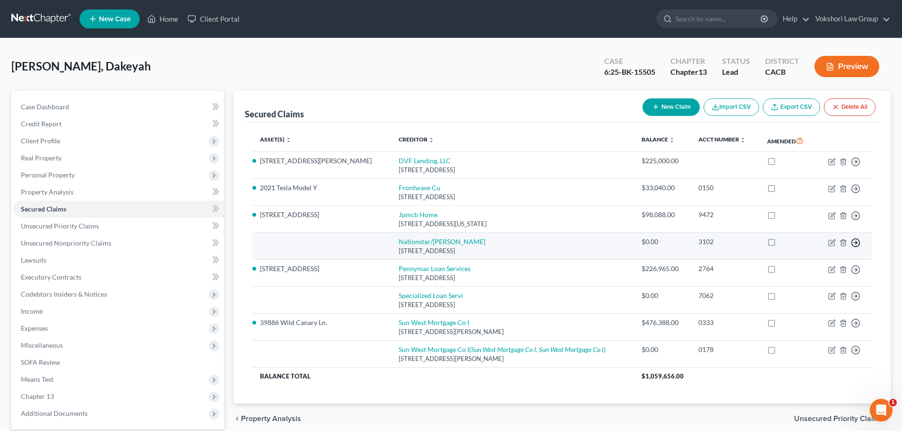
click at [859, 167] on icon "button" at bounding box center [855, 161] width 9 height 9
click at [817, 262] on link "Move to F" at bounding box center [811, 265] width 79 height 16
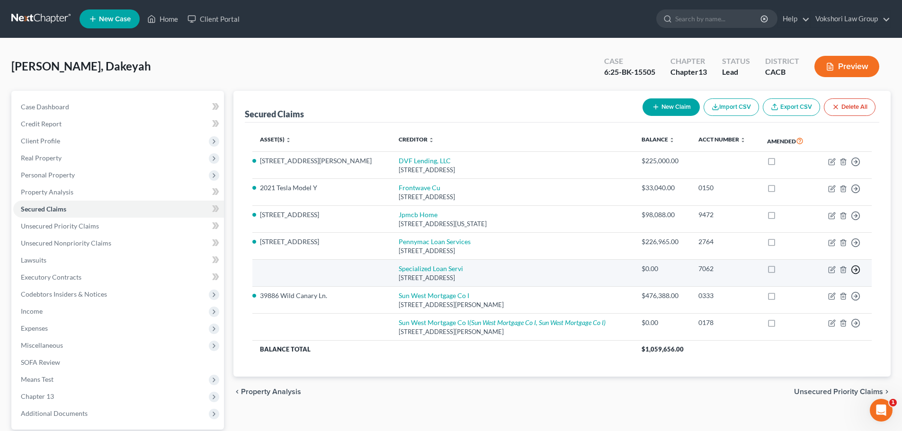
click at [854, 167] on icon "button" at bounding box center [855, 161] width 9 height 9
click at [800, 290] on link "Move to F" at bounding box center [811, 292] width 79 height 16
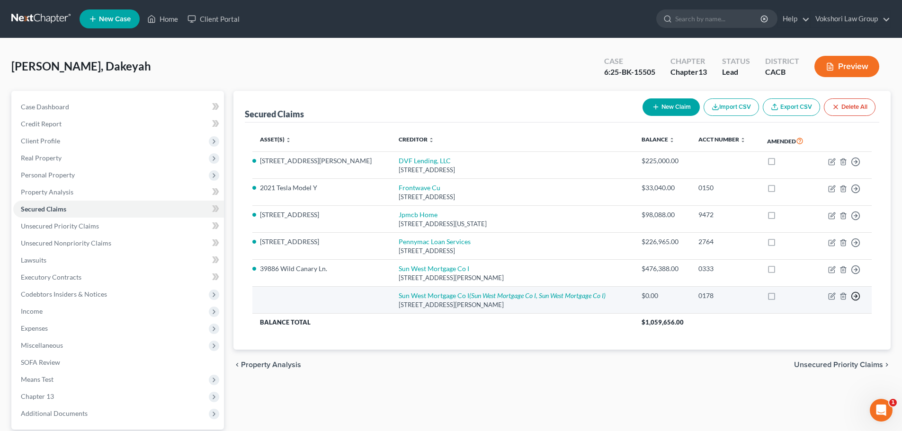
click at [856, 163] on polyline "button" at bounding box center [855, 161] width 1 height 3
click at [812, 318] on link "Move to F" at bounding box center [811, 319] width 79 height 16
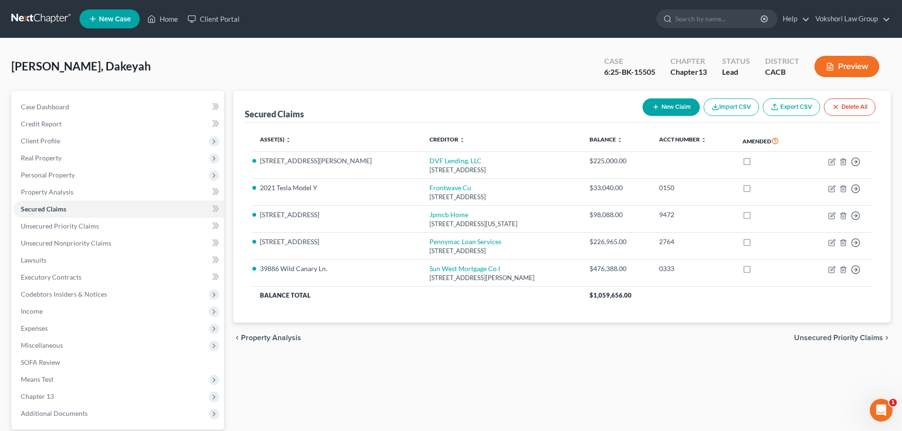
click at [825, 339] on span "Unsecured Priority Claims" at bounding box center [838, 338] width 89 height 8
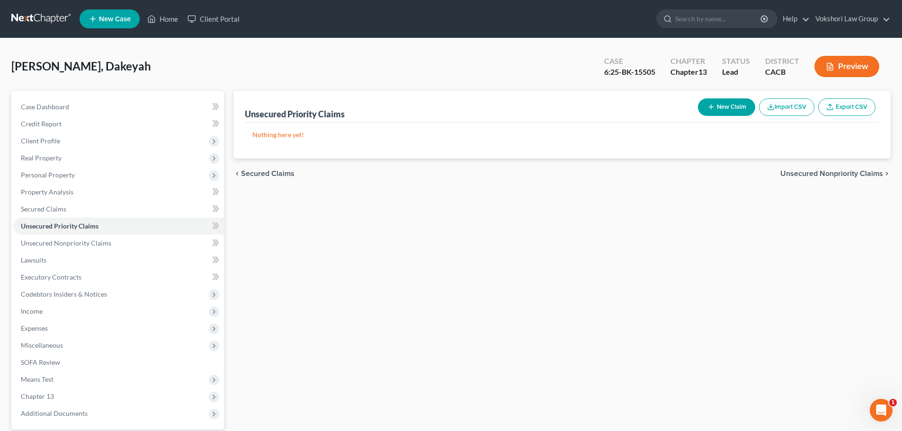
click at [728, 105] on button "New Claim" at bounding box center [726, 107] width 57 height 18
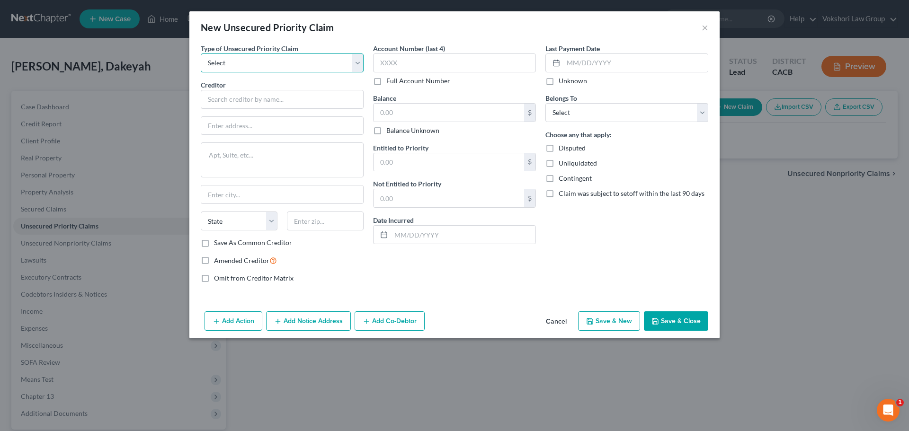
click at [361, 61] on select "Select Taxes & Other Government Units Domestic Support Obligations Extensions o…" at bounding box center [282, 62] width 163 height 19
select select "0"
click at [201, 53] on select "Select Taxes & Other Government Units Domestic Support Obligations Extensions o…" at bounding box center [282, 62] width 163 height 19
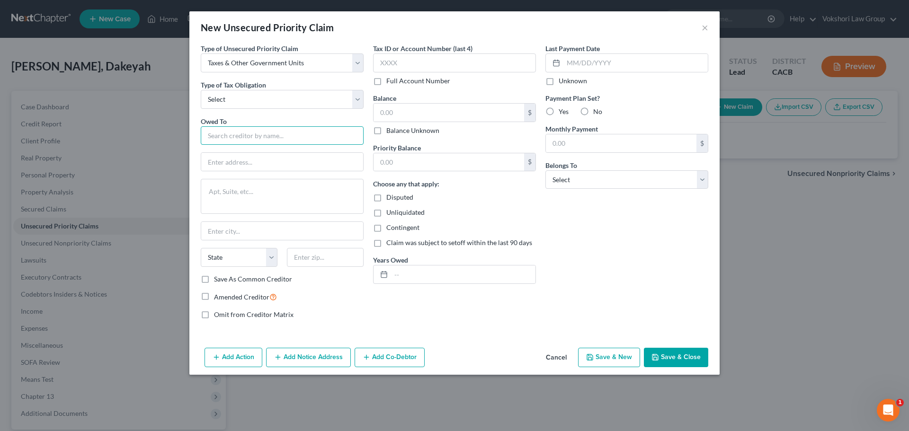
click at [284, 139] on input "text" at bounding box center [282, 135] width 163 height 19
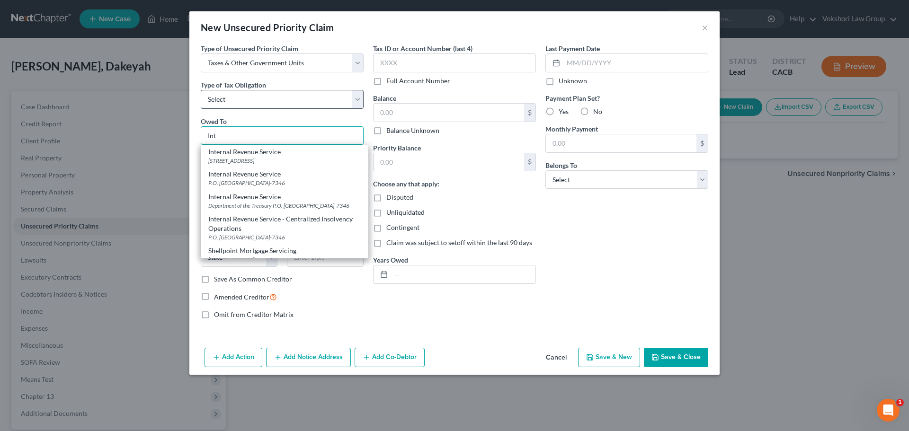
type input "Int"
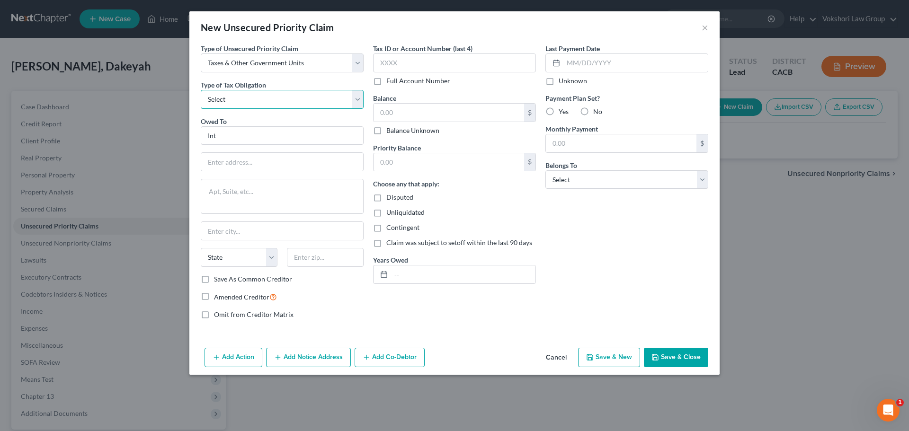
click at [357, 98] on select "Select Federal City State Franchise Tax Board Other" at bounding box center [282, 99] width 163 height 19
select select "0"
click at [201, 90] on select "Select Federal City State Franchise Tax Board Other" at bounding box center [282, 99] width 163 height 19
click at [261, 132] on input "Int" at bounding box center [282, 135] width 163 height 19
type input "Internal Revenue Service"
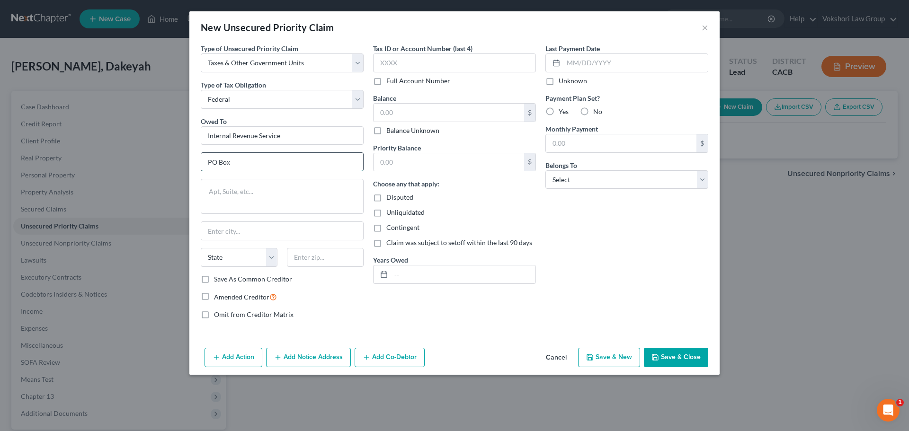
click at [267, 164] on input "PO Box" at bounding box center [282, 162] width 162 height 18
type input "PO Box 802501"
type input "[GEOGRAPHIC_DATA]"
select select "36"
type input "45820/2501"
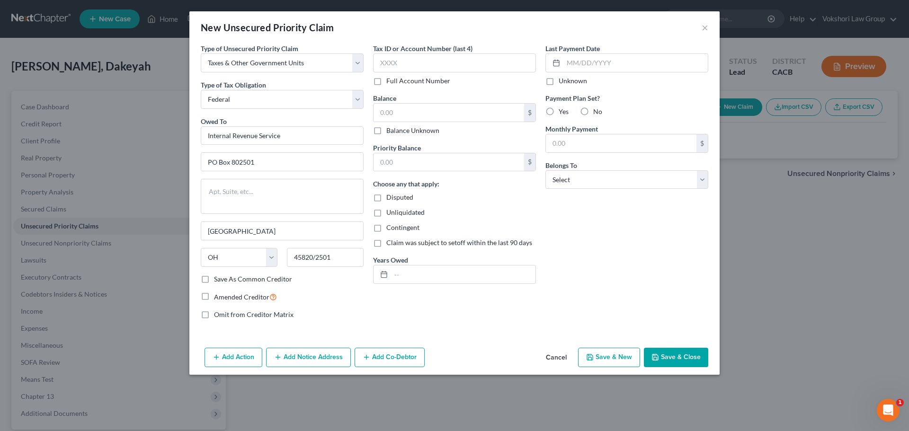
drag, startPoint x: 203, startPoint y: 280, endPoint x: 478, endPoint y: 297, distance: 275.5
click at [214, 280] on label "Save As Common Creditor" at bounding box center [253, 279] width 78 height 9
click at [218, 280] on input "Save As Common Creditor" at bounding box center [221, 278] width 6 height 6
checkbox input "true"
click at [421, 59] on input "text" at bounding box center [454, 62] width 163 height 19
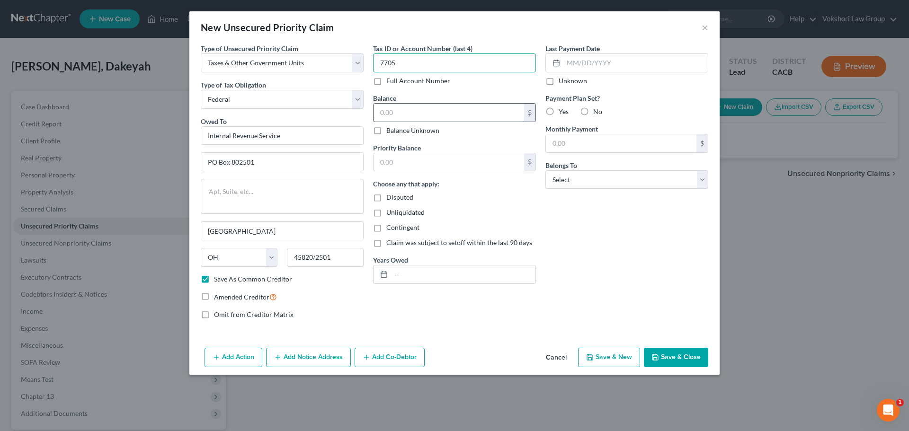
type input "7705"
click at [420, 114] on input "text" at bounding box center [448, 113] width 151 height 18
type input "19,000"
click at [405, 167] on input "text" at bounding box center [448, 162] width 151 height 18
type input "19,000"
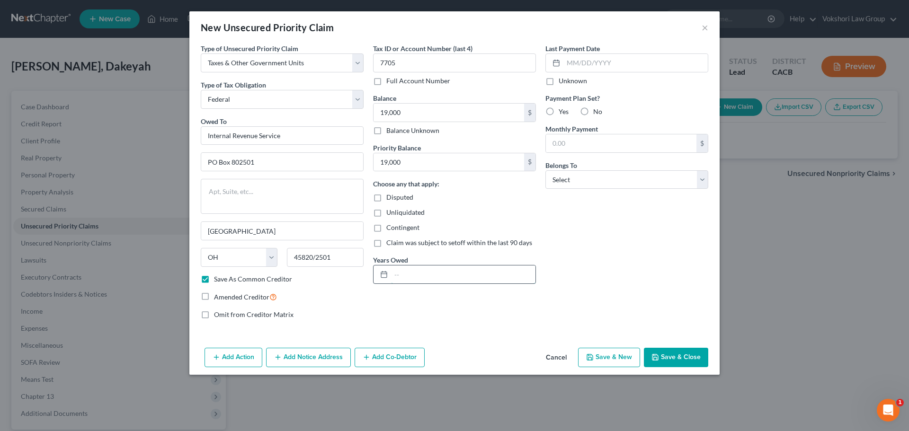
click at [420, 275] on input "text" at bounding box center [463, 275] width 144 height 18
type input "2022"
click at [559, 80] on label "Unknown" at bounding box center [573, 80] width 28 height 9
click at [562, 80] on input "Unknown" at bounding box center [565, 79] width 6 height 6
checkbox input "true"
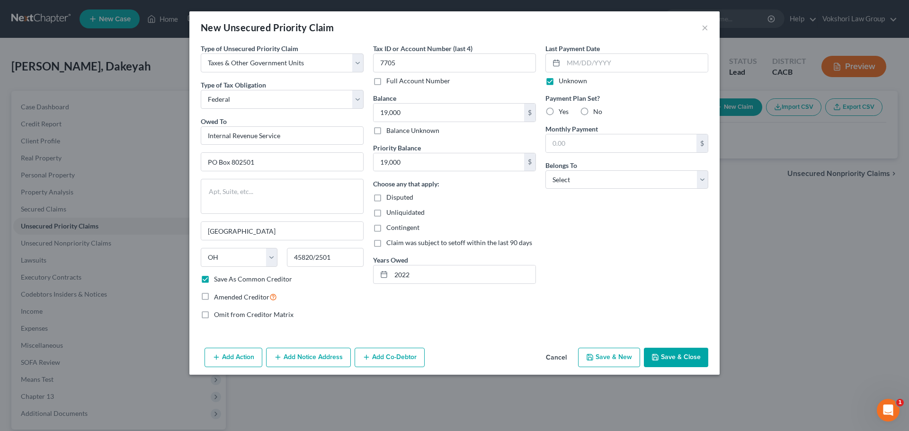
click at [593, 114] on label "No" at bounding box center [597, 111] width 9 height 9
click at [597, 113] on input "No" at bounding box center [600, 110] width 6 height 6
radio input "true"
click at [673, 357] on button "Save & Close" at bounding box center [676, 358] width 64 height 20
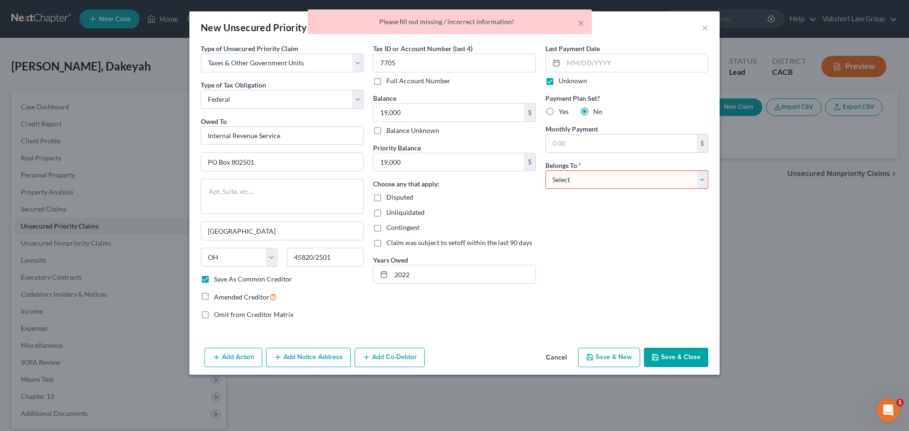
click at [706, 182] on select "Select Debtor 1 Only Debtor 2 Only Debtor 1 And Debtor 2 Only At Least One Of T…" at bounding box center [626, 179] width 163 height 19
select select "0"
click at [545, 170] on select "Select Debtor 1 Only Debtor 2 Only Debtor 1 And Debtor 2 Only At Least One Of T…" at bounding box center [626, 179] width 163 height 19
click at [672, 361] on button "Save & Close" at bounding box center [676, 358] width 64 height 20
checkbox input "false"
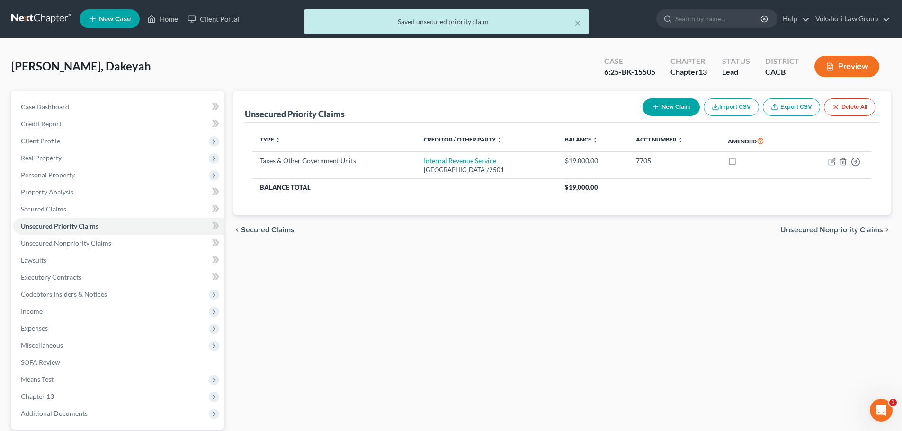
click at [854, 231] on span "Unsecured Nonpriority Claims" at bounding box center [831, 230] width 103 height 8
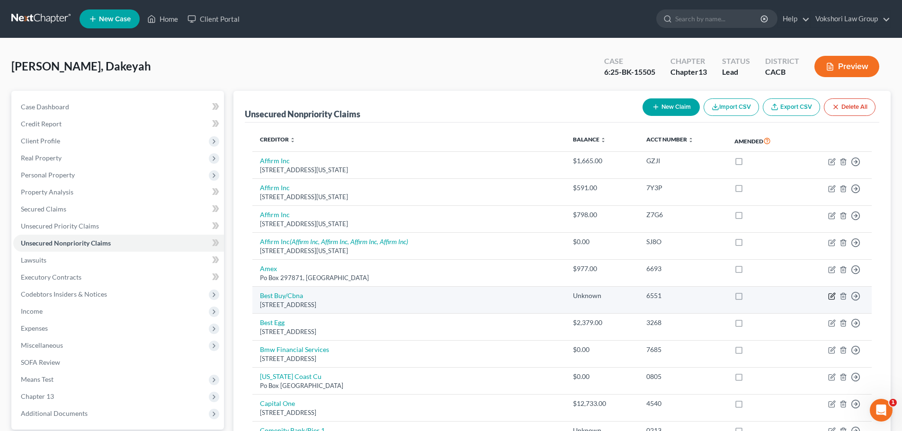
click at [828, 293] on icon "button" at bounding box center [832, 297] width 8 height 8
select select "14"
select select "2"
select select "0"
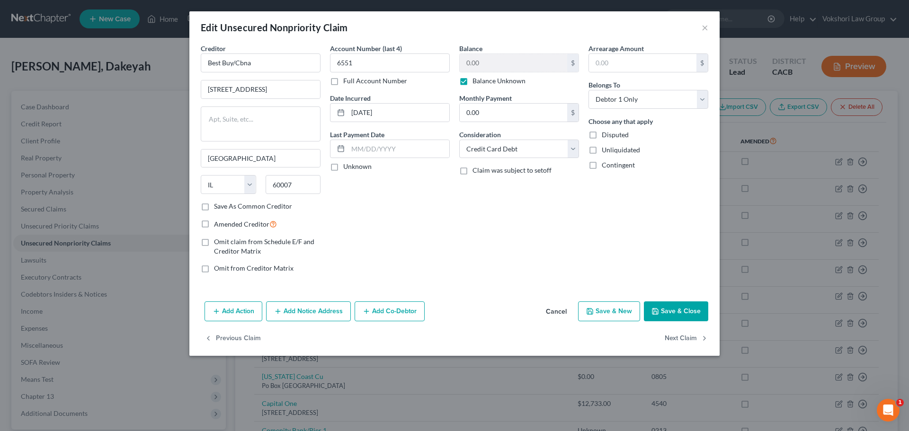
click at [472, 81] on label "Balance Unknown" at bounding box center [498, 80] width 53 height 9
click at [476, 81] on input "Balance Unknown" at bounding box center [479, 79] width 6 height 6
checkbox input "false"
click at [691, 314] on button "Save & Close" at bounding box center [676, 312] width 64 height 20
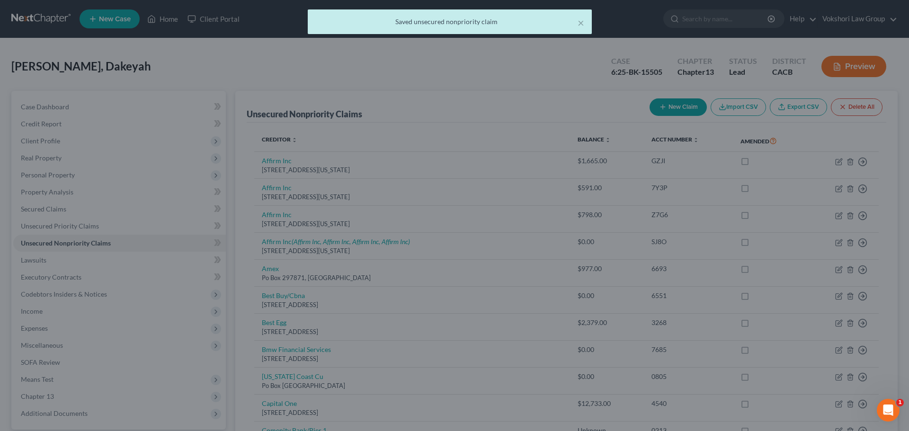
type input "0"
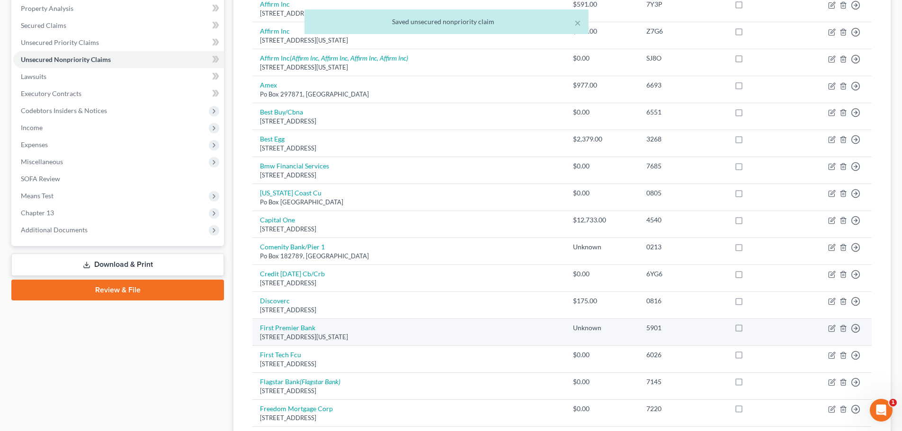
scroll to position [189, 0]
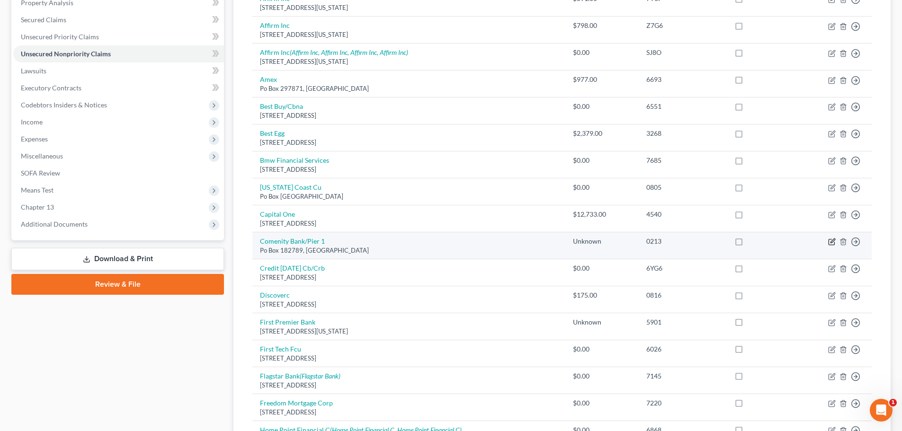
click at [830, 243] on icon "button" at bounding box center [832, 241] width 4 height 4
select select "36"
select select "2"
select select "0"
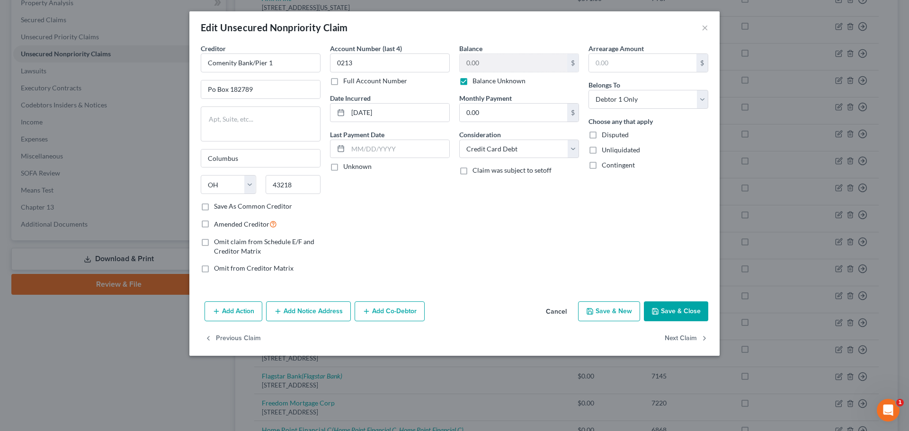
click at [472, 80] on label "Balance Unknown" at bounding box center [498, 80] width 53 height 9
click at [476, 80] on input "Balance Unknown" at bounding box center [479, 79] width 6 height 6
checkbox input "false"
click at [684, 308] on button "Save & Close" at bounding box center [676, 312] width 64 height 20
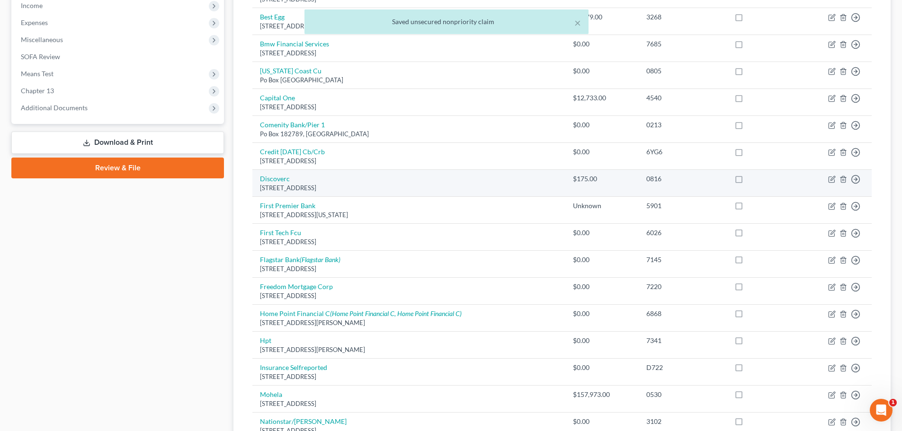
scroll to position [331, 0]
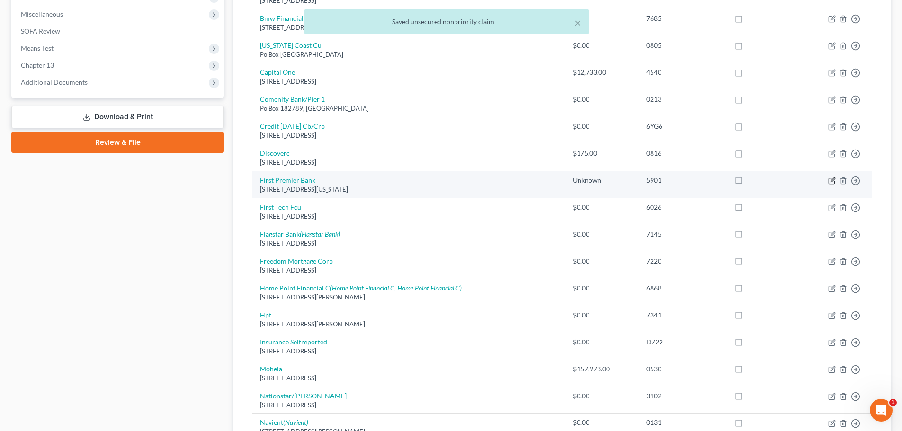
click at [832, 180] on icon "button" at bounding box center [832, 179] width 4 height 4
select select "43"
select select "2"
select select "0"
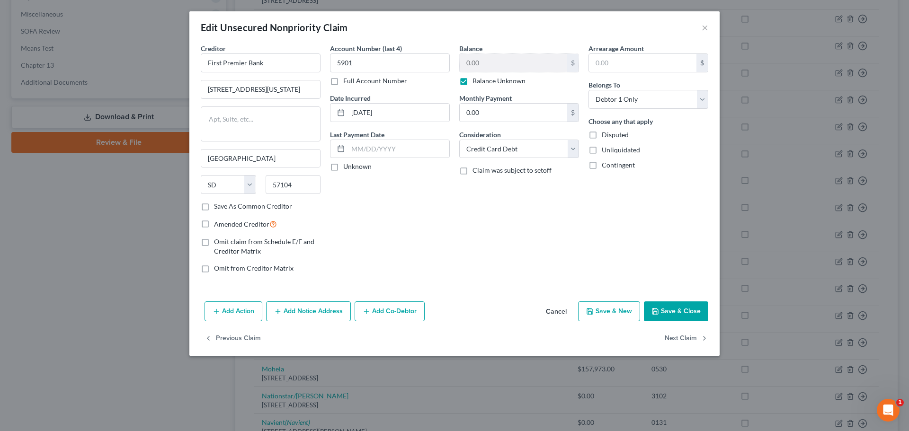
click at [472, 80] on label "Balance Unknown" at bounding box center [498, 80] width 53 height 9
click at [476, 80] on input "Balance Unknown" at bounding box center [479, 79] width 6 height 6
checkbox input "false"
click at [692, 312] on button "Save & Close" at bounding box center [676, 312] width 64 height 20
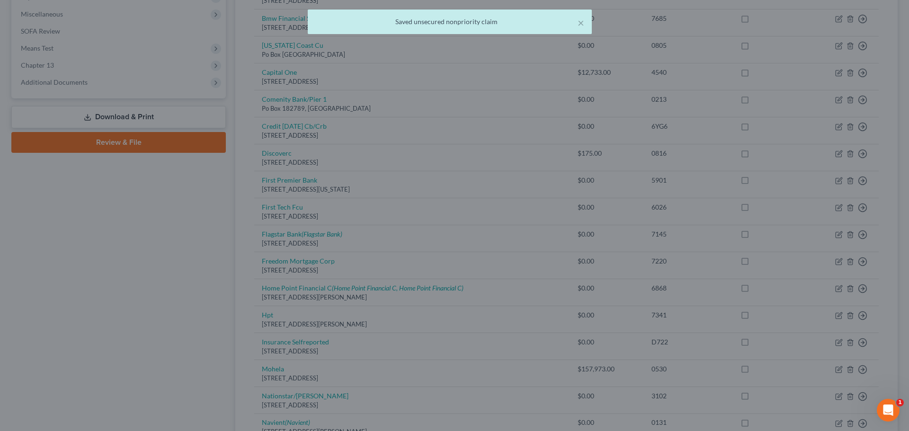
type input "0"
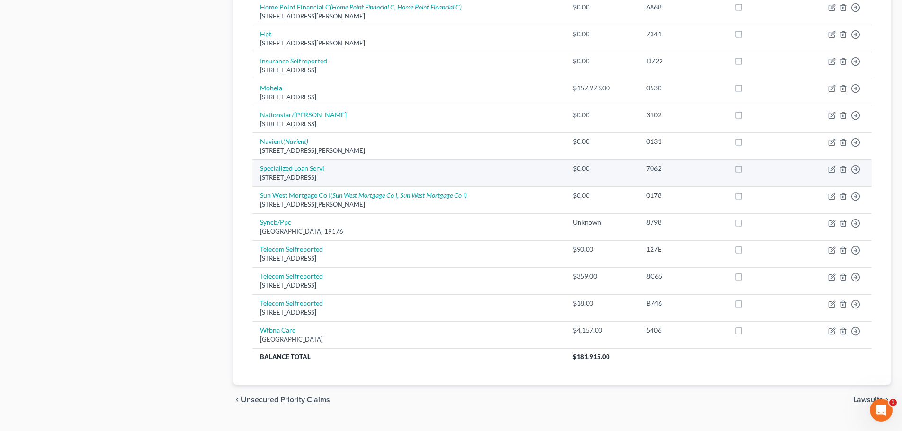
scroll to position [615, 0]
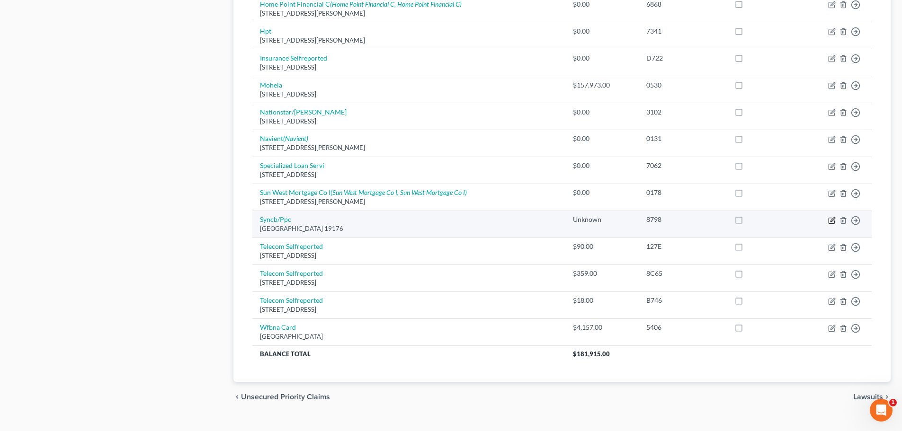
click at [832, 220] on icon "button" at bounding box center [832, 221] width 8 height 8
select select "39"
select select "2"
select select "0"
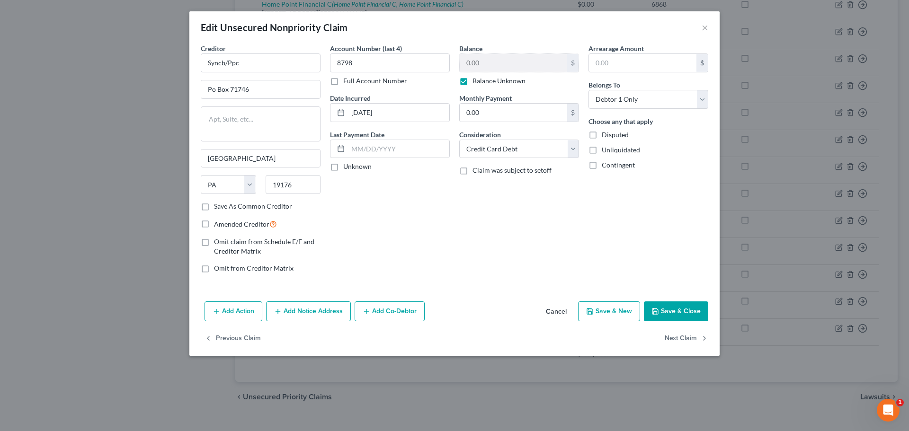
click at [472, 79] on label "Balance Unknown" at bounding box center [498, 80] width 53 height 9
click at [476, 79] on input "Balance Unknown" at bounding box center [479, 79] width 6 height 6
checkbox input "false"
click at [675, 310] on button "Save & Close" at bounding box center [676, 312] width 64 height 20
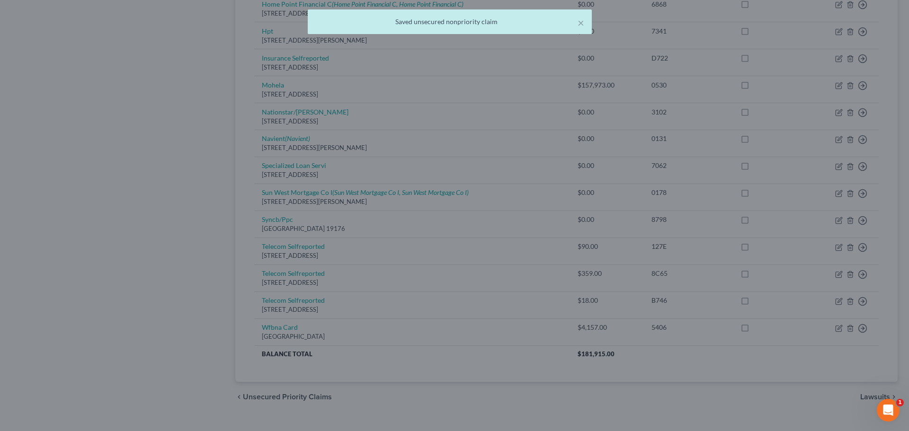
type input "0"
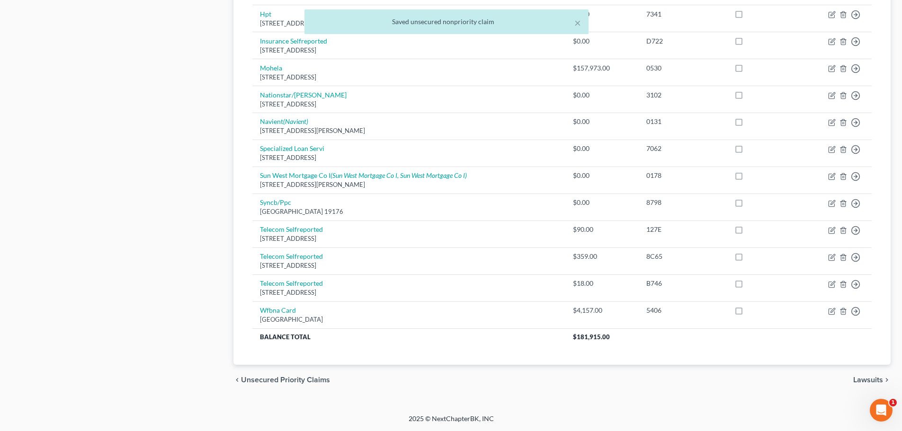
click at [876, 381] on span "Lawsuits" at bounding box center [868, 380] width 30 height 8
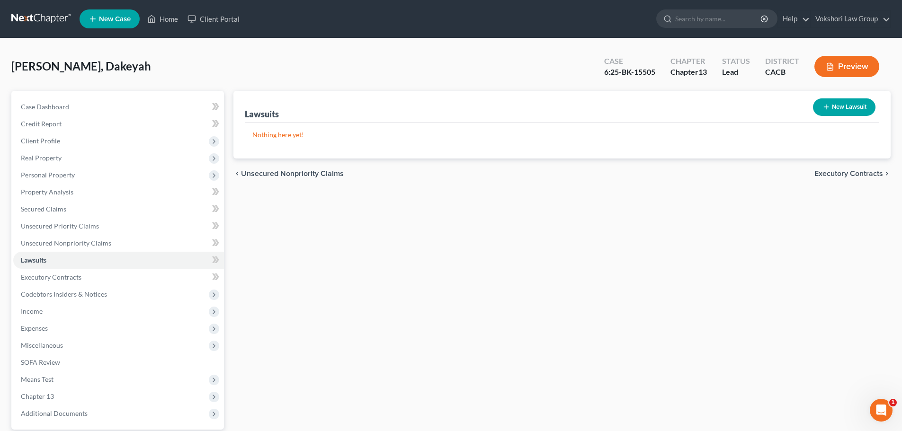
click at [843, 171] on span "Executory Contracts" at bounding box center [848, 174] width 69 height 8
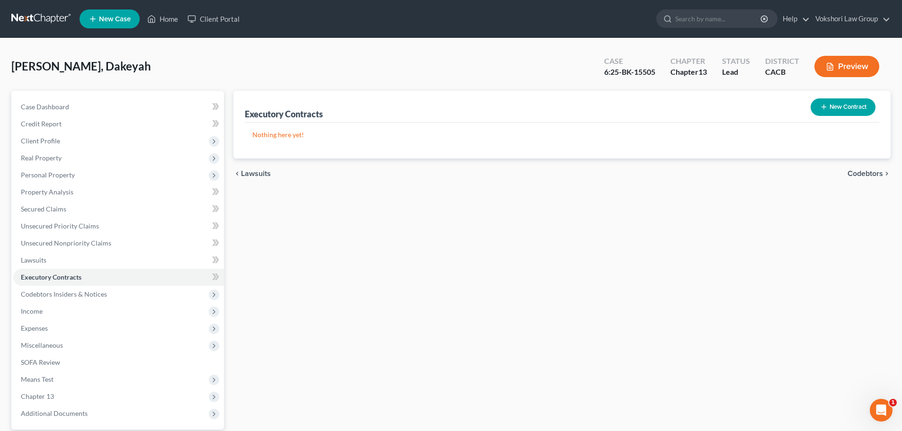
click at [861, 172] on span "Codebtors" at bounding box center [864, 174] width 35 height 8
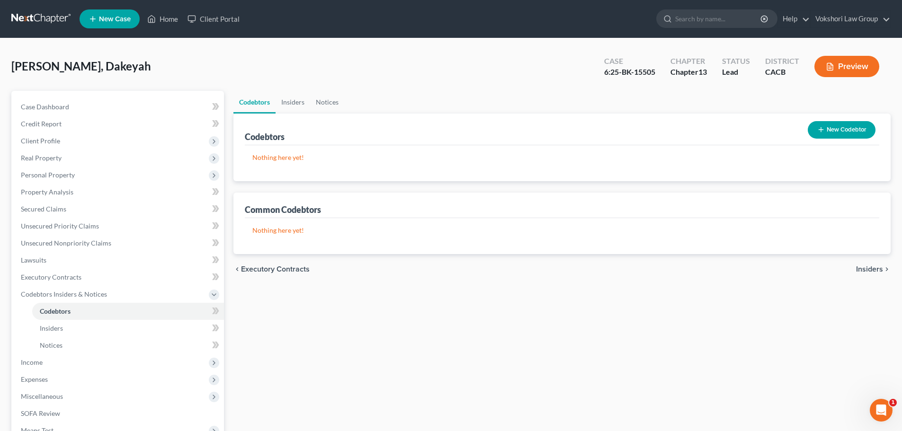
click at [866, 268] on span "Insiders" at bounding box center [869, 270] width 27 height 8
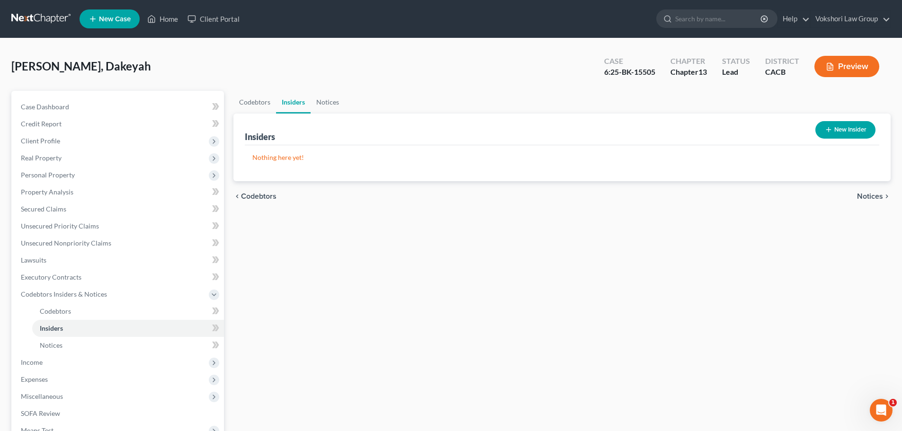
click at [864, 193] on span "Notices" at bounding box center [870, 197] width 26 height 8
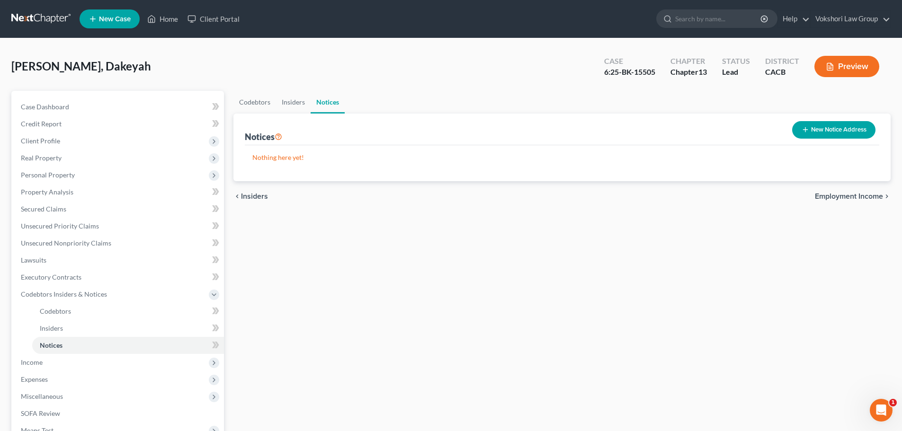
click at [861, 195] on span "Employment Income" at bounding box center [849, 197] width 68 height 8
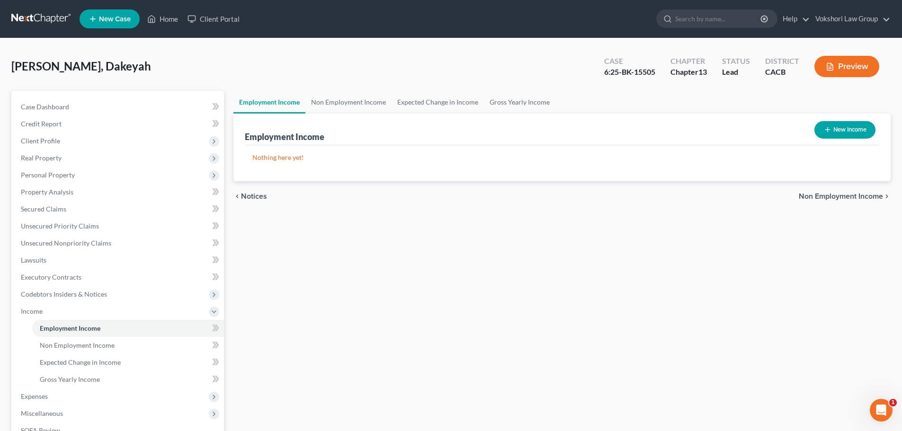
click at [827, 126] on icon "button" at bounding box center [828, 130] width 8 height 8
select select "0"
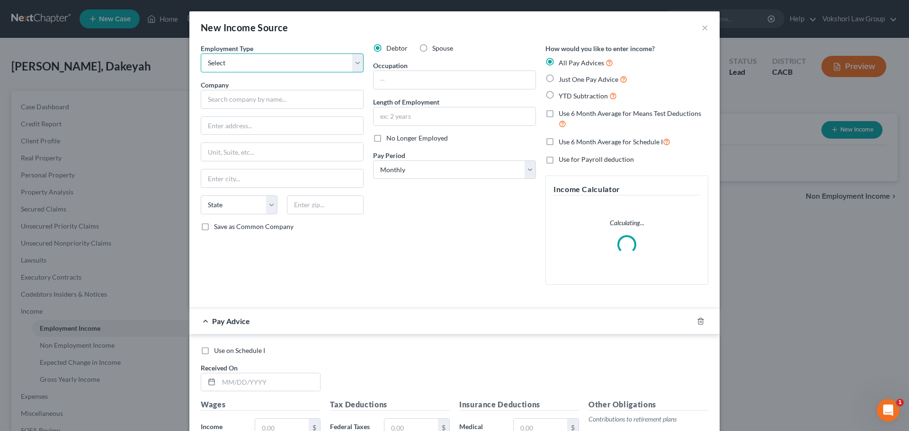
click at [357, 61] on select "Select Full or [DEMOGRAPHIC_DATA] Employment Self Employment" at bounding box center [282, 62] width 163 height 19
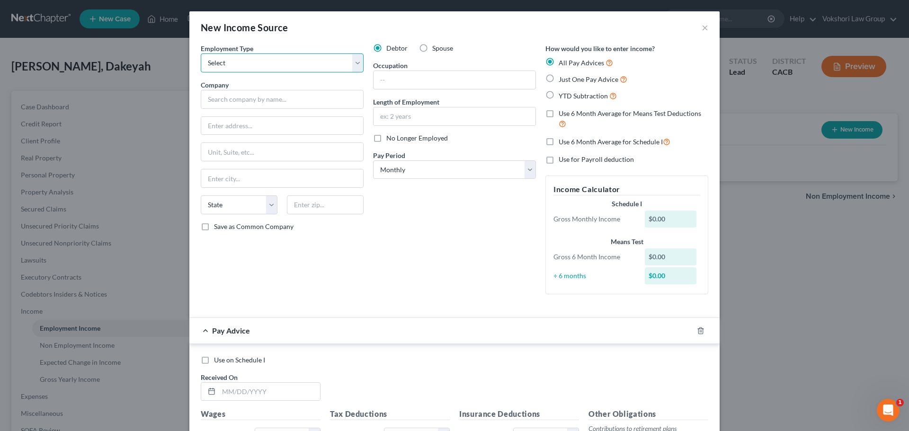
select select "0"
click at [201, 53] on select "Select Full or [DEMOGRAPHIC_DATA] Employment Self Employment" at bounding box center [282, 62] width 163 height 19
click at [277, 101] on input "text" at bounding box center [282, 99] width 163 height 19
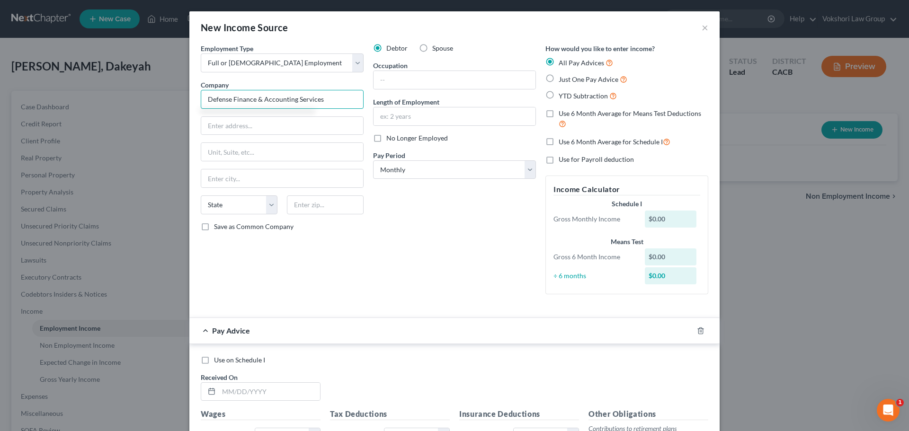
type input "Defense Finance & Accounting Services"
type input "R"
type input "[STREET_ADDRESS]"
type input "Room 1907"
type input "[GEOGRAPHIC_DATA]"
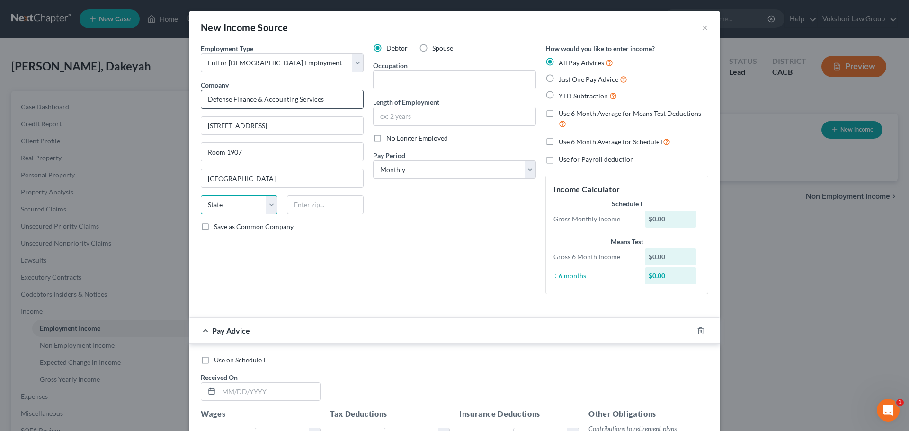
select select "36"
type input "44199"
drag, startPoint x: 408, startPoint y: 83, endPoint x: 27, endPoint y: 166, distance: 389.9
click at [408, 83] on input "text" at bounding box center [454, 80] width 162 height 18
type input "Procurement"
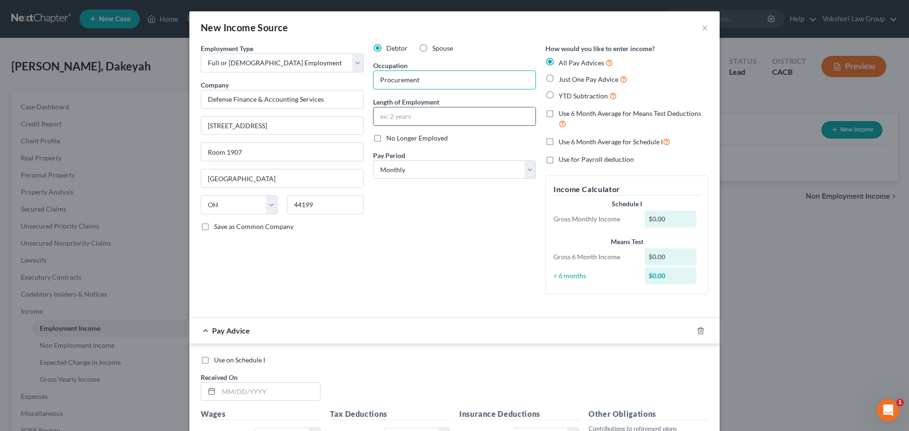
click at [410, 117] on input "text" at bounding box center [454, 116] width 162 height 18
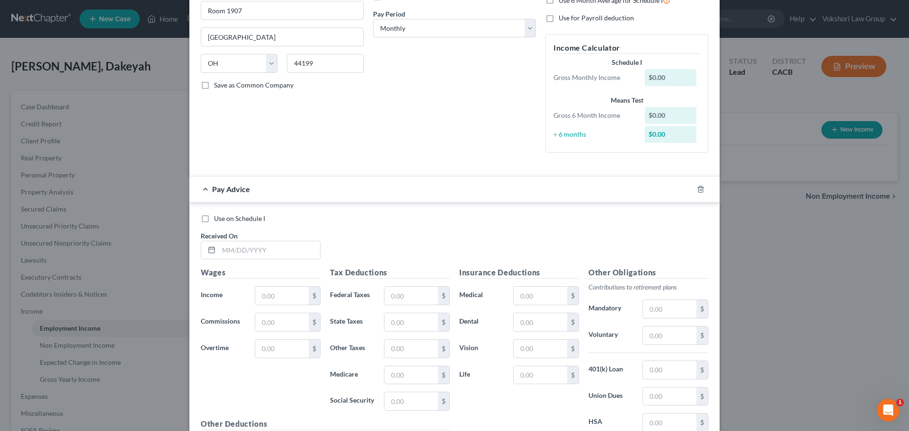
scroll to position [237, 0]
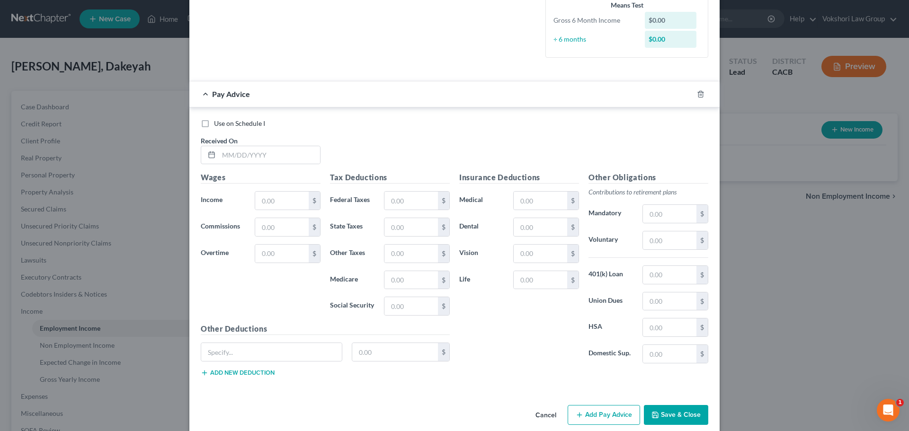
type input "22 years"
drag, startPoint x: 202, startPoint y: 125, endPoint x: 279, endPoint y: 162, distance: 85.8
click at [214, 125] on label "Use on Schedule I" at bounding box center [239, 123] width 51 height 9
click at [218, 125] on input "Use on Schedule I" at bounding box center [221, 122] width 6 height 6
checkbox input "true"
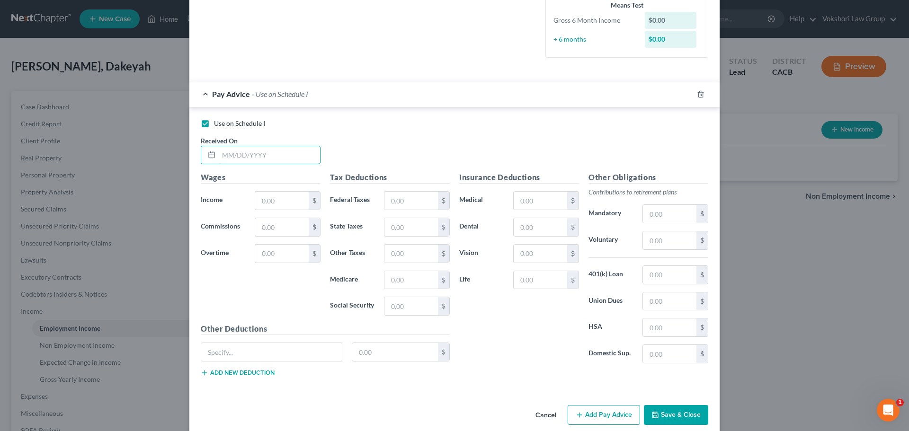
drag, startPoint x: 253, startPoint y: 154, endPoint x: 453, endPoint y: 153, distance: 199.3
click at [253, 154] on input "text" at bounding box center [269, 155] width 101 height 18
type input "[DATE]"
click at [275, 204] on input "text" at bounding box center [281, 201] width 53 height 18
click at [279, 198] on input "text" at bounding box center [281, 201] width 53 height 18
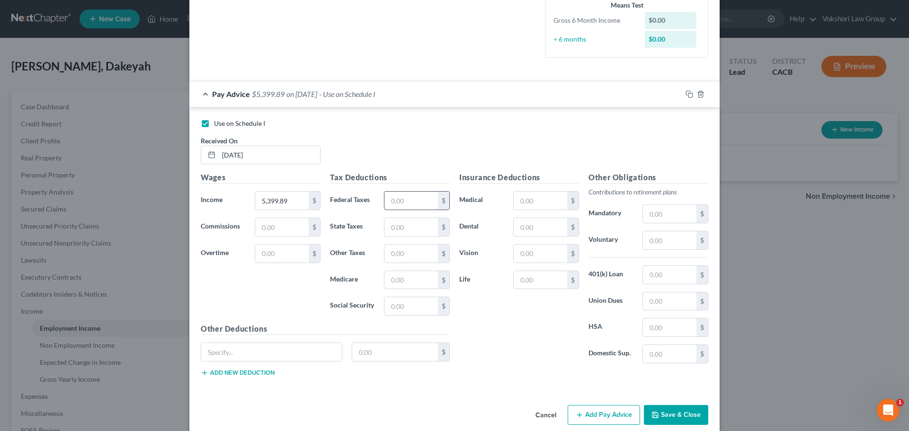
drag, startPoint x: 412, startPoint y: 200, endPoint x: 407, endPoint y: 210, distance: 11.2
click at [412, 200] on input "text" at bounding box center [410, 201] width 53 height 18
type input "5,844.80"
click at [409, 200] on input "text" at bounding box center [410, 201] width 53 height 18
type input "843.97"
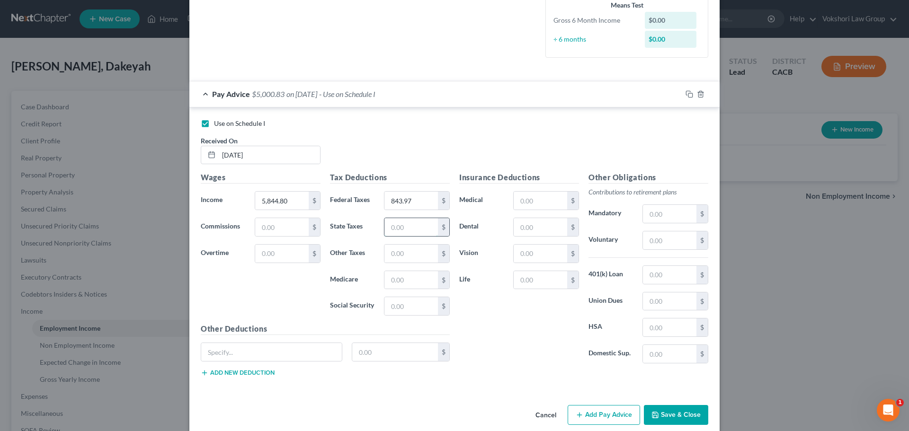
click at [411, 223] on input "text" at bounding box center [410, 227] width 53 height 18
click at [390, 252] on input "text" at bounding box center [410, 254] width 53 height 18
click at [379, 281] on div "$" at bounding box center [416, 280] width 75 height 19
click at [412, 284] on input "text" at bounding box center [410, 280] width 53 height 18
drag, startPoint x: 407, startPoint y: 280, endPoint x: 219, endPoint y: 244, distance: 191.3
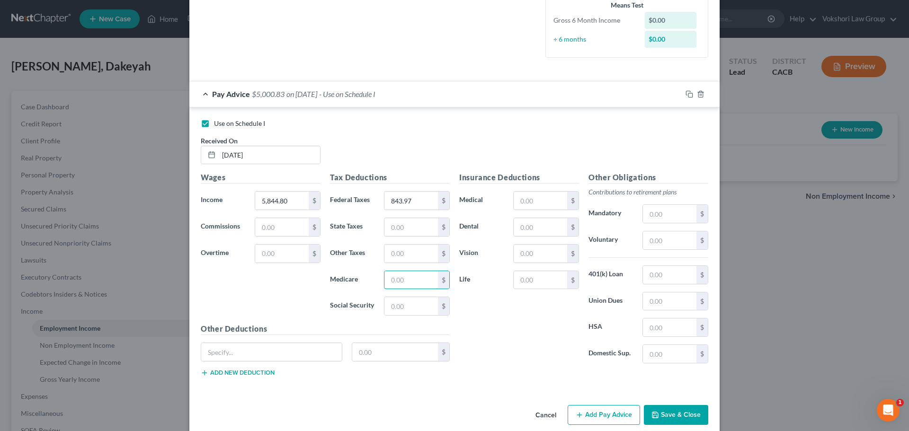
click at [231, 248] on div "Wages Income * 5,844.80 $ Commissions $ Overtime $ Tax Deductions Federal Taxes…" at bounding box center [325, 278] width 258 height 213
type input "82.54"
click at [397, 302] on input "text" at bounding box center [410, 306] width 53 height 18
type input "352.91"
click at [532, 201] on input "text" at bounding box center [540, 201] width 53 height 18
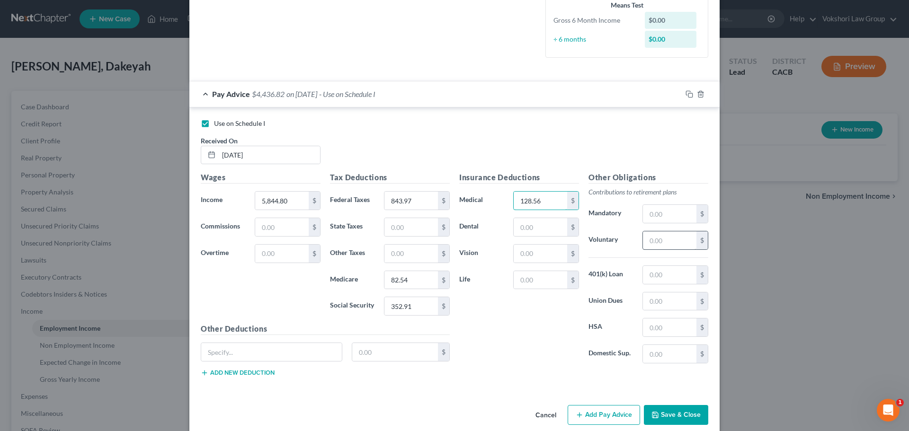
type input "128.56"
click at [668, 242] on input "text" at bounding box center [669, 240] width 53 height 18
type input "1"
click at [666, 213] on input "text" at bounding box center [669, 214] width 53 height 18
click at [530, 227] on input "text" at bounding box center [540, 227] width 53 height 18
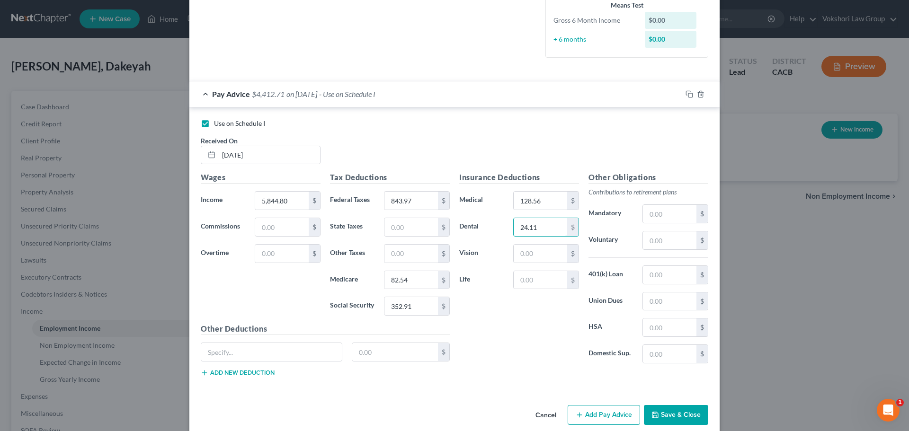
type input "24.11"
click at [670, 215] on input "text" at bounding box center [669, 214] width 53 height 18
type input "46.76"
click at [670, 278] on input "text" at bounding box center [669, 275] width 53 height 18
type input "142.92"
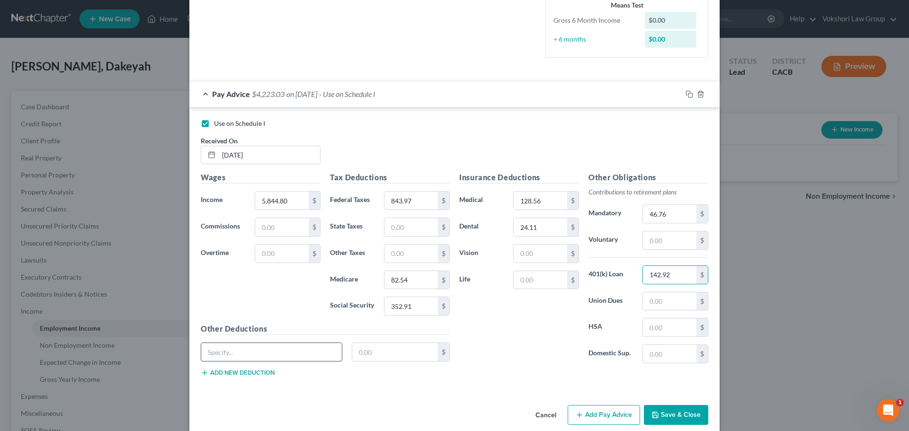
click at [289, 355] on input "text" at bounding box center [271, 352] width 141 height 18
click at [544, 280] on input "text" at bounding box center [540, 280] width 53 height 18
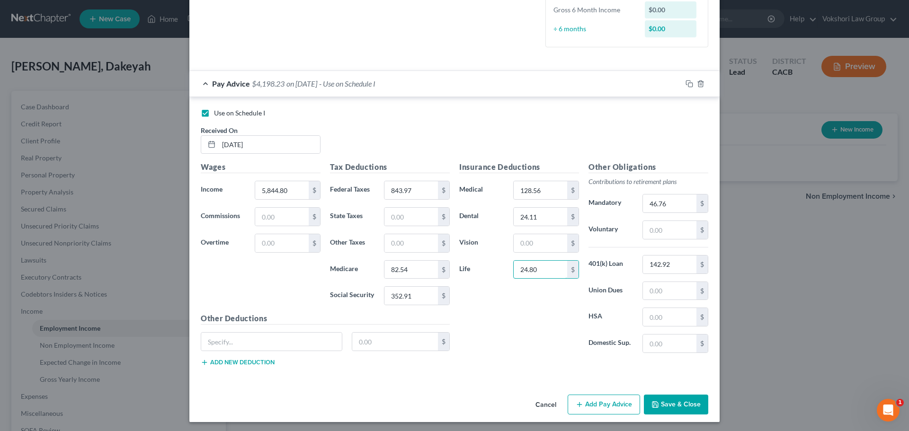
scroll to position [249, 0]
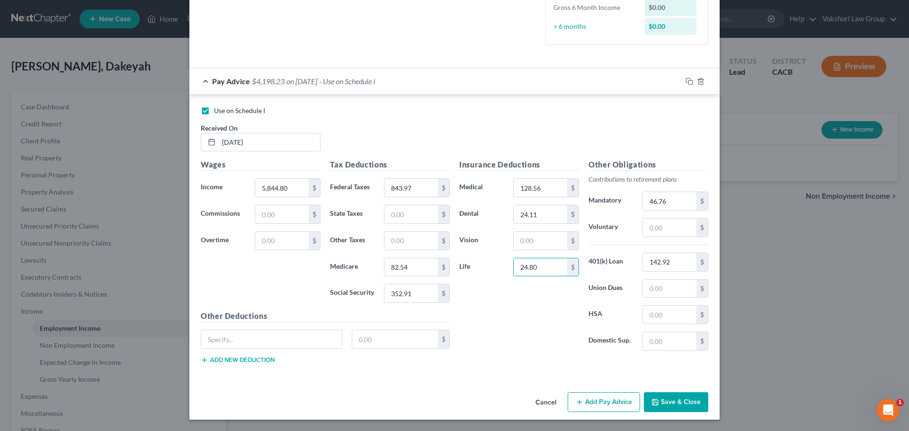
type input "24.80"
click at [601, 400] on button "Add Pay Advice" at bounding box center [604, 402] width 72 height 20
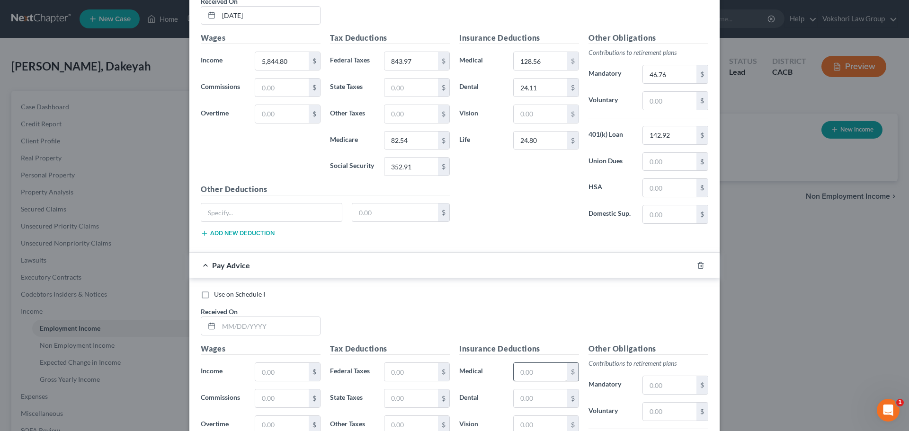
scroll to position [391, 0]
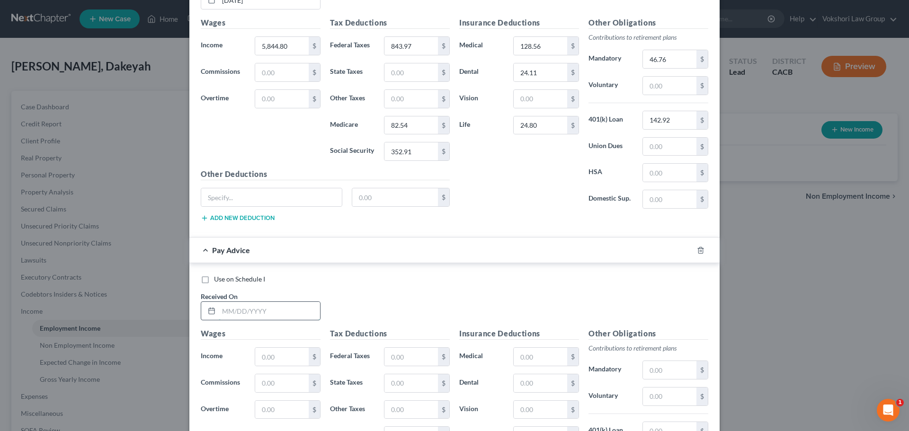
drag, startPoint x: 254, startPoint y: 316, endPoint x: 298, endPoint y: 320, distance: 44.2
click at [254, 316] on input "text" at bounding box center [269, 311] width 101 height 18
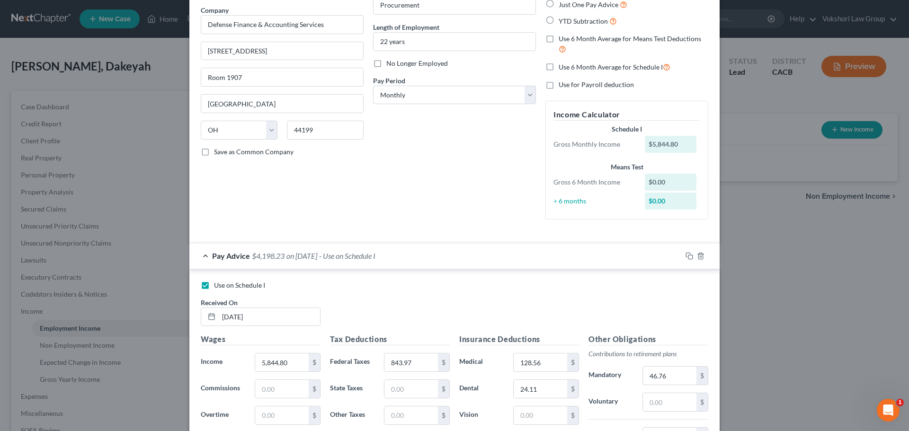
scroll to position [0, 0]
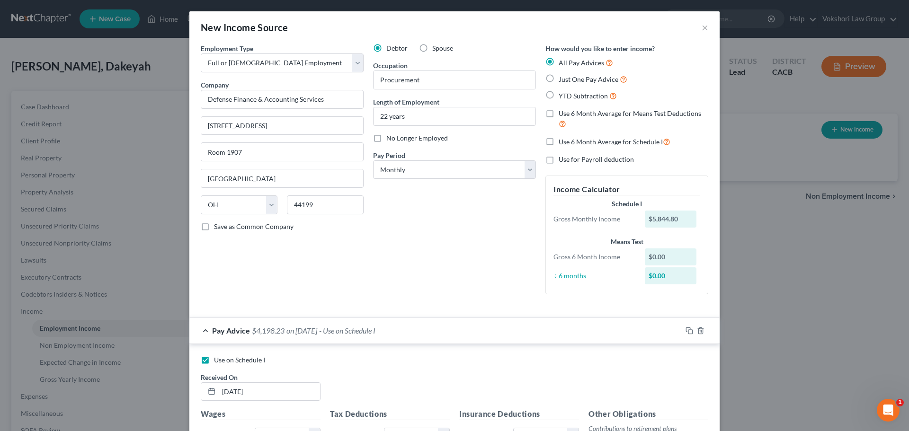
click at [559, 79] on label "Just One Pay Advice" at bounding box center [593, 79] width 69 height 11
click at [562, 79] on input "Just One Pay Advice" at bounding box center [565, 77] width 6 height 6
radio input "true"
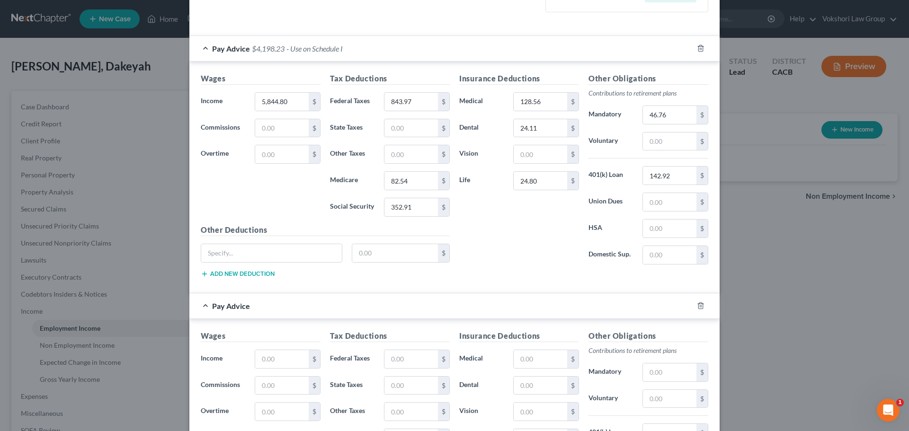
scroll to position [331, 0]
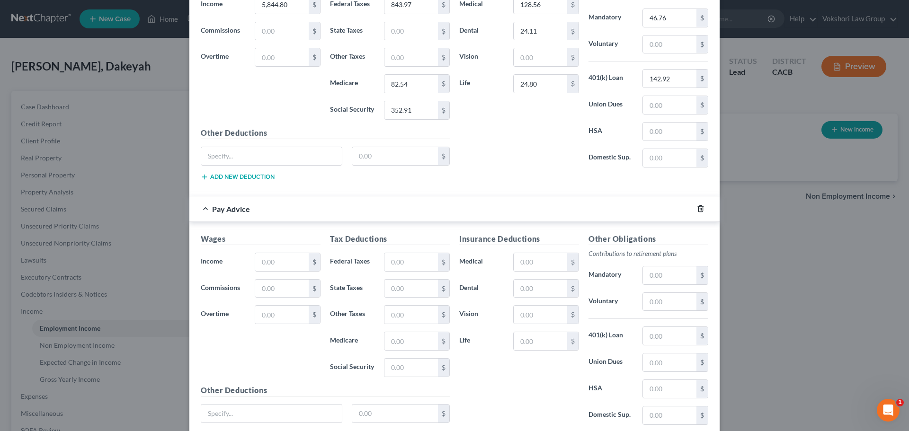
click at [698, 211] on icon "button" at bounding box center [701, 209] width 8 height 8
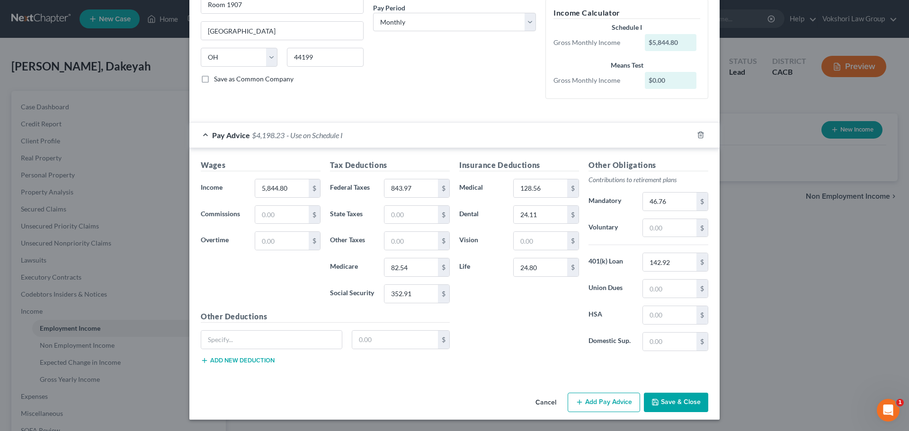
scroll to position [148, 0]
click at [685, 399] on button "Save & Close" at bounding box center [676, 403] width 64 height 20
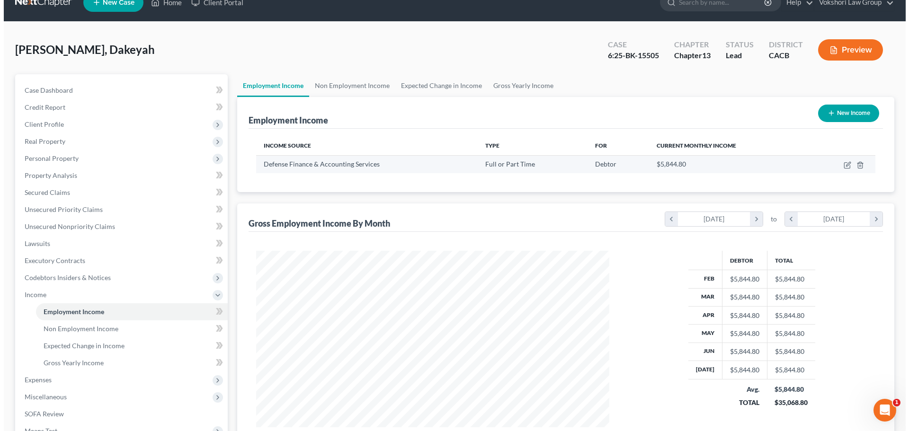
scroll to position [0, 0]
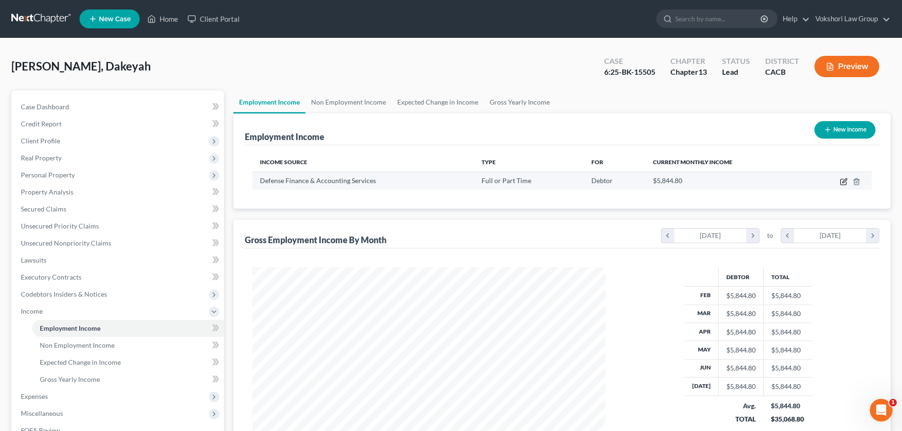
click at [843, 182] on icon "button" at bounding box center [844, 180] width 4 height 4
select select "0"
select select "36"
select select "0"
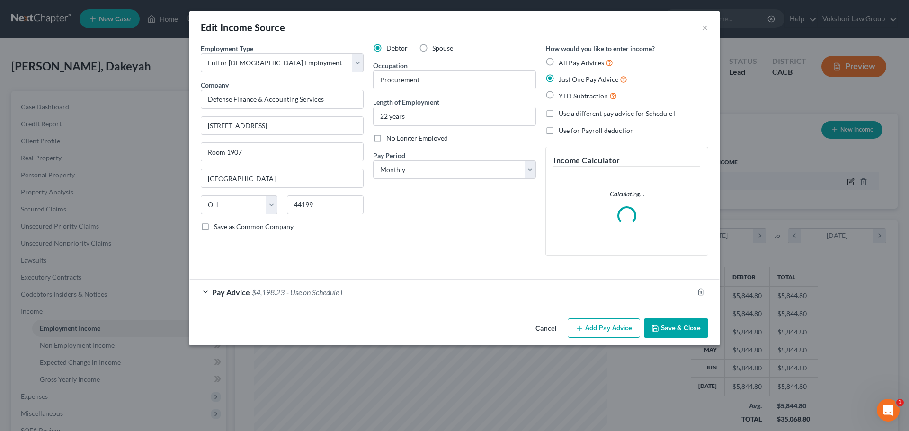
scroll to position [178, 375]
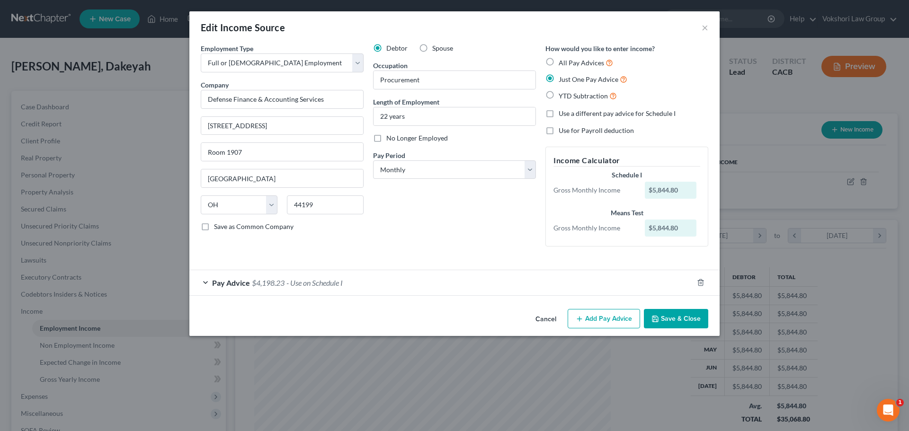
click at [559, 63] on label "All Pay Advices" at bounding box center [586, 62] width 54 height 11
click at [562, 63] on input "All Pay Advices" at bounding box center [565, 60] width 6 height 6
radio input "true"
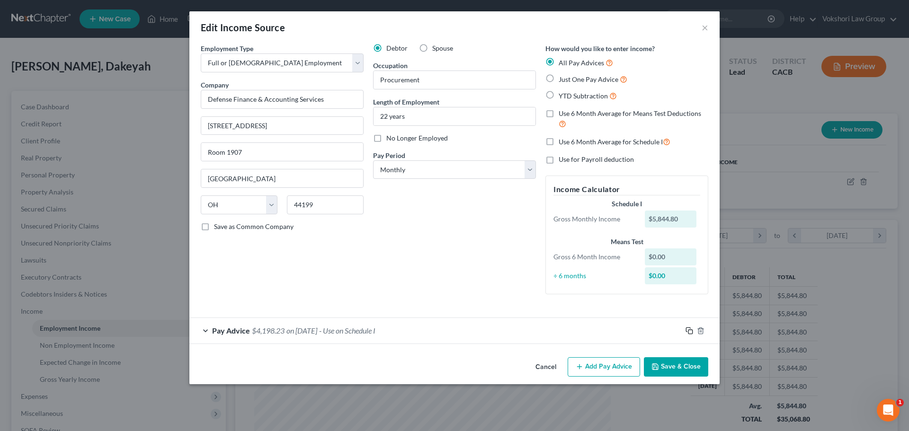
click at [690, 330] on icon "button" at bounding box center [689, 331] width 8 height 8
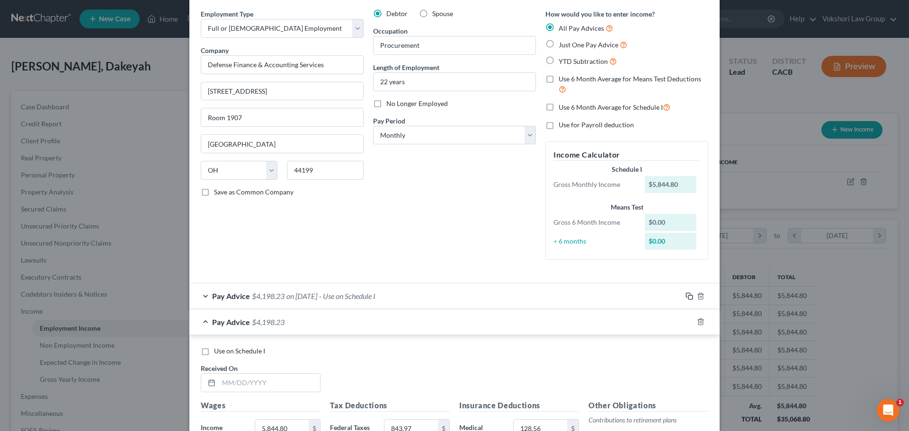
scroll to position [95, 0]
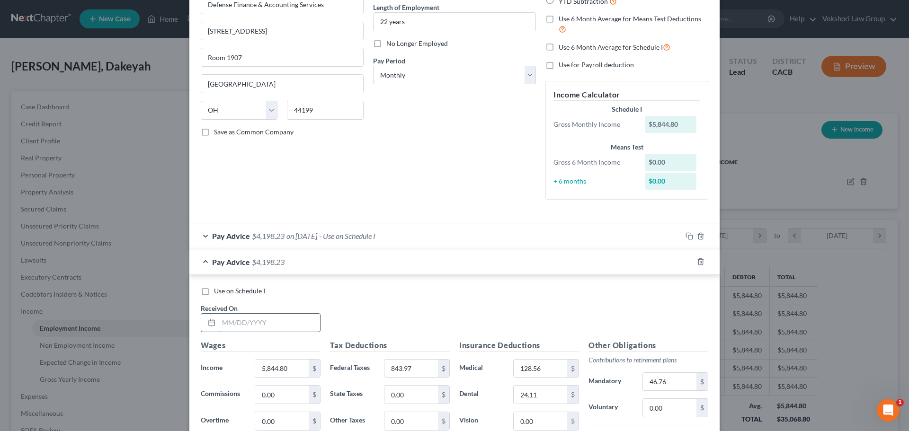
click at [277, 327] on input "text" at bounding box center [269, 323] width 101 height 18
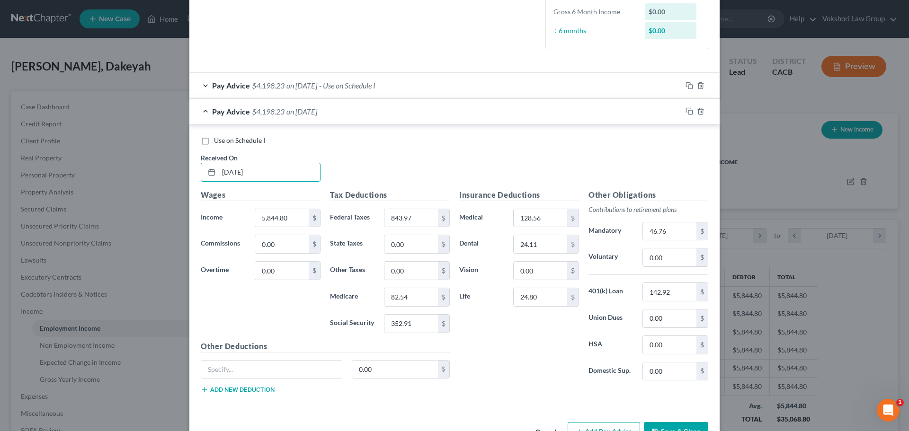
scroll to position [275, 0]
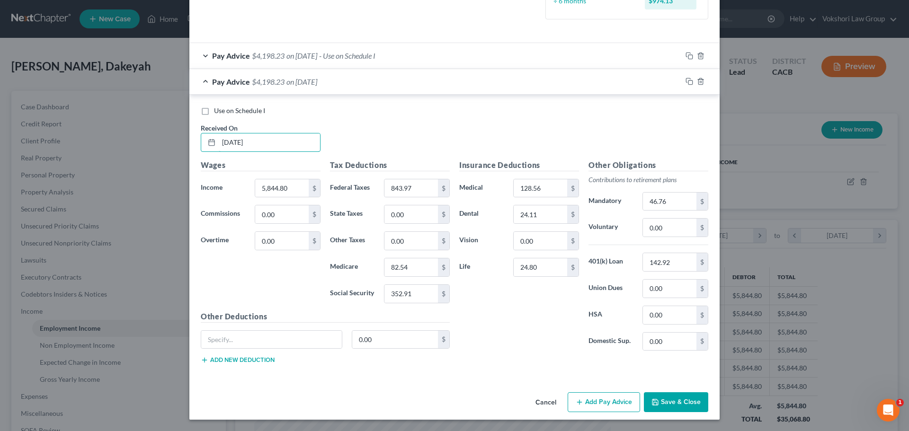
type input "[DATE]"
click at [608, 404] on button "Add Pay Advice" at bounding box center [604, 402] width 72 height 20
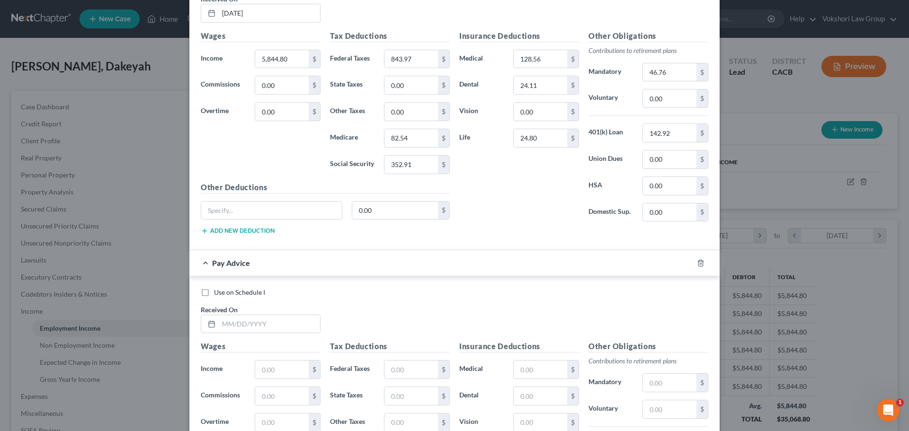
scroll to position [417, 0]
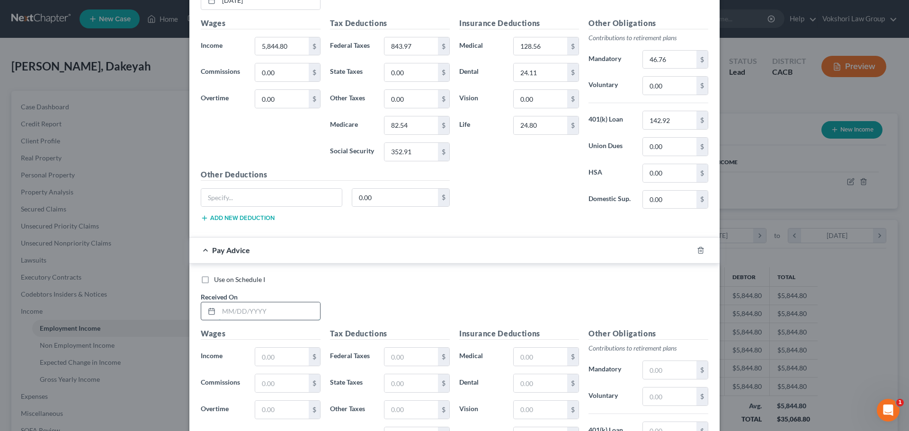
click at [269, 314] on input "text" at bounding box center [269, 311] width 101 height 18
click at [260, 315] on input "text" at bounding box center [269, 311] width 101 height 18
type input "[DATE]"
click at [272, 357] on input "text" at bounding box center [281, 357] width 53 height 18
type input "812,280"
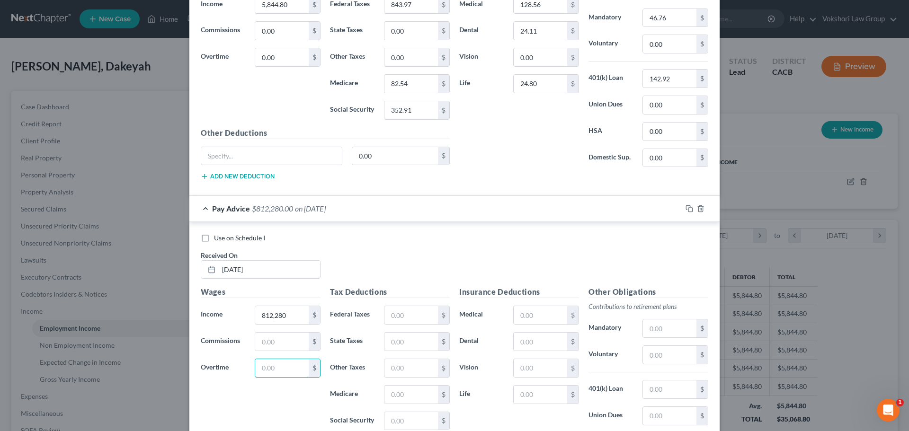
scroll to position [512, 0]
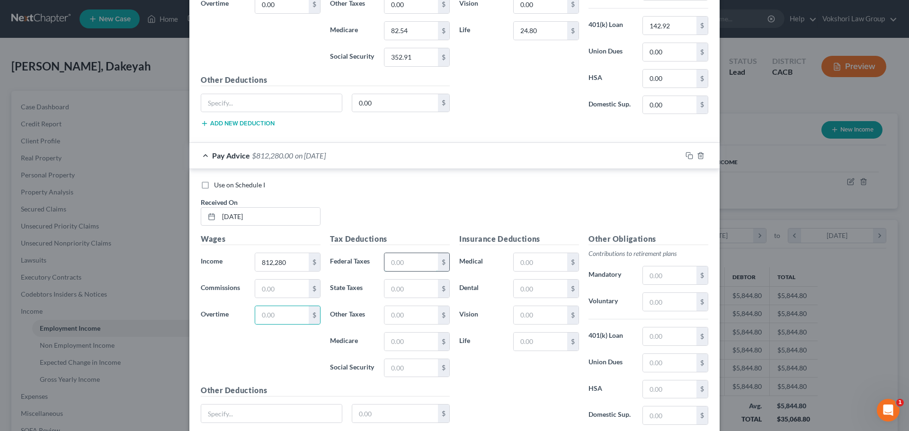
click at [399, 258] on input "text" at bounding box center [410, 262] width 53 height 18
type input "1,345.13"
type input "150.35"
type input "115.57"
type input "494.15"
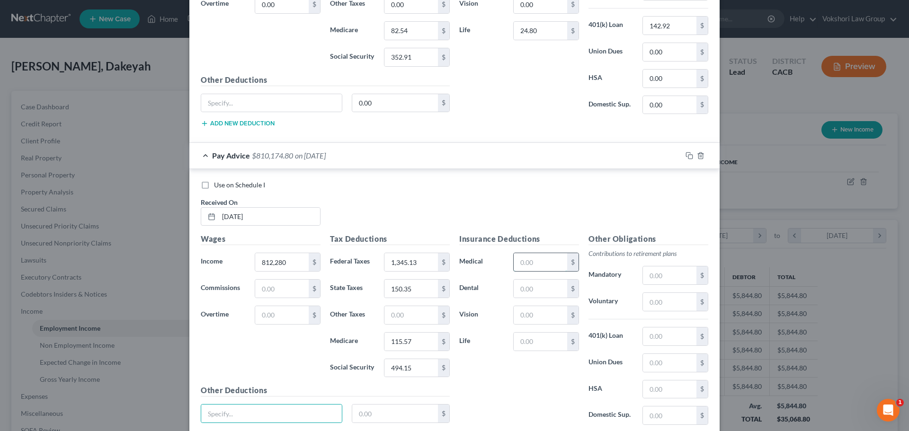
click at [538, 262] on input "text" at bounding box center [540, 262] width 53 height 18
type input "128.56"
click at [515, 289] on input "text" at bounding box center [540, 289] width 53 height 18
type input "24.11"
click at [534, 341] on input "text" at bounding box center [540, 342] width 53 height 18
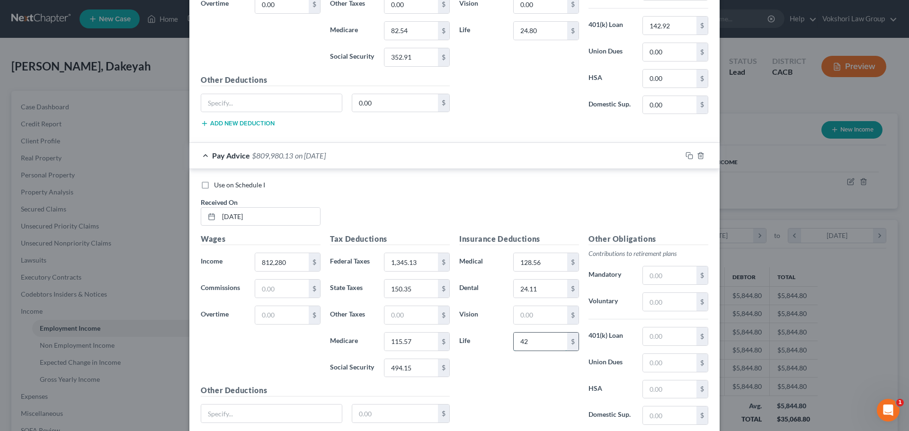
type input "4"
type input "24.80"
drag, startPoint x: 660, startPoint y: 273, endPoint x: 605, endPoint y: 276, distance: 55.5
click at [660, 273] on input "text" at bounding box center [669, 275] width 53 height 18
type input "46.76"
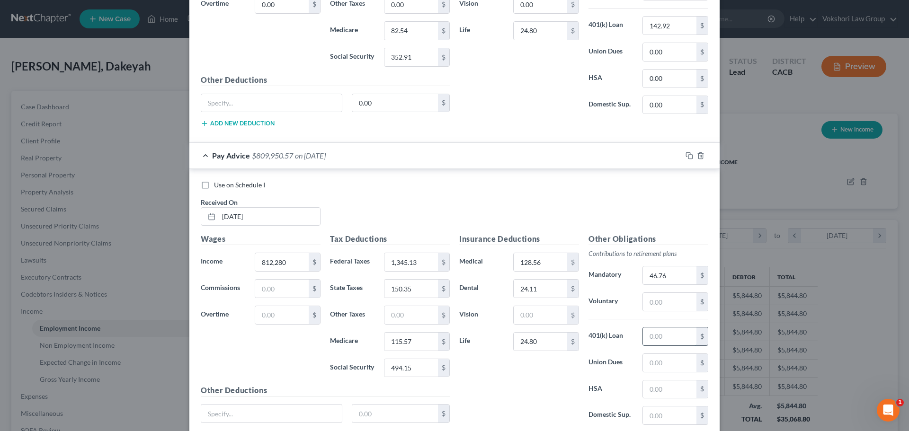
click at [677, 338] on input "text" at bounding box center [669, 337] width 53 height 18
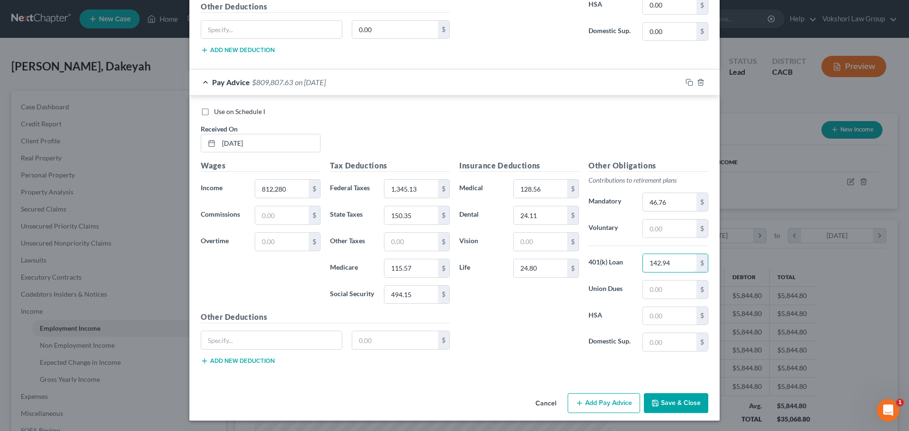
scroll to position [586, 0]
type input "142.94"
click at [234, 332] on input "text" at bounding box center [271, 339] width 141 height 18
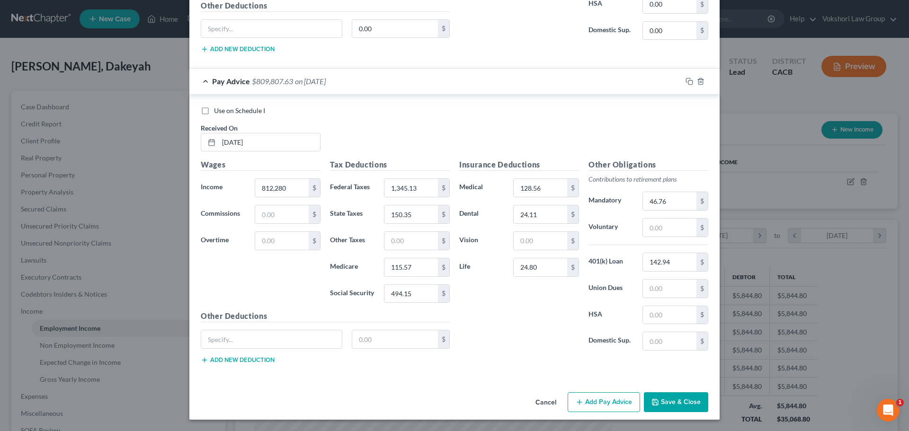
click at [671, 400] on button "Save & Close" at bounding box center [676, 402] width 64 height 20
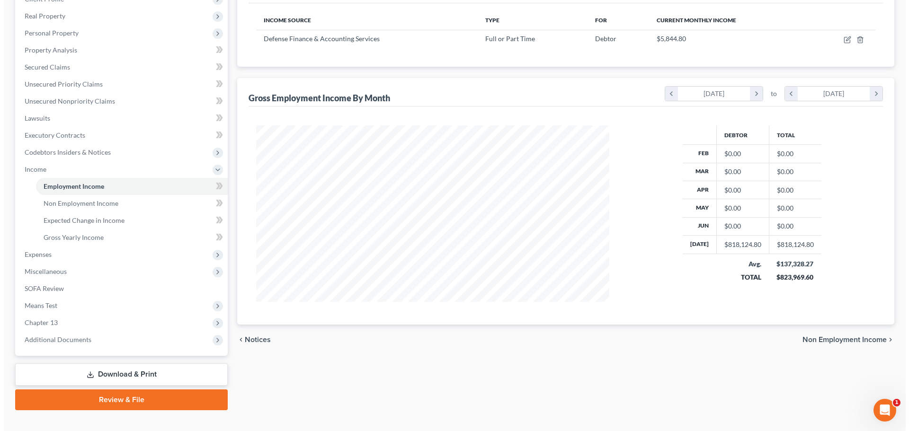
scroll to position [0, 0]
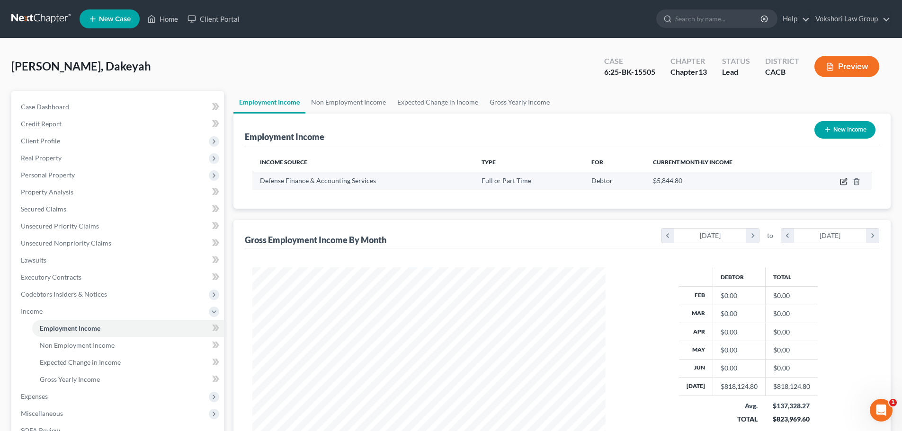
click at [842, 181] on icon "button" at bounding box center [844, 182] width 8 height 8
select select "0"
select select "36"
select select "0"
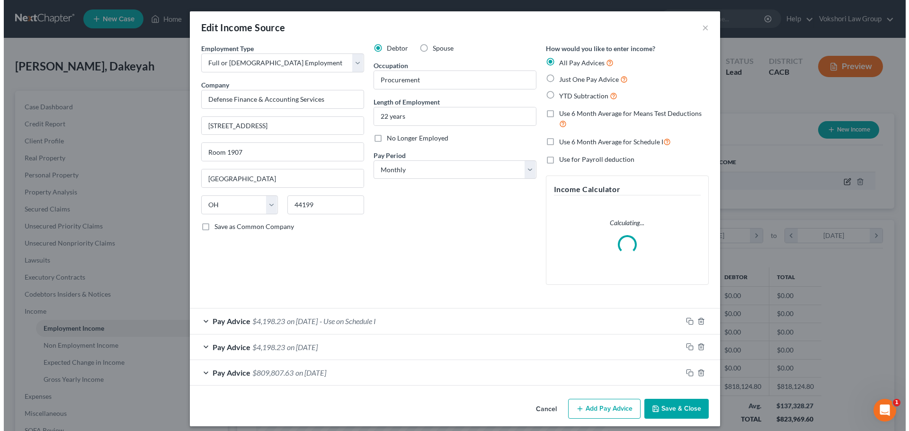
scroll to position [178, 375]
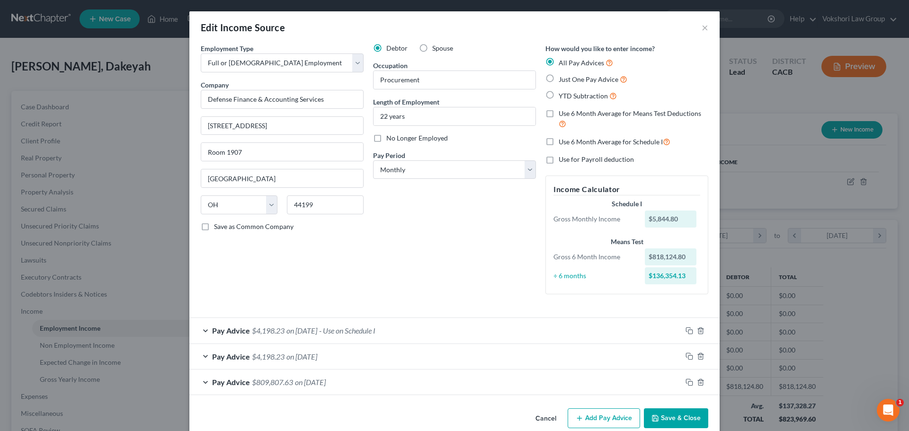
click at [311, 380] on span "on [DATE]" at bounding box center [310, 382] width 31 height 9
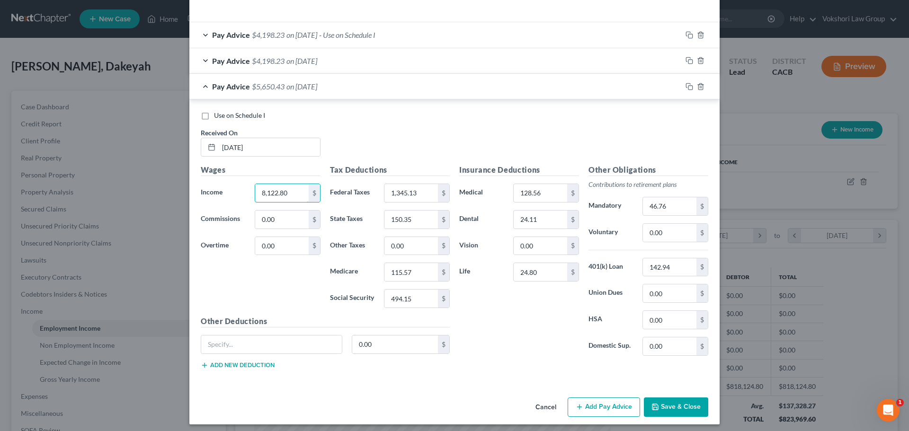
scroll to position [301, 0]
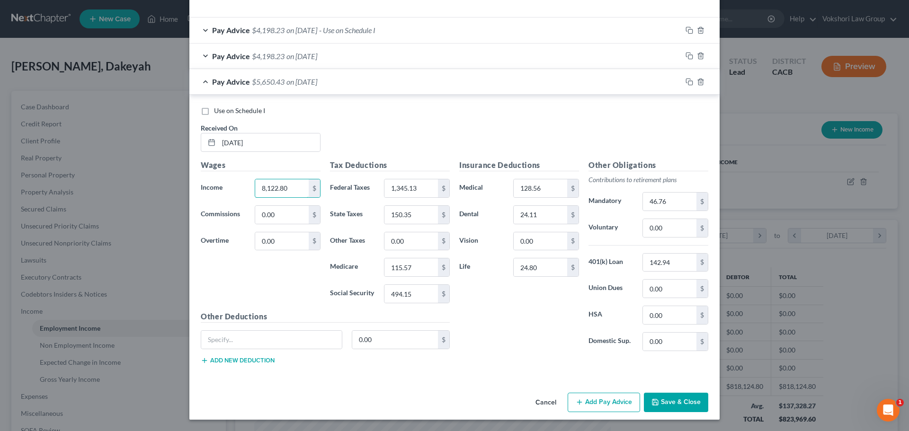
type input "8,122.80"
click at [612, 399] on button "Add Pay Advice" at bounding box center [604, 403] width 72 height 20
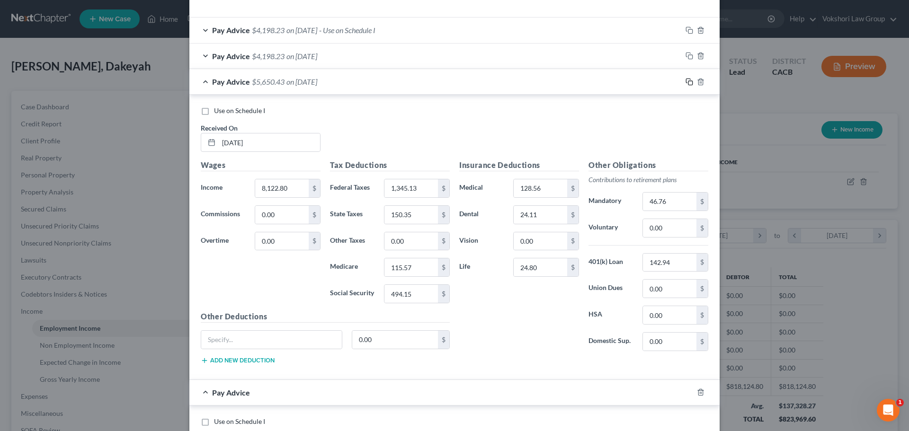
click at [685, 81] on icon "button" at bounding box center [689, 82] width 8 height 8
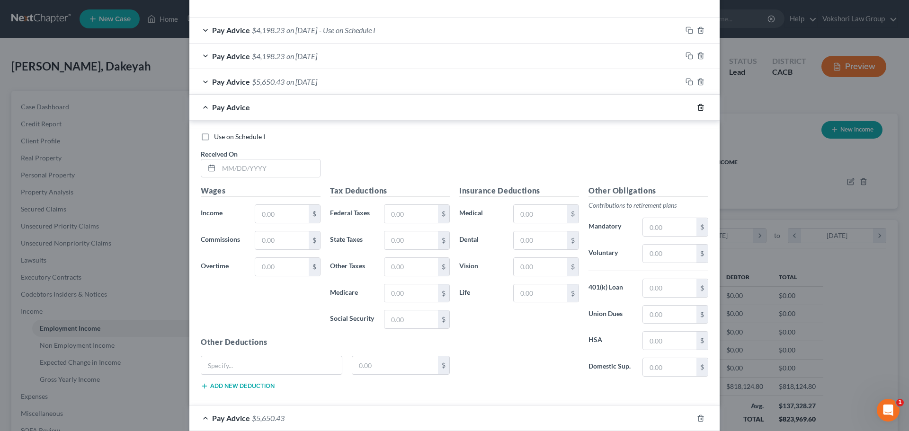
click at [699, 106] on icon "button" at bounding box center [701, 108] width 8 height 8
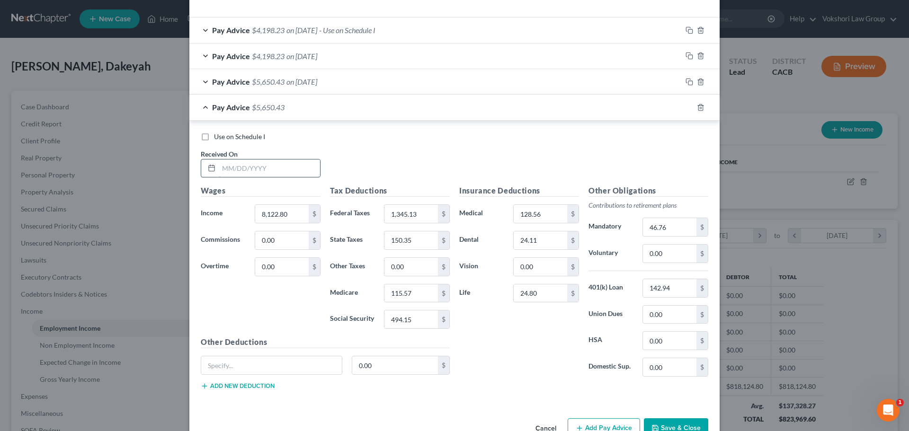
click at [251, 169] on input "text" at bounding box center [269, 169] width 101 height 18
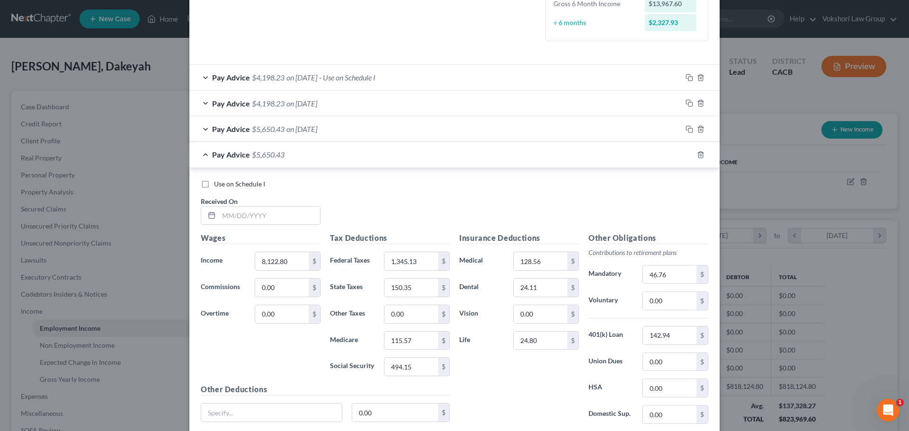
click at [204, 100] on div "Pay Advice $4,198.23 on [DATE]" at bounding box center [435, 103] width 492 height 25
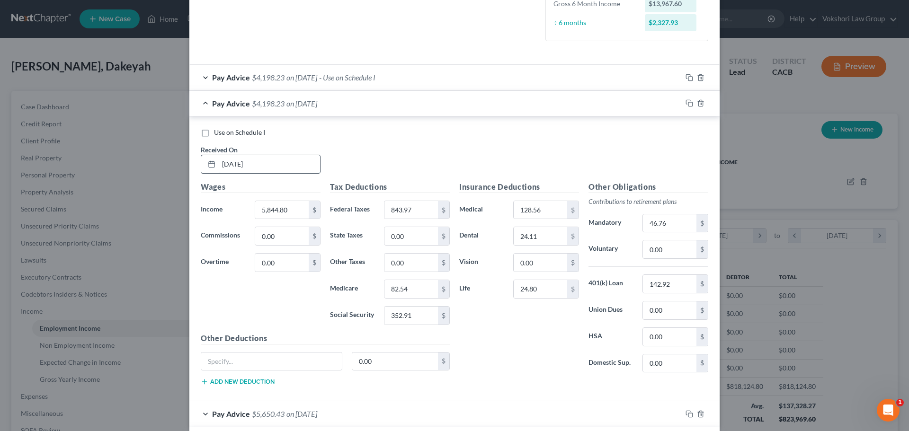
click at [261, 167] on input "[DATE]" at bounding box center [269, 164] width 101 height 18
drag, startPoint x: 264, startPoint y: 166, endPoint x: 119, endPoint y: 153, distance: 145.4
click at [119, 153] on div "Edit Income Source × Employment Type * Select Full or [DEMOGRAPHIC_DATA] Employ…" at bounding box center [454, 215] width 909 height 431
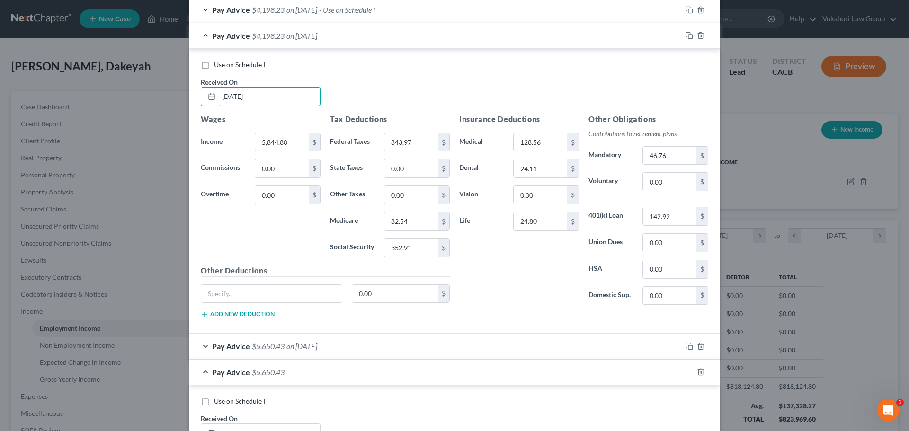
scroll to position [395, 0]
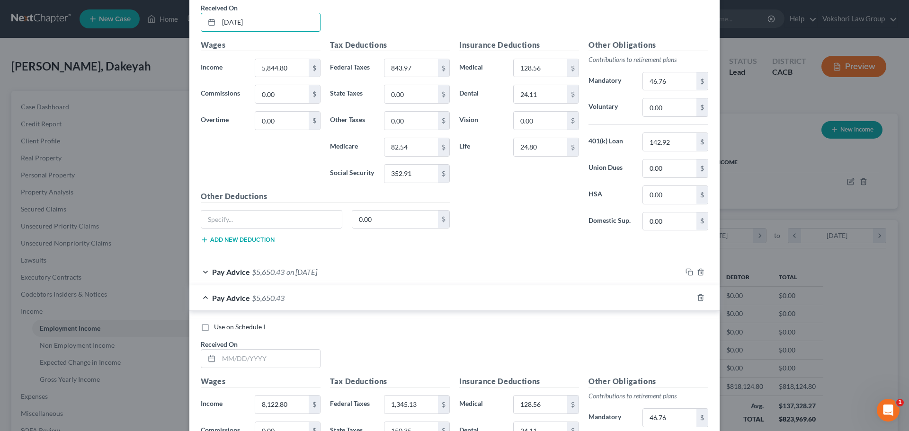
type input "[DATE]"
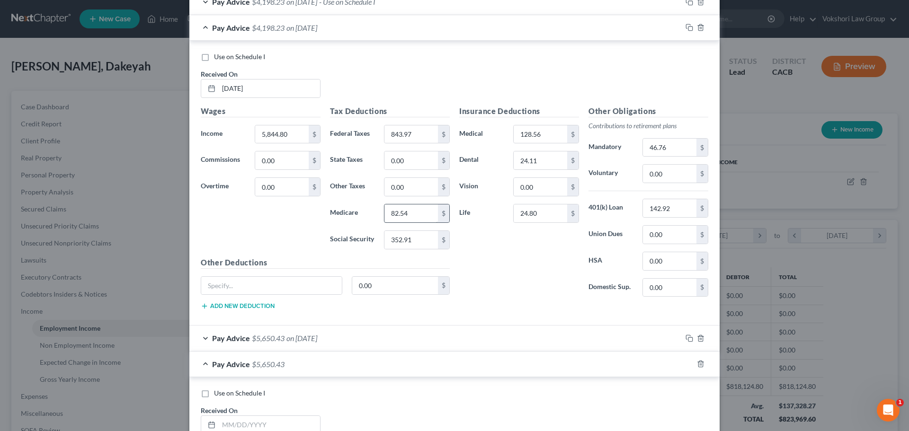
scroll to position [331, 0]
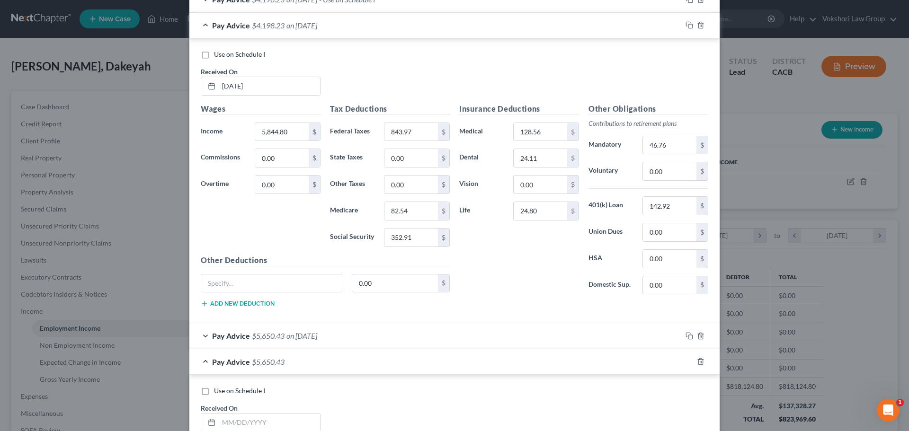
click at [206, 337] on div "Pay Advice $5,650.43 on [DATE]" at bounding box center [435, 335] width 492 height 25
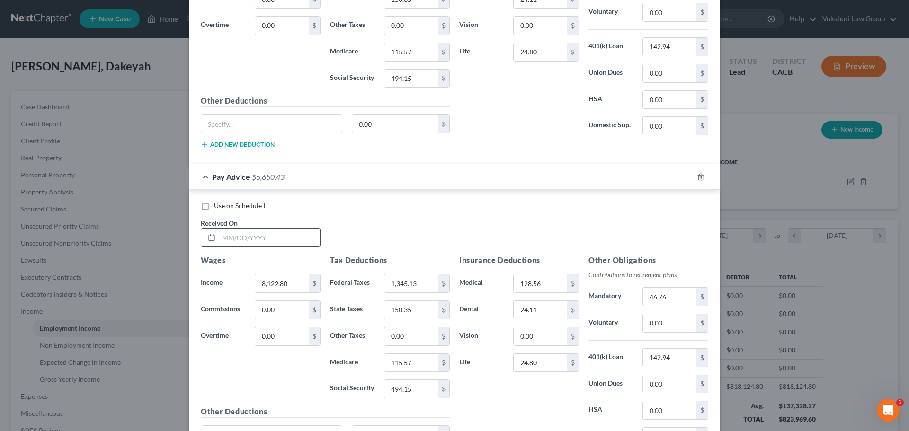
scroll to position [805, 0]
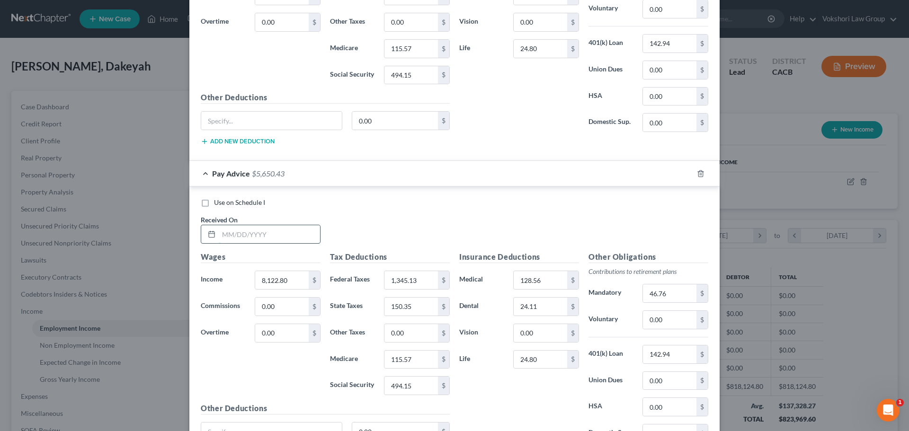
click at [264, 236] on input "text" at bounding box center [269, 234] width 101 height 18
type input "[DATE]"
type input "5,844.90"
type input "843.97"
type input "0"
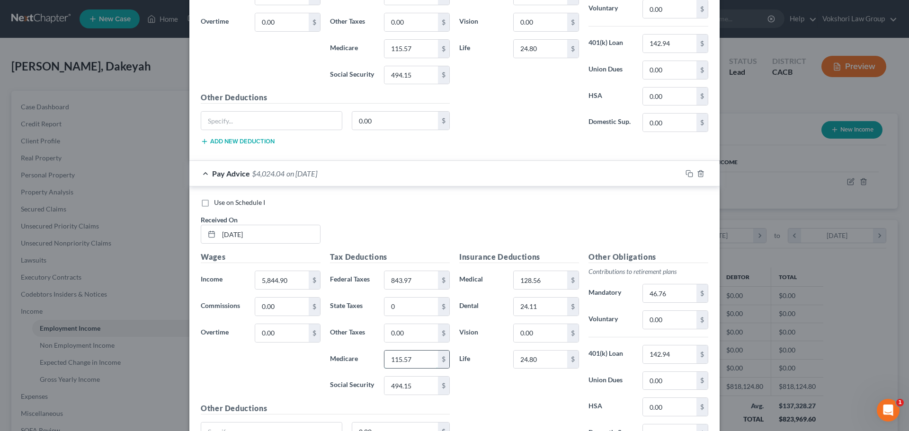
click at [421, 357] on input "115.57" at bounding box center [410, 360] width 53 height 18
type input "82.54"
click at [342, 383] on label "Social Security" at bounding box center [352, 385] width 54 height 19
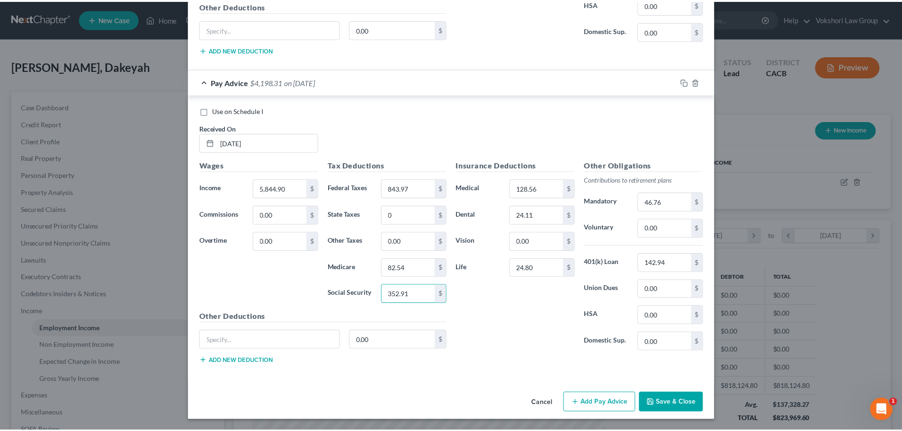
scroll to position [897, 0]
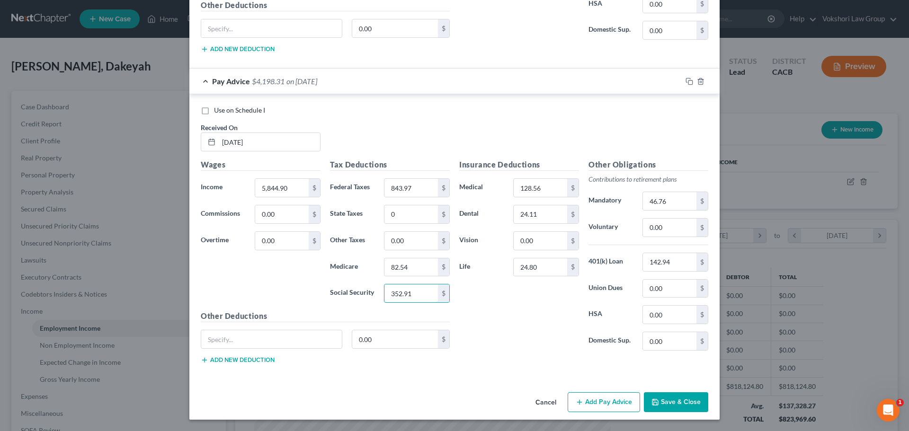
type input "352.91"
click at [683, 403] on button "Save & Close" at bounding box center [676, 402] width 64 height 20
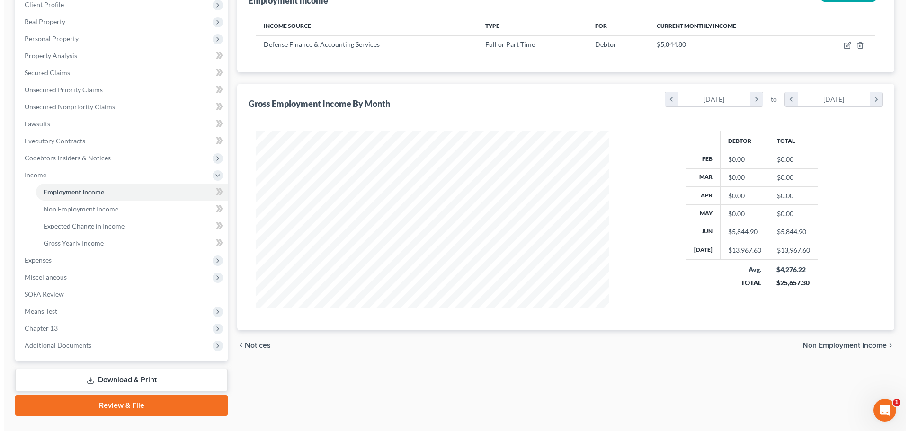
scroll to position [142, 0]
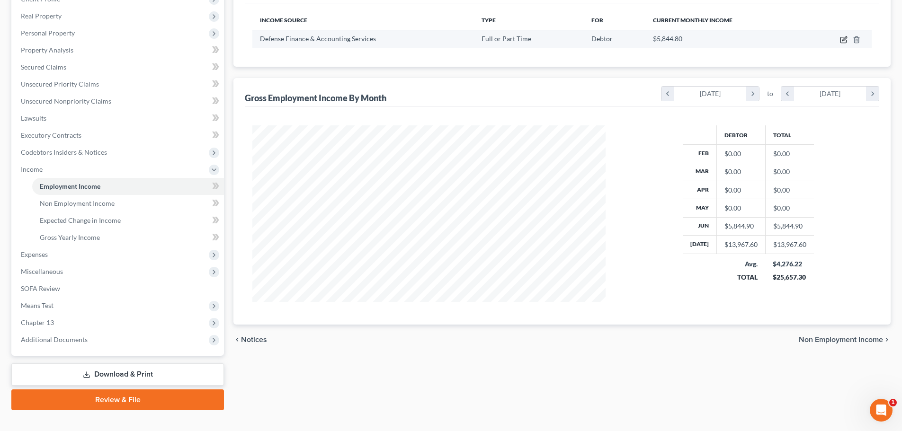
click at [843, 40] on icon "button" at bounding box center [844, 38] width 4 height 4
select select "0"
select select "36"
select select "0"
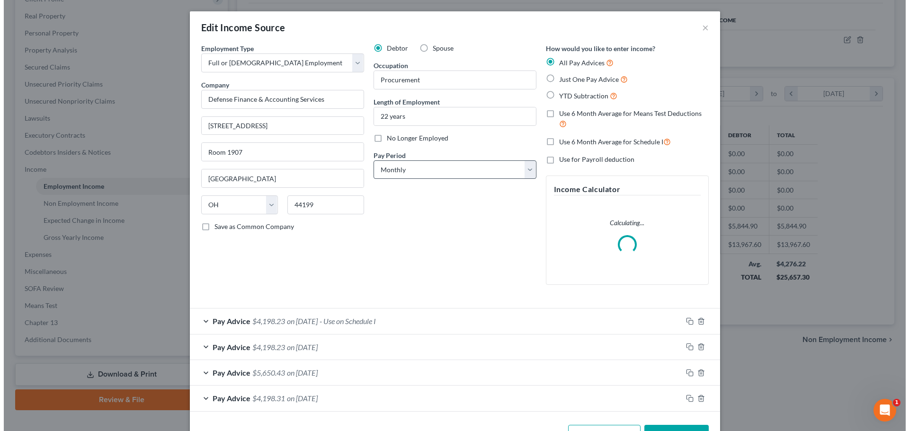
scroll to position [178, 375]
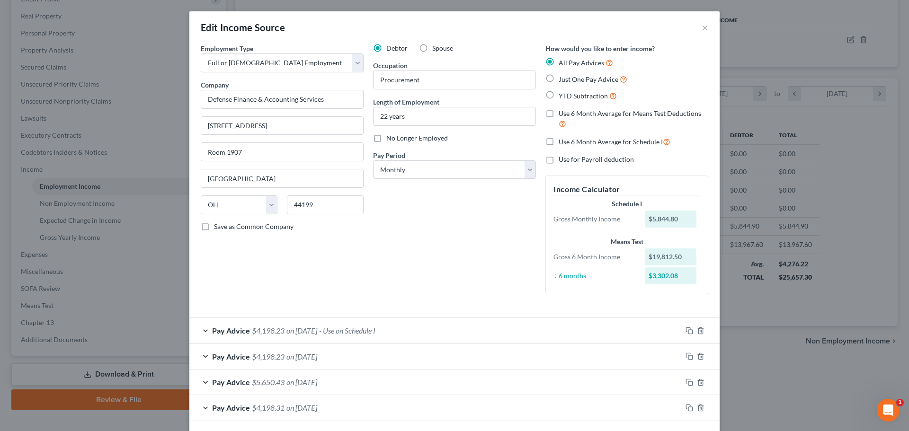
click at [559, 113] on label "Use 6 Month Average for Means Test Deductions" at bounding box center [634, 119] width 150 height 20
click at [562, 113] on input "Use 6 Month Average for Means Test Deductions" at bounding box center [565, 112] width 6 height 6
checkbox input "true"
click at [559, 141] on label "Use 6 Month Average for Schedule I" at bounding box center [615, 141] width 112 height 11
click at [562, 141] on input "Use 6 Month Average for Schedule I" at bounding box center [565, 139] width 6 height 6
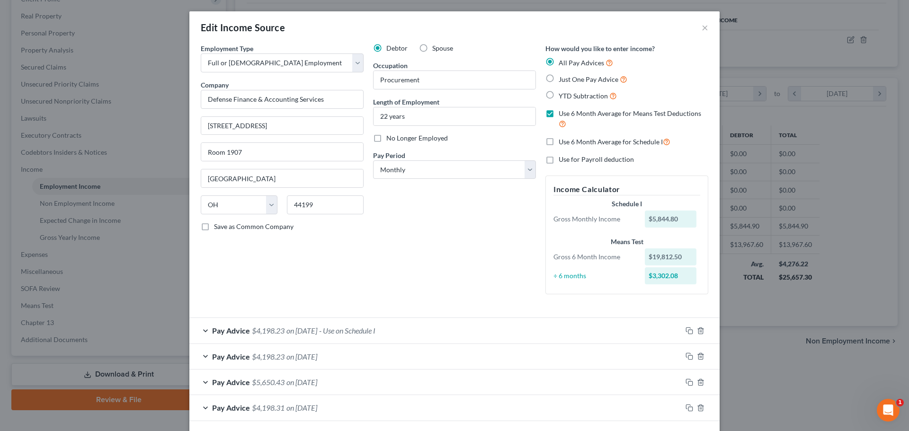
checkbox input "true"
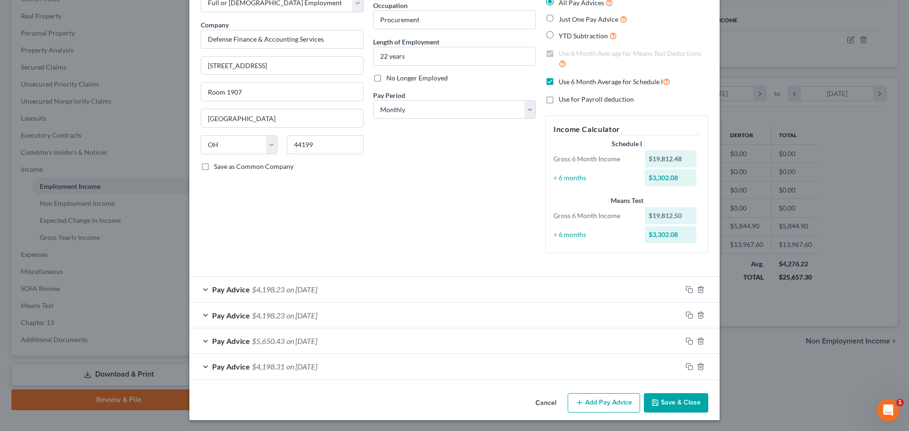
scroll to position [61, 0]
click at [688, 367] on rect "button" at bounding box center [690, 367] width 4 height 4
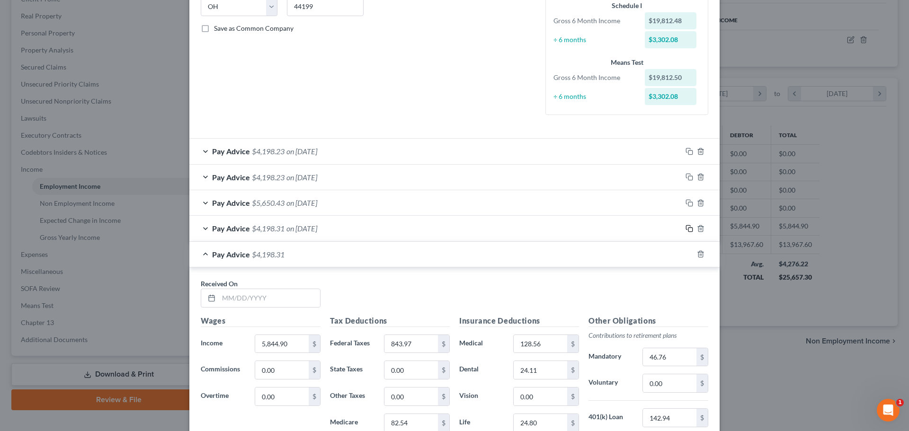
scroll to position [203, 0]
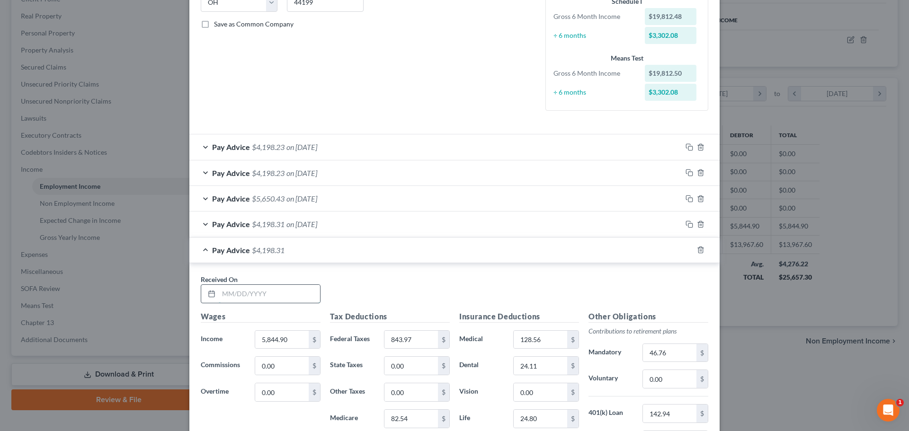
click at [277, 293] on input "text" at bounding box center [269, 294] width 101 height 18
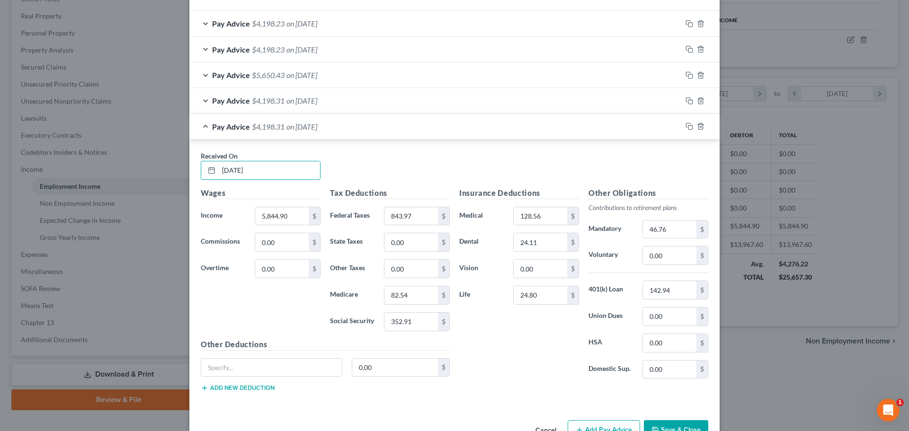
scroll to position [354, 0]
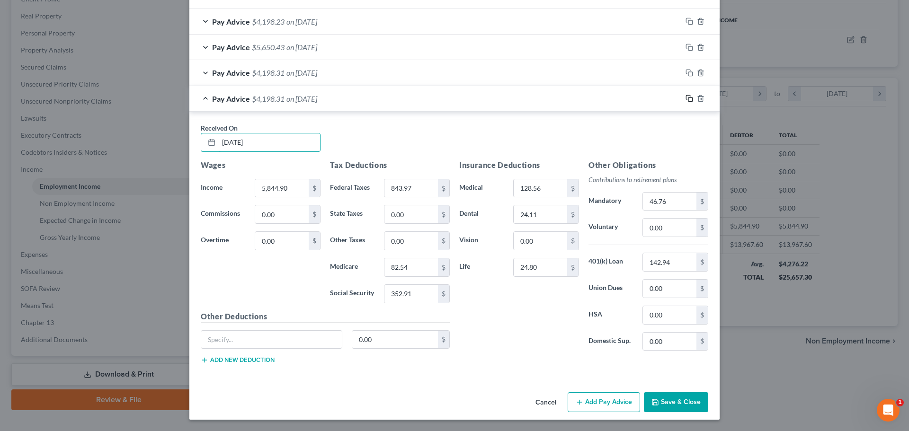
type input "[DATE]"
click at [686, 99] on icon "button" at bounding box center [688, 98] width 4 height 4
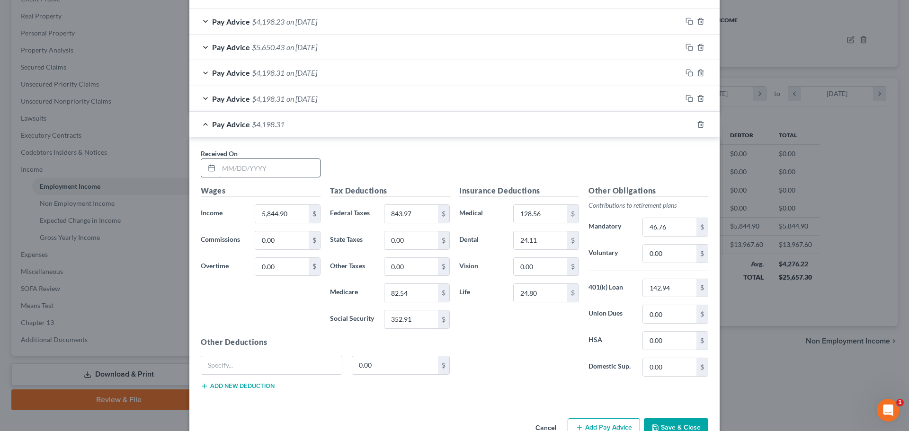
click at [258, 163] on input "text" at bounding box center [269, 168] width 101 height 18
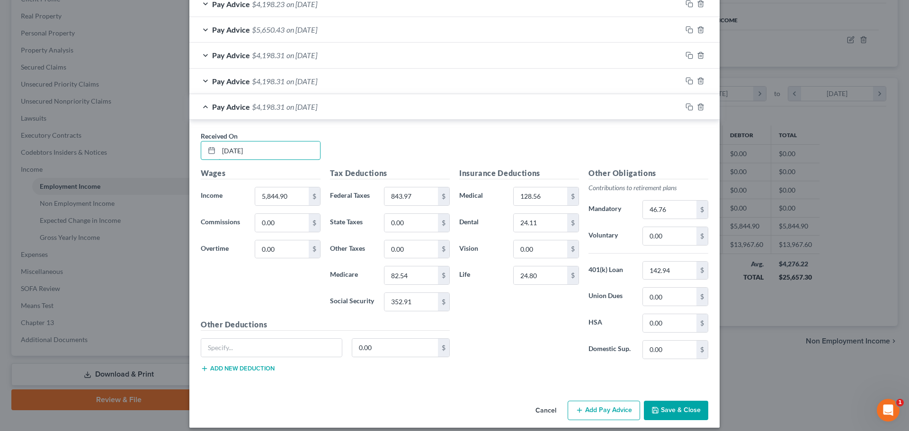
scroll to position [380, 0]
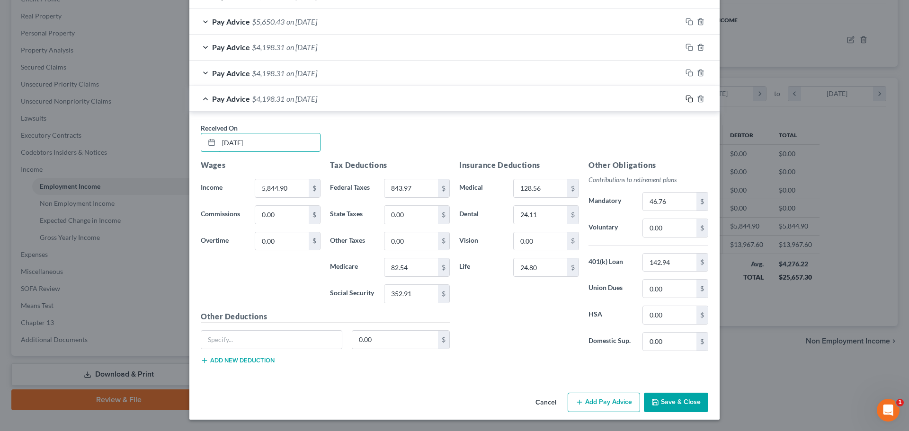
type input "[DATE]"
click at [688, 98] on rect "button" at bounding box center [690, 100] width 4 height 4
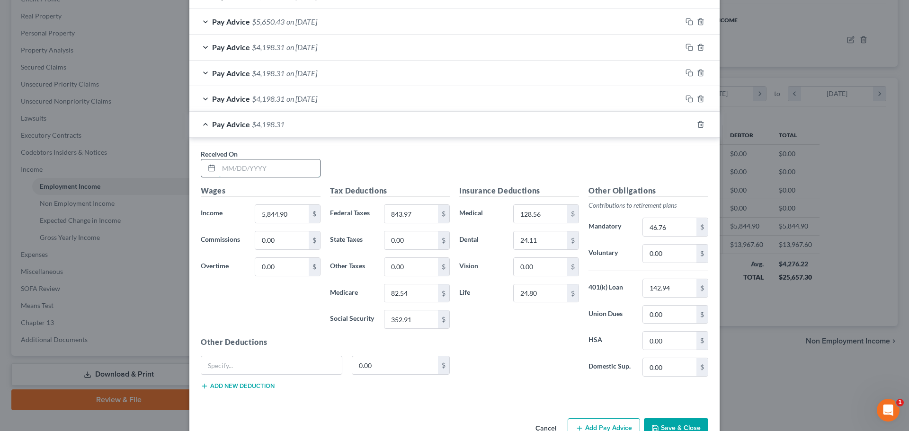
click at [254, 168] on input "text" at bounding box center [269, 169] width 101 height 18
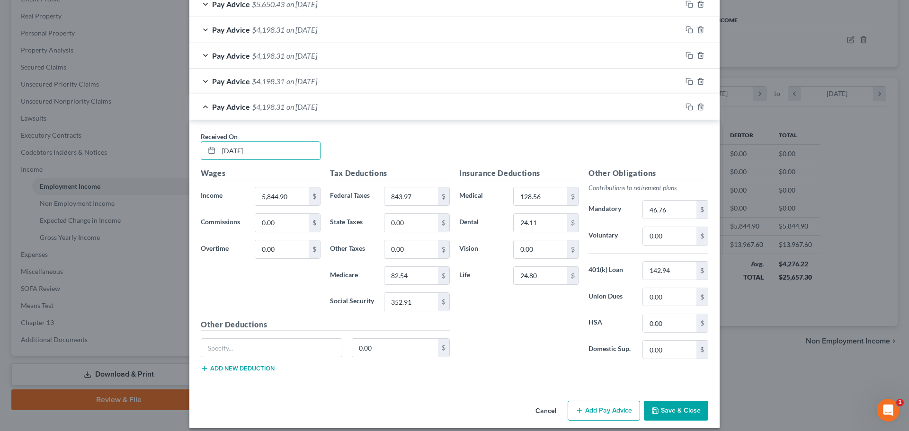
scroll to position [406, 0]
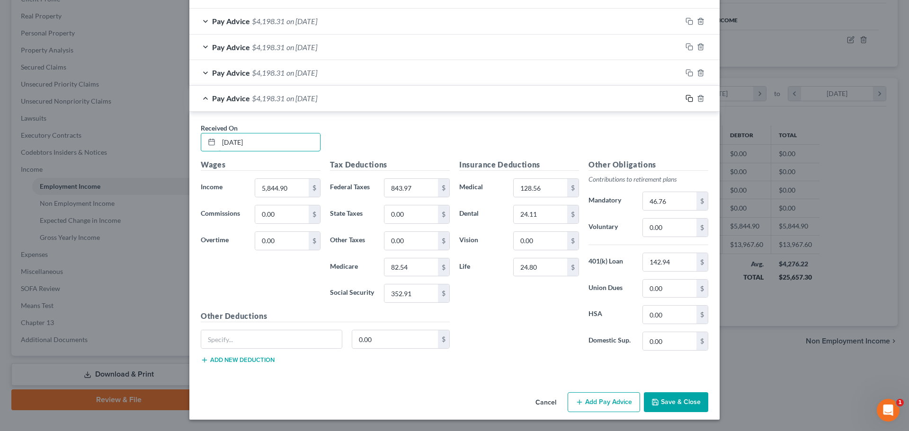
type input "[DATE]"
click at [686, 98] on icon "button" at bounding box center [689, 99] width 8 height 8
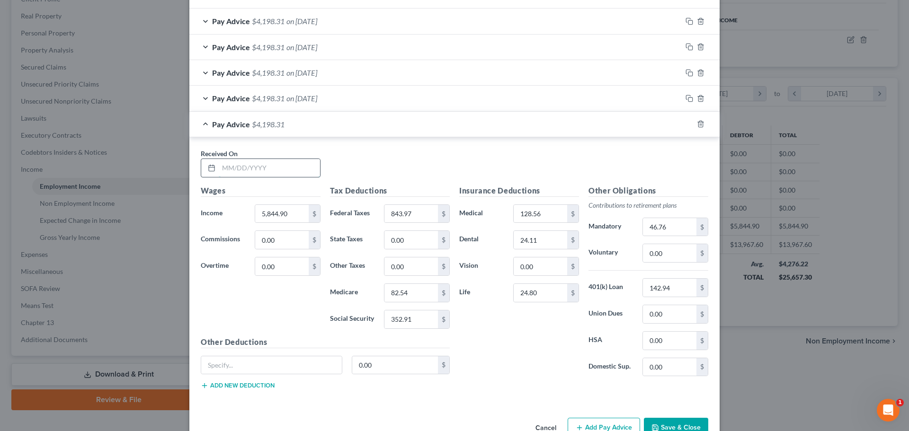
click at [250, 167] on input "text" at bounding box center [269, 168] width 101 height 18
type input "[DATE]"
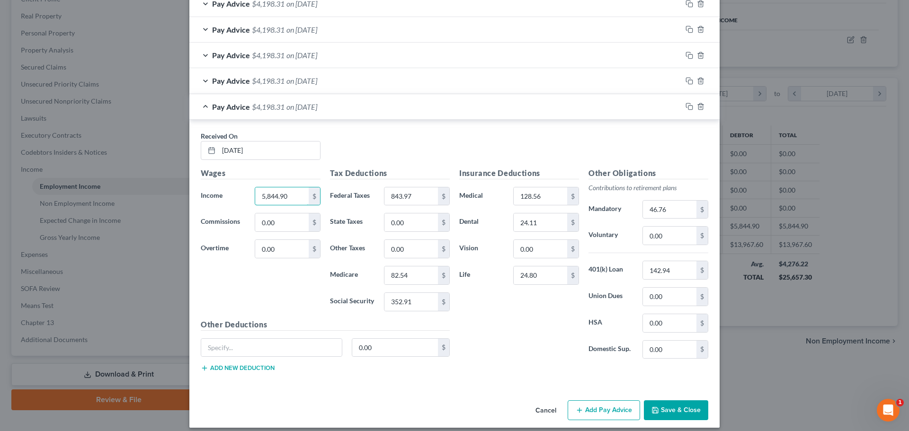
scroll to position [431, 0]
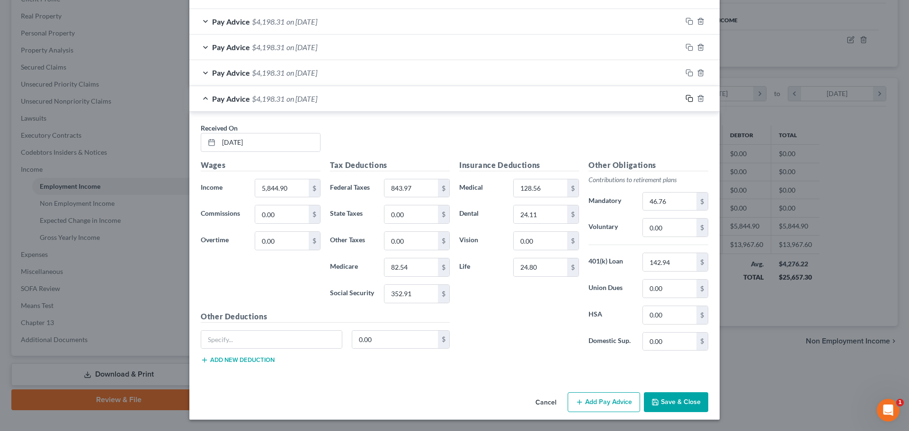
click at [686, 98] on icon "button" at bounding box center [689, 99] width 8 height 8
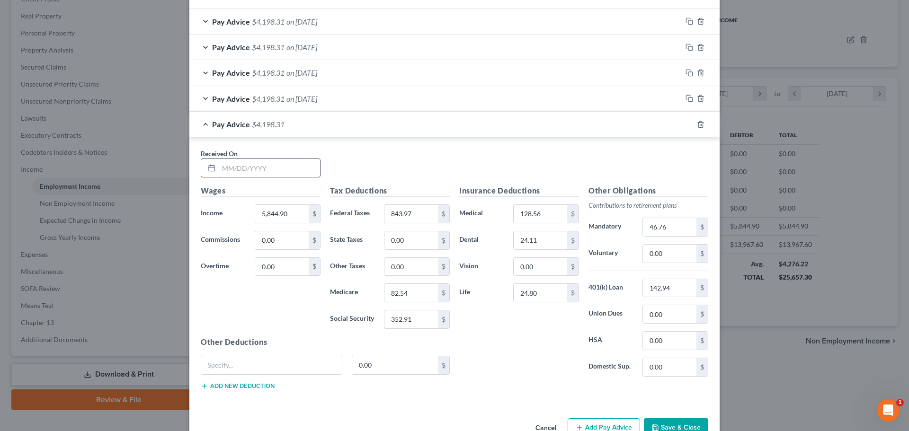
click at [237, 164] on input "text" at bounding box center [269, 168] width 101 height 18
type input "[DATE]"
drag, startPoint x: 686, startPoint y: 124, endPoint x: 1, endPoint y: 141, distance: 685.1
click at [688, 124] on rect "button" at bounding box center [690, 126] width 4 height 4
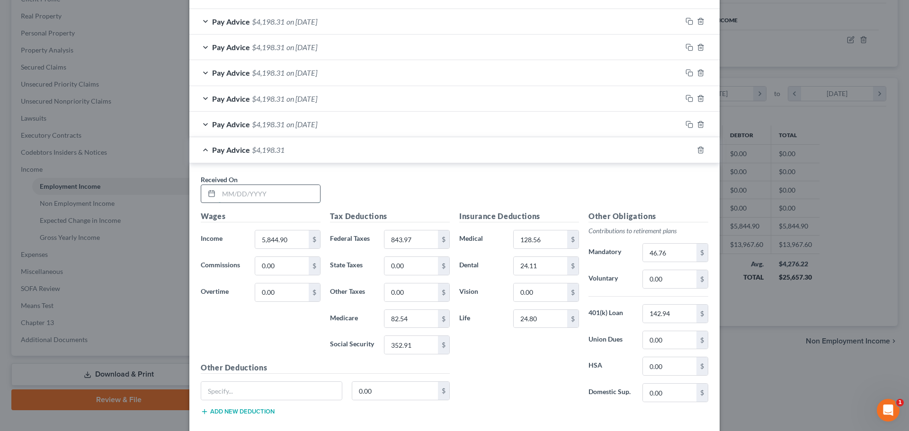
click at [257, 194] on input "text" at bounding box center [269, 194] width 101 height 18
type input "[DATE]"
click at [686, 151] on icon "button" at bounding box center [689, 150] width 8 height 8
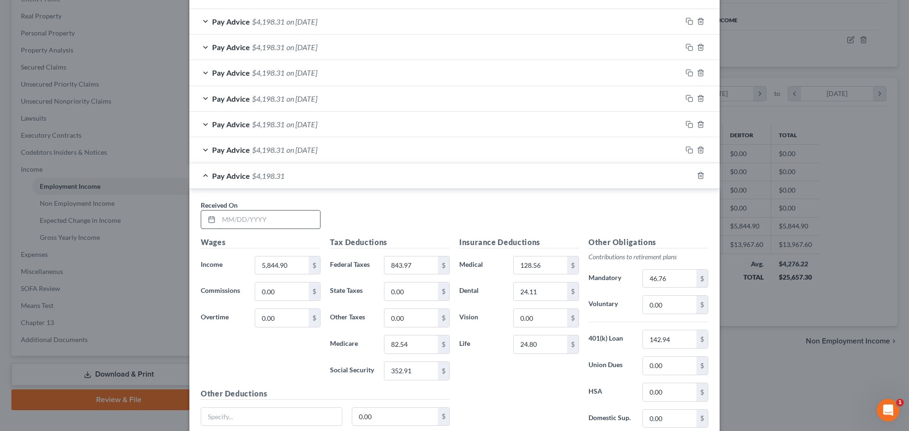
click at [268, 221] on input "text" at bounding box center [269, 220] width 101 height 18
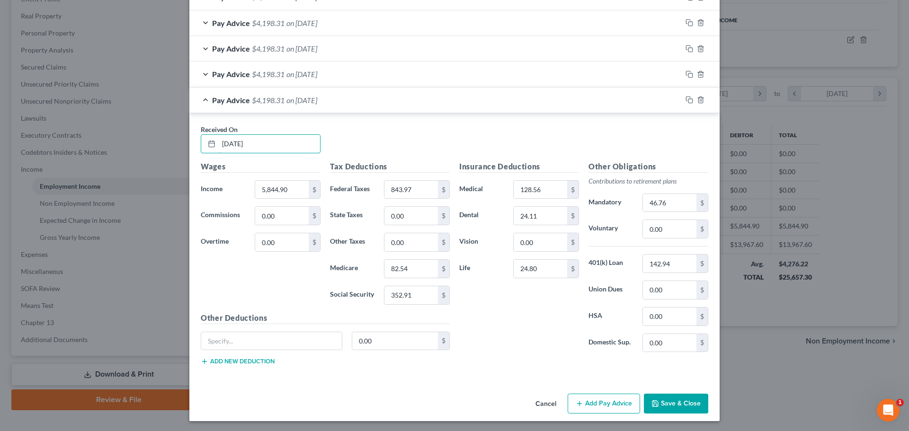
scroll to position [508, 0]
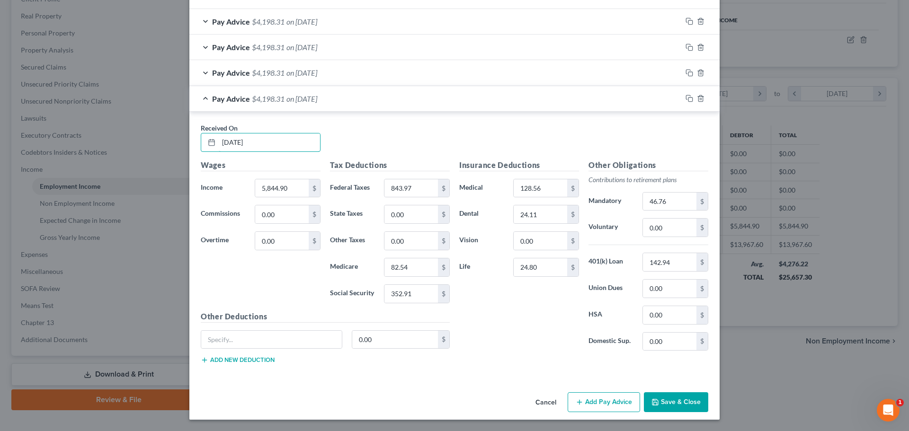
type input "[DATE]"
click at [686, 98] on icon "button" at bounding box center [689, 99] width 8 height 8
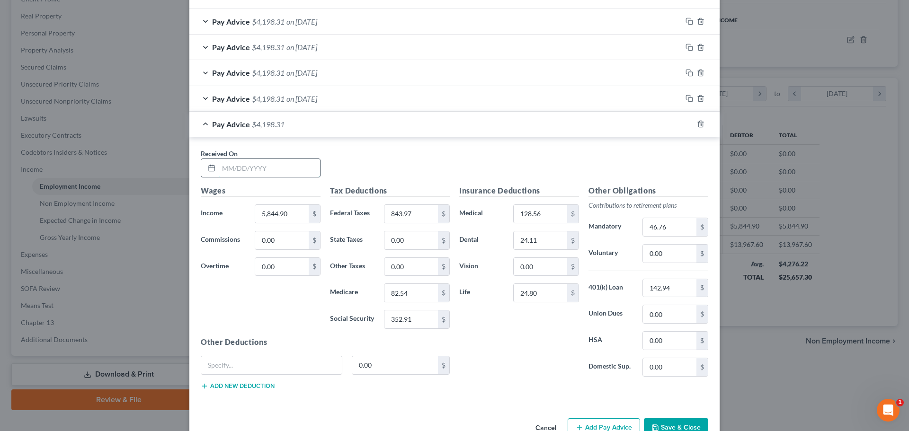
click at [270, 171] on input "text" at bounding box center [269, 168] width 101 height 18
type input "[DATE]"
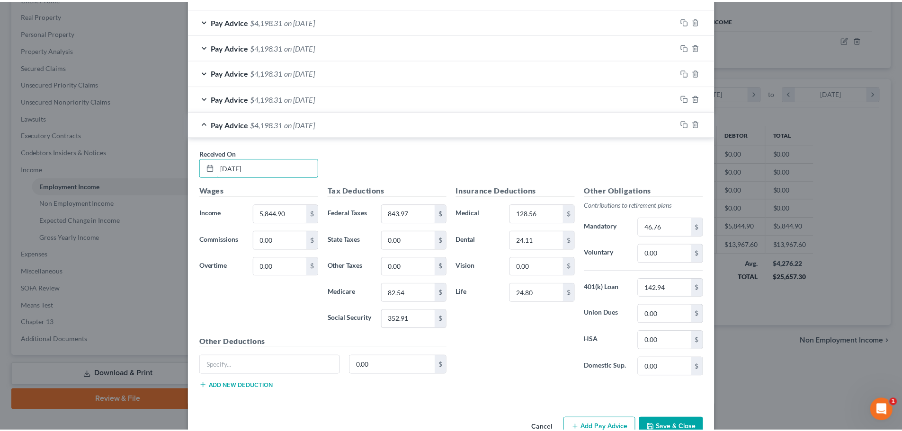
scroll to position [534, 0]
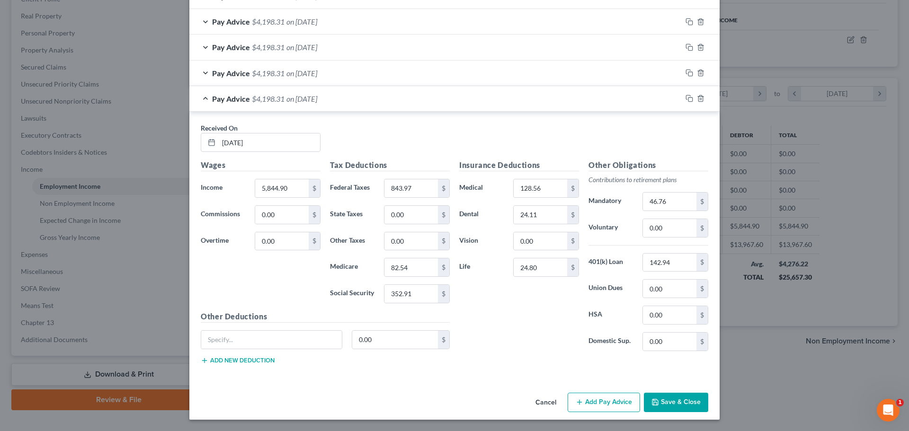
click at [677, 402] on button "Save & Close" at bounding box center [676, 403] width 64 height 20
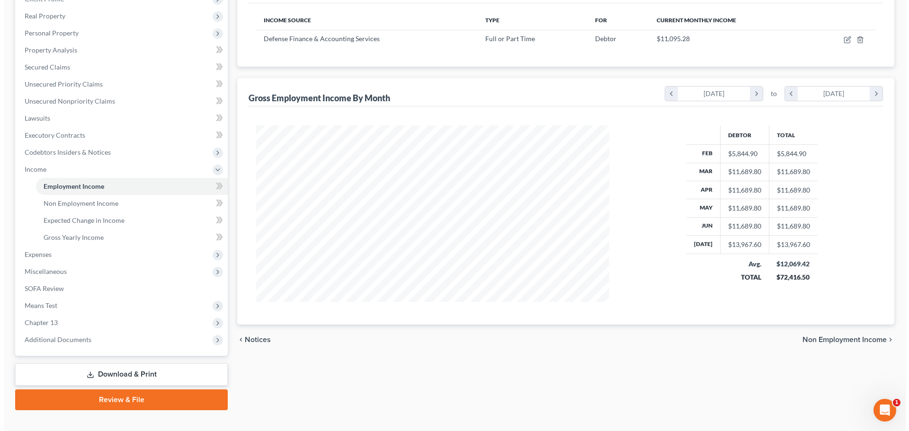
scroll to position [0, 0]
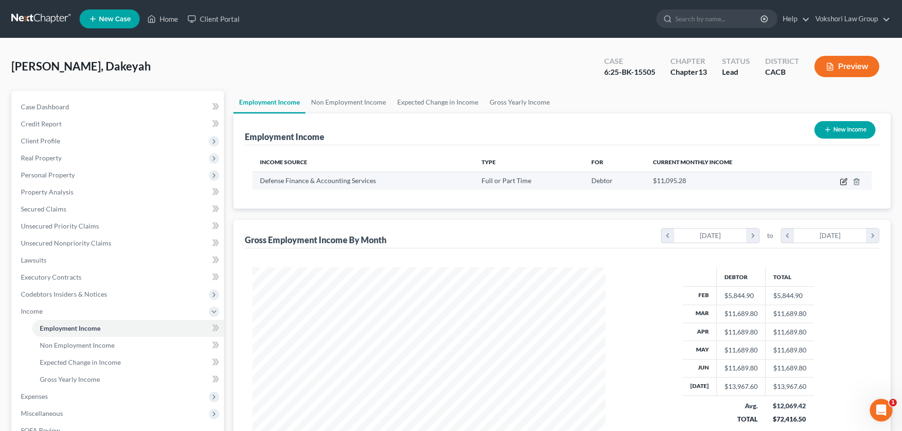
click at [842, 181] on icon "button" at bounding box center [844, 182] width 8 height 8
select select "0"
select select "36"
select select "0"
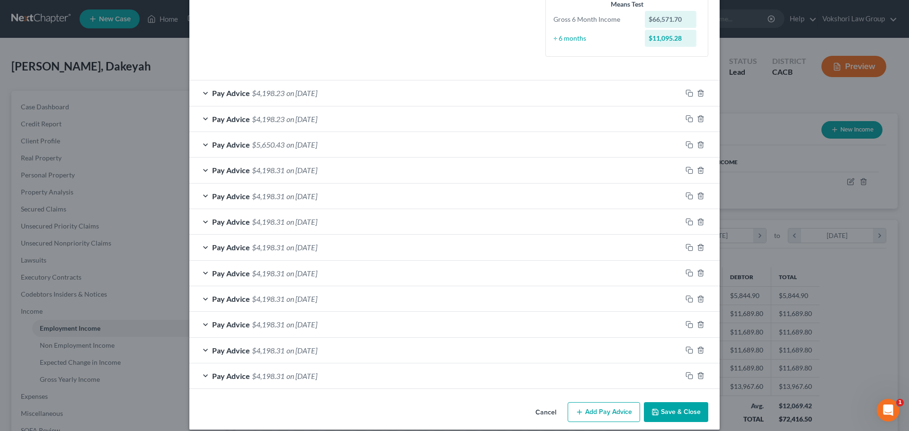
scroll to position [266, 0]
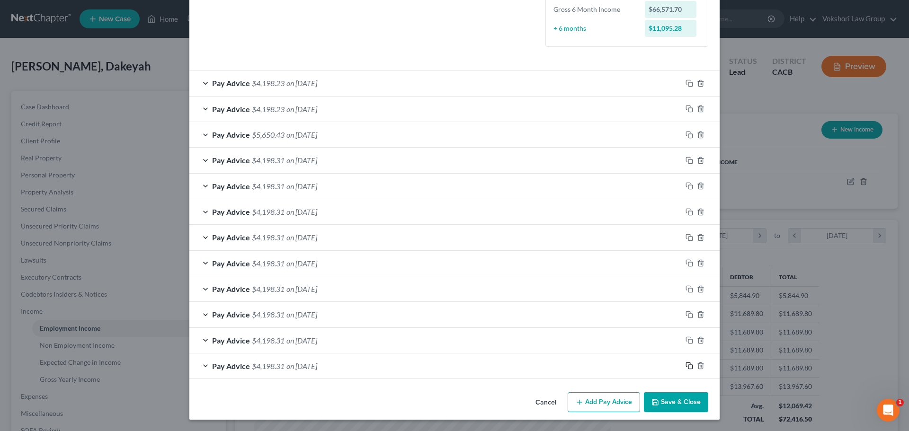
click at [686, 366] on icon "button" at bounding box center [689, 366] width 8 height 8
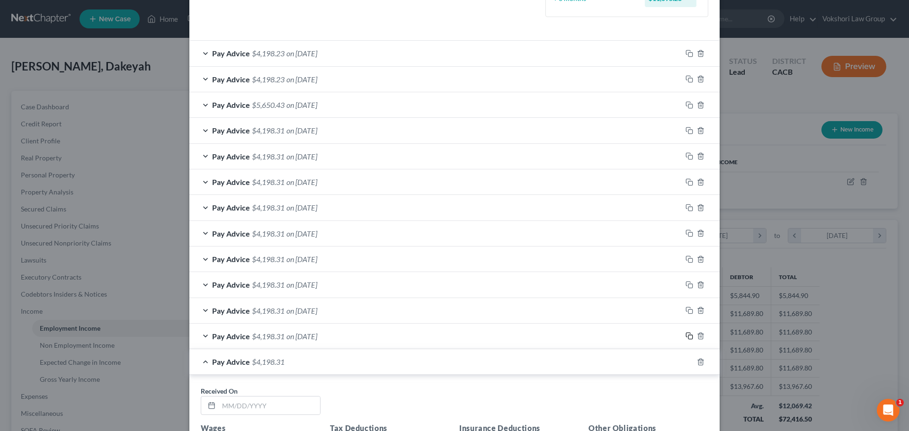
scroll to position [361, 0]
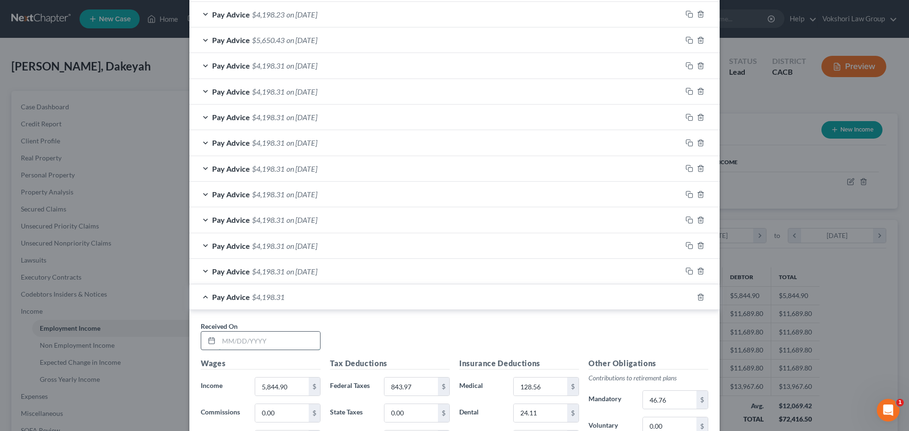
click at [249, 342] on input "text" at bounding box center [269, 341] width 101 height 18
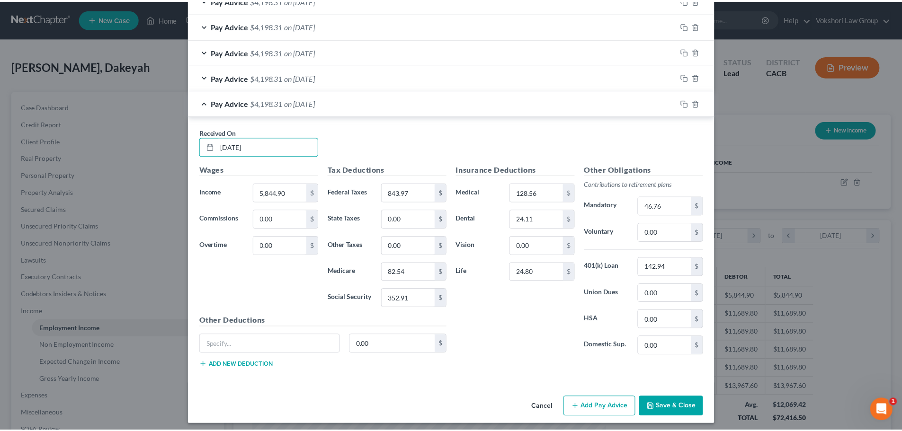
scroll to position [560, 0]
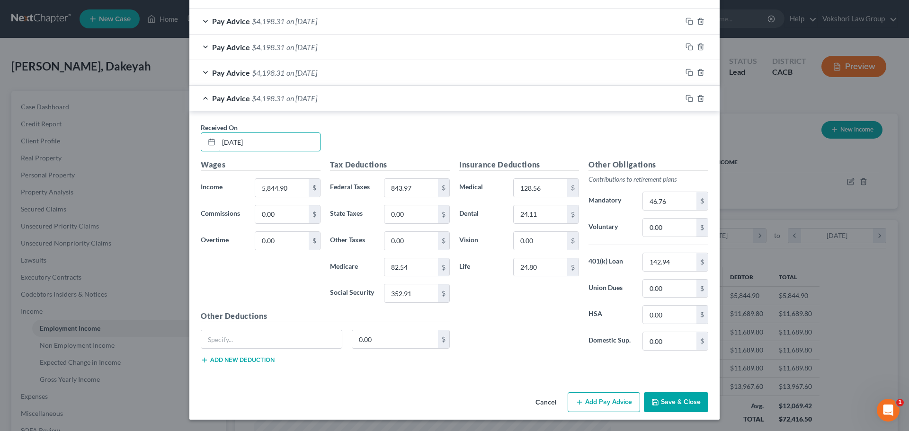
type input "[DATE]"
click at [673, 401] on button "Save & Close" at bounding box center [676, 402] width 64 height 20
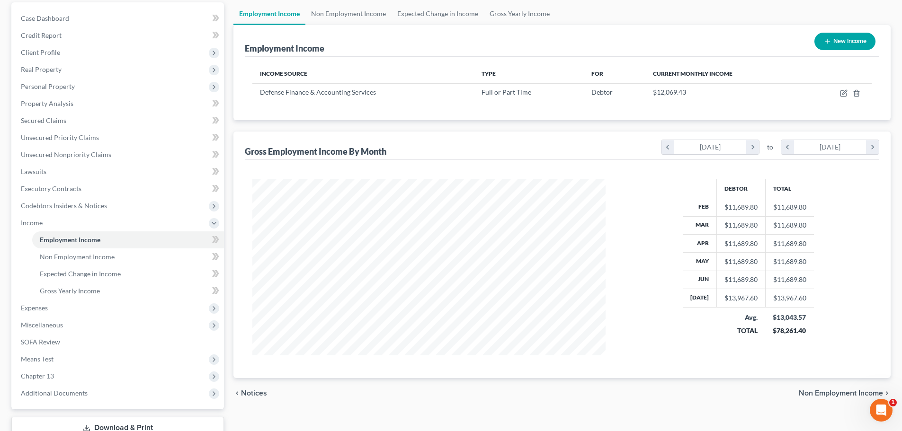
scroll to position [0, 0]
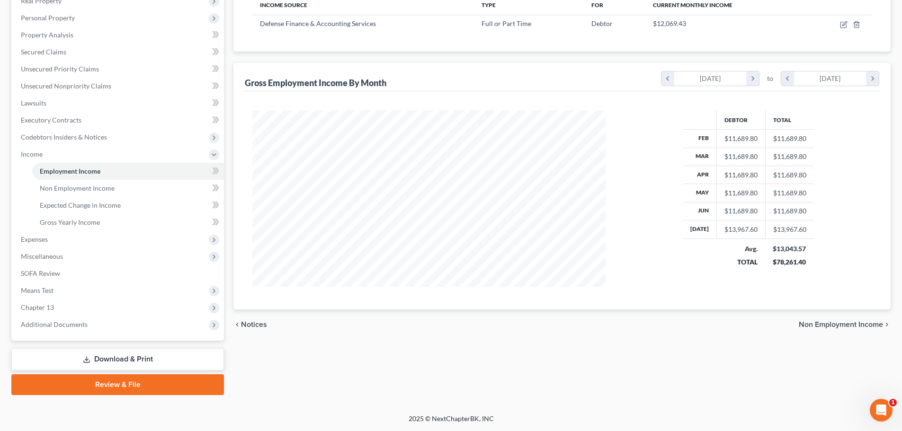
click at [845, 321] on span "Non Employment Income" at bounding box center [841, 325] width 84 height 8
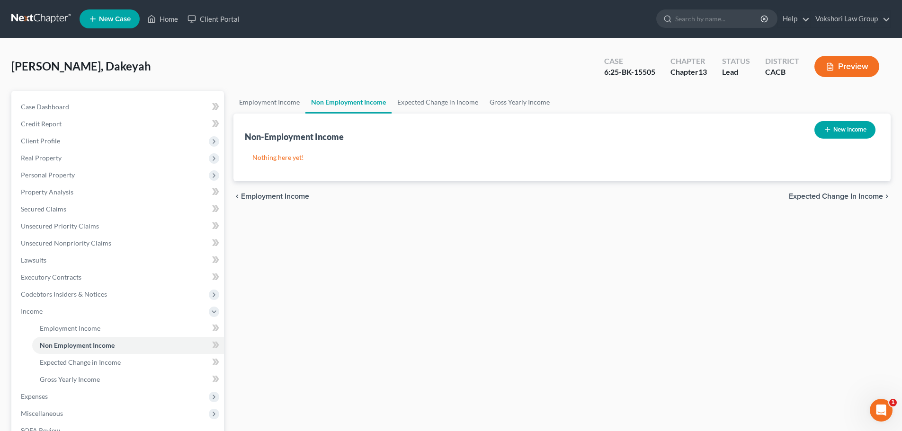
click at [842, 133] on button "New Income" at bounding box center [844, 130] width 61 height 18
select select "0"
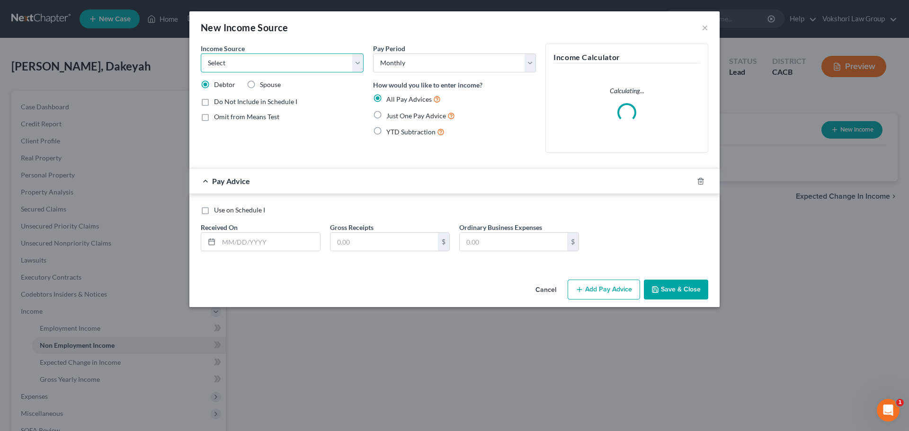
click at [358, 62] on select "Select Unemployment Disability (from employer) Pension Retirement Social Securi…" at bounding box center [282, 62] width 163 height 19
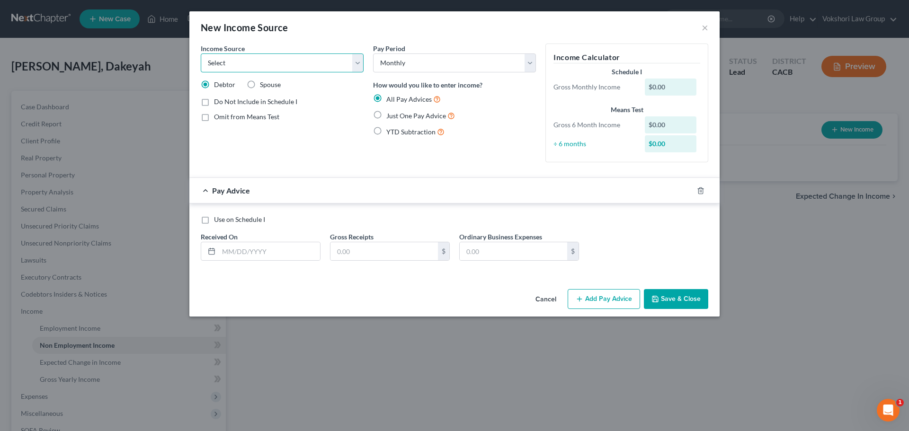
select select "9"
click at [201, 53] on select "Select Unemployment Disability (from employer) Pension Retirement Social Securi…" at bounding box center [282, 62] width 163 height 19
click at [386, 115] on label "Just One Pay Advice" at bounding box center [420, 115] width 69 height 11
click at [390, 115] on input "Just One Pay Advice" at bounding box center [393, 113] width 6 height 6
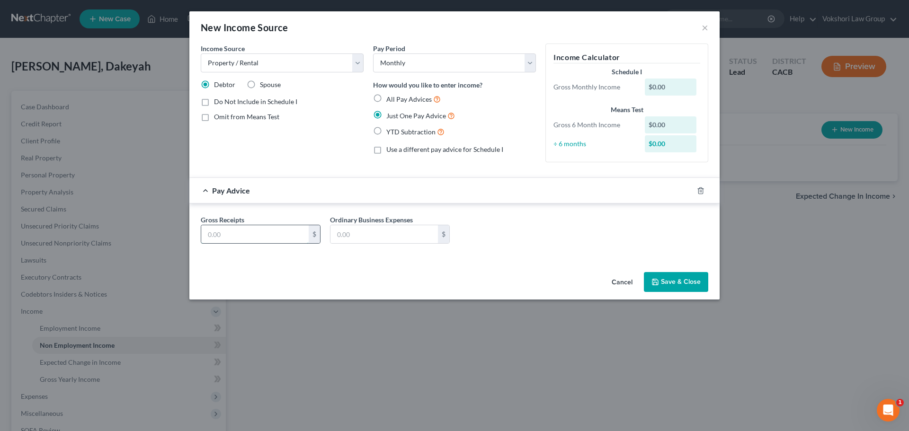
click at [248, 233] on input "text" at bounding box center [254, 234] width 107 height 18
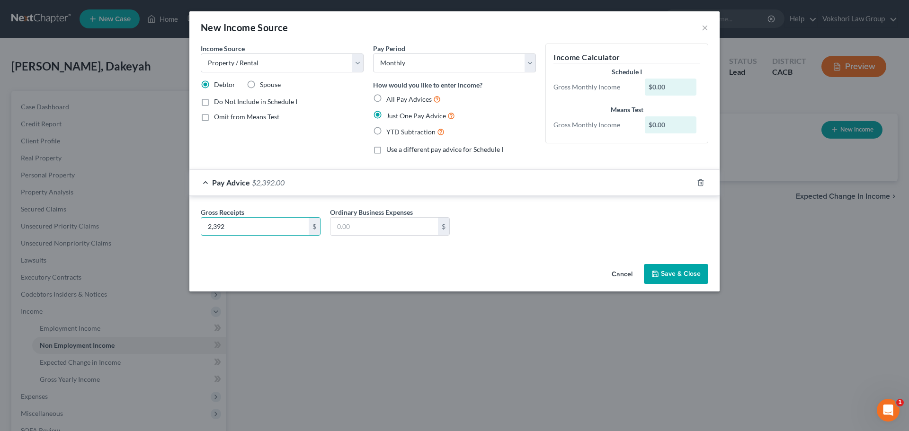
click at [678, 271] on button "Save & Close" at bounding box center [676, 274] width 64 height 20
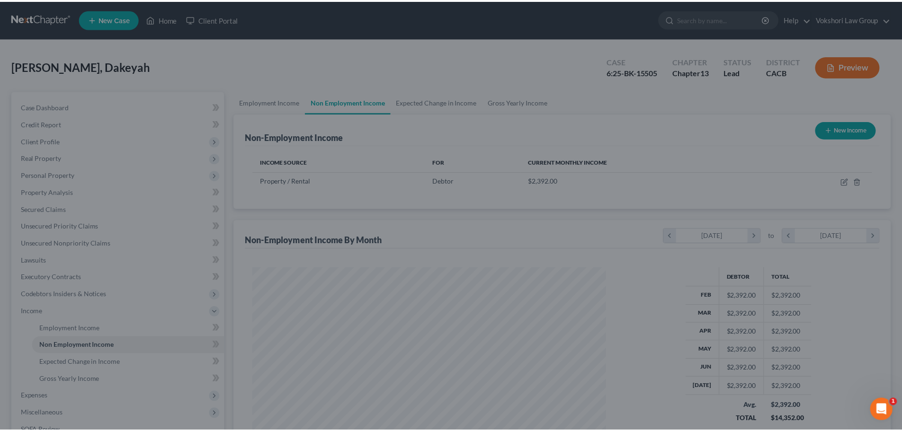
scroll to position [177, 372]
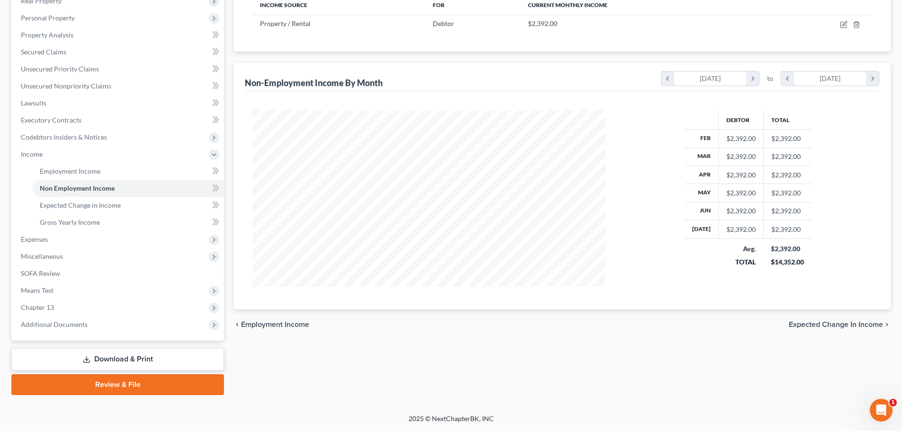
click at [860, 326] on span "Expected Change in Income" at bounding box center [836, 325] width 94 height 8
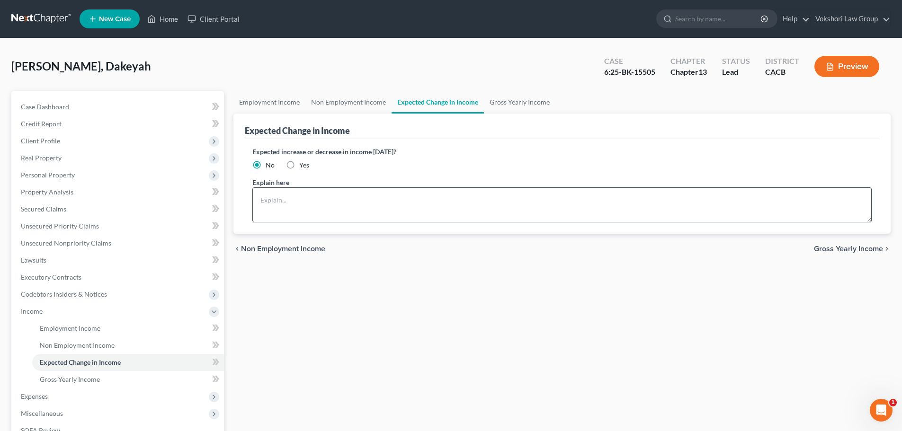
drag, startPoint x: 290, startPoint y: 165, endPoint x: 302, endPoint y: 189, distance: 27.3
click at [299, 165] on label "Yes" at bounding box center [304, 164] width 10 height 9
click at [303, 165] on input "Yes" at bounding box center [306, 163] width 6 height 6
click at [302, 189] on textarea at bounding box center [561, 204] width 619 height 35
click at [865, 249] on span "Gross Yearly Income" at bounding box center [848, 249] width 69 height 8
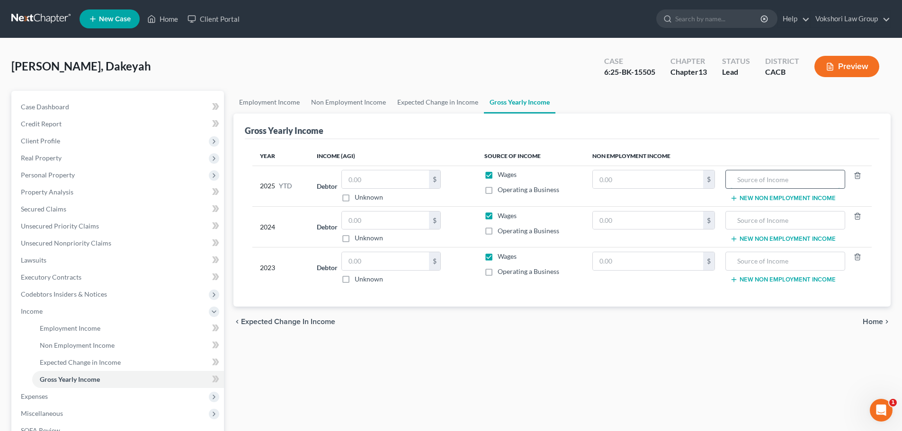
click at [807, 180] on input "text" at bounding box center [784, 179] width 109 height 18
drag, startPoint x: 794, startPoint y: 180, endPoint x: 662, endPoint y: 179, distance: 132.1
click at [661, 179] on tr "2025 YTD Debtor $ Unknown Balance Undetermined $ Unknown Wages Operating a Busi…" at bounding box center [561, 186] width 619 height 41
drag, startPoint x: 758, startPoint y: 218, endPoint x: 778, endPoint y: 234, distance: 26.2
click at [757, 219] on input "text" at bounding box center [784, 221] width 109 height 18
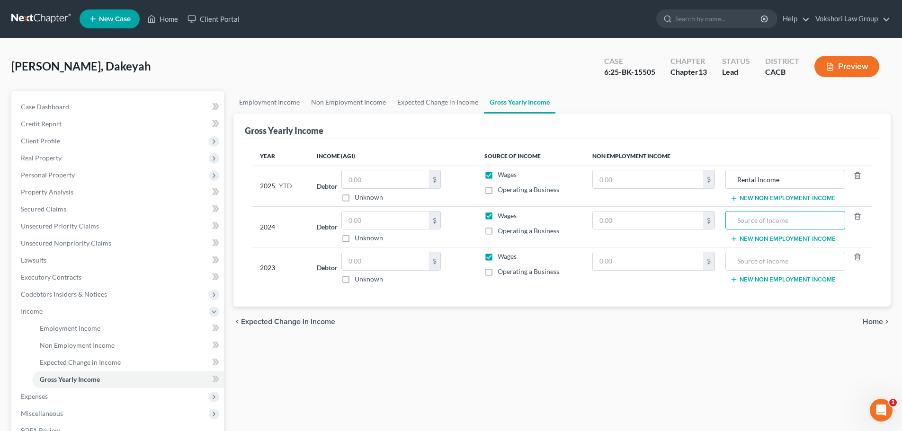
paste input "Rental Income"
click at [774, 264] on input "text" at bounding box center [784, 261] width 109 height 18
paste input "Rental Income"
click at [393, 182] on input "text" at bounding box center [385, 179] width 87 height 18
click at [375, 222] on input "text" at bounding box center [385, 221] width 87 height 18
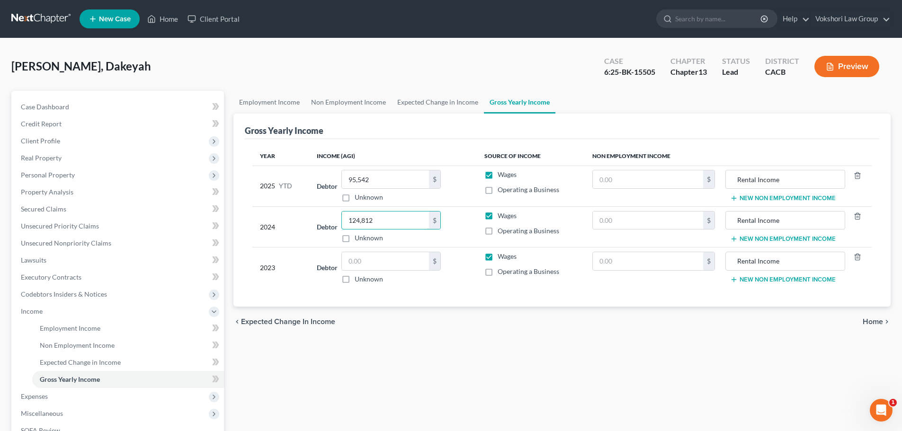
drag, startPoint x: 376, startPoint y: 219, endPoint x: 289, endPoint y: 214, distance: 87.7
click at [289, 214] on tr "2024 Debtor 124,812.00 $ Unknown Balance Undetermined 124,812 $ Unknown Wages O…" at bounding box center [561, 226] width 619 height 41
click at [391, 261] on input "text" at bounding box center [385, 261] width 87 height 18
paste input "124,812"
click at [642, 179] on input "text" at bounding box center [648, 179] width 110 height 18
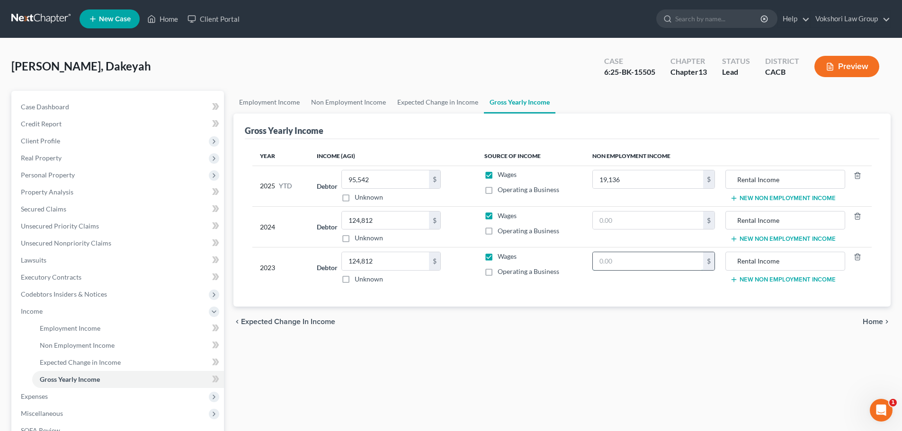
click at [631, 257] on input "text" at bounding box center [648, 261] width 110 height 18
drag, startPoint x: 633, startPoint y: 261, endPoint x: 578, endPoint y: 258, distance: 55.5
click at [578, 258] on tr "2023 Debtor 124,812.00 $ Unknown Balance Undetermined 124,812 $ Unknown Wages O…" at bounding box center [561, 268] width 619 height 41
click at [644, 219] on input "text" at bounding box center [648, 221] width 110 height 18
paste input "47,536"
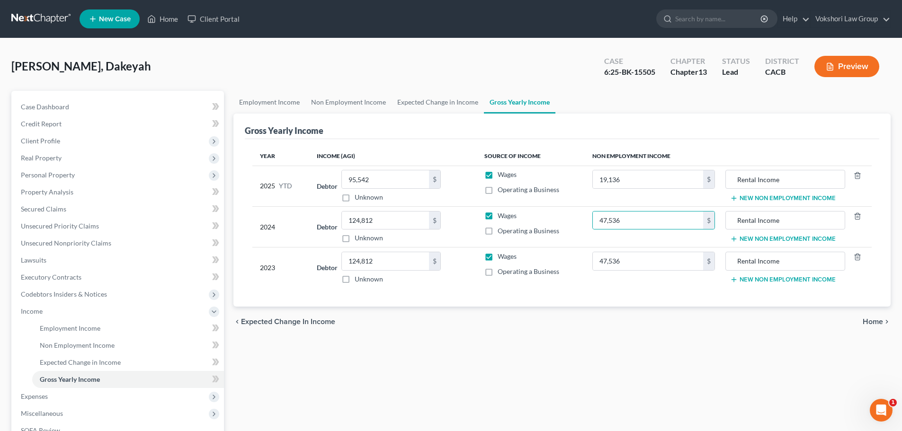
click at [879, 325] on span "Home" at bounding box center [872, 322] width 20 height 8
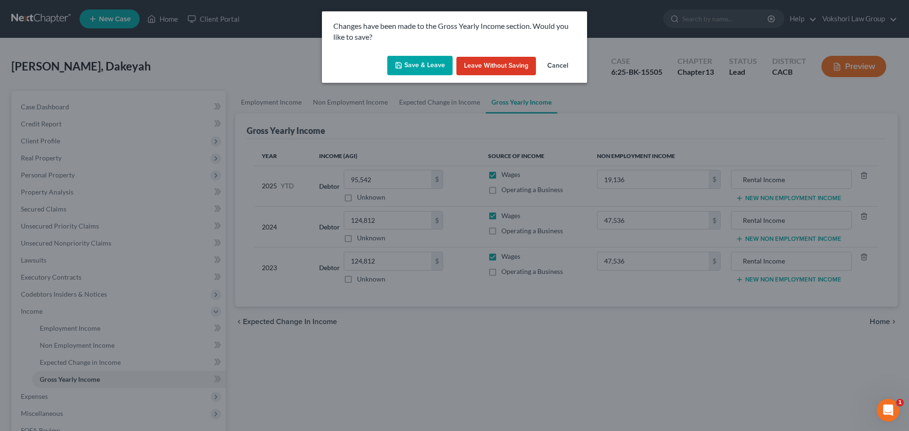
click at [424, 63] on button "Save & Leave" at bounding box center [419, 66] width 65 height 20
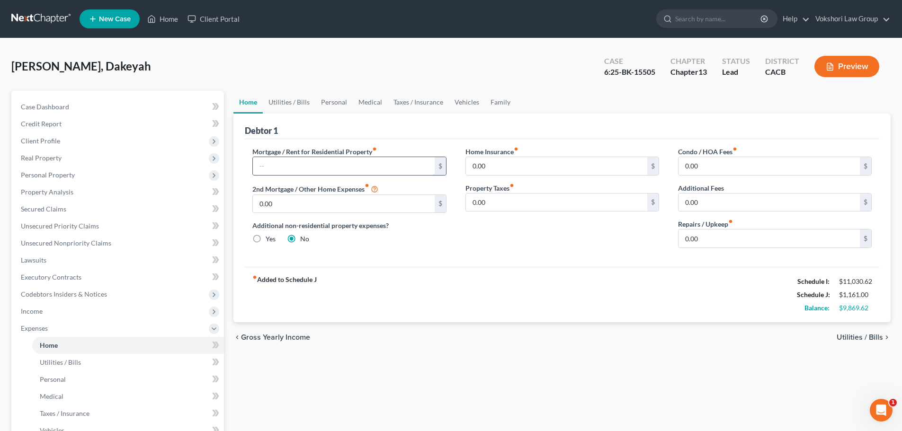
click at [298, 167] on input "text" at bounding box center [343, 166] width 181 height 18
click at [266, 240] on label "Yes" at bounding box center [271, 238] width 10 height 9
click at [269, 240] on input "Yes" at bounding box center [272, 237] width 6 height 6
